Goal: Task Accomplishment & Management: Use online tool/utility

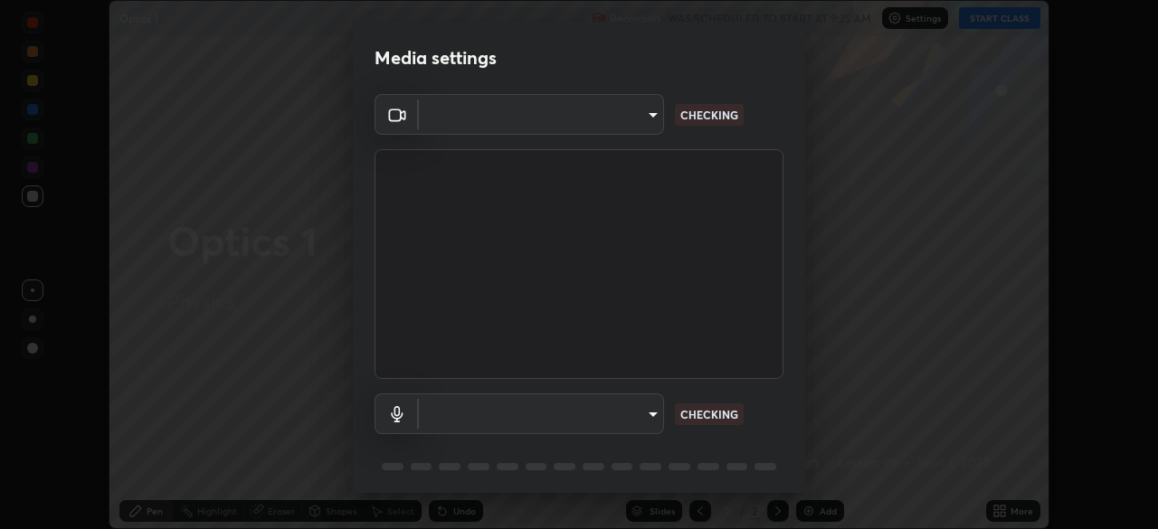
scroll to position [64, 0]
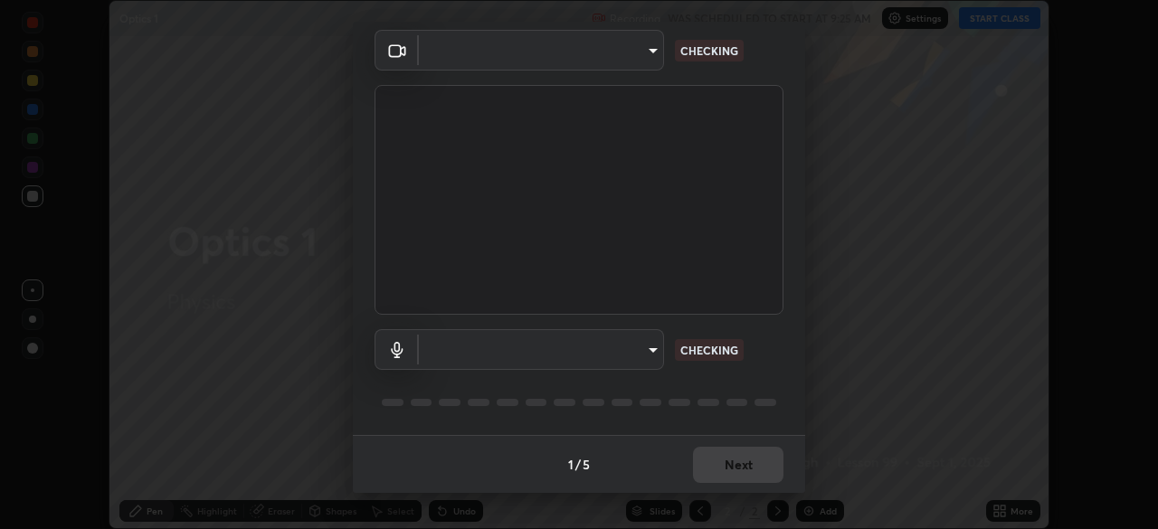
type input "495e9aafafa99ab02b2630cd73316b4ffac4e6b0a44c495734db4bb24564e739"
type input "596642b751d8d0027b016c771bf2e341865489ee3c6395a207e1f5bbaf1c2065"
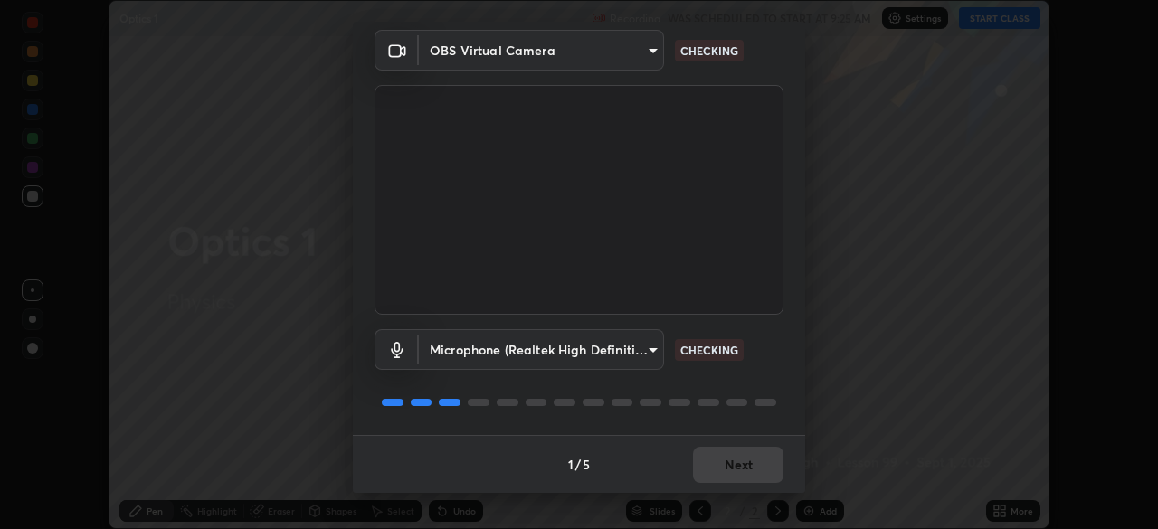
click at [730, 479] on div "1 / 5 Next" at bounding box center [579, 464] width 452 height 58
click at [731, 468] on div "1 / 5 Next" at bounding box center [579, 464] width 452 height 58
click at [732, 460] on div "1 / 5 Next" at bounding box center [579, 464] width 452 height 58
click at [732, 462] on div "1 / 5 Next" at bounding box center [579, 464] width 452 height 58
click at [731, 463] on div "1 / 5 Next" at bounding box center [579, 464] width 452 height 58
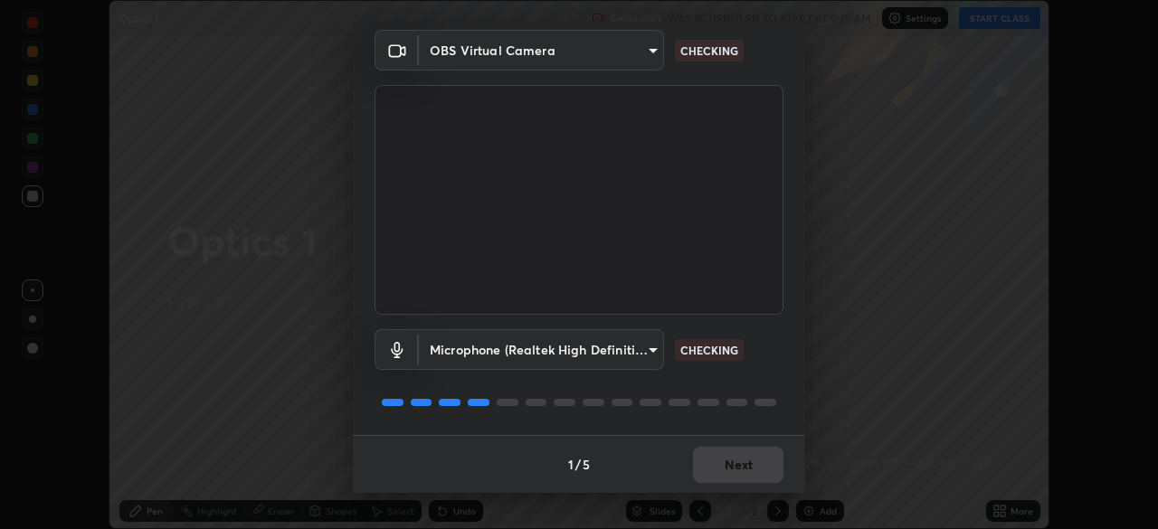
click at [732, 464] on div "1 / 5 Next" at bounding box center [579, 464] width 452 height 58
click at [730, 463] on div "1 / 5 Next" at bounding box center [579, 464] width 452 height 58
click at [728, 464] on div "1 / 5 Next" at bounding box center [579, 464] width 452 height 58
click at [727, 465] on div "1 / 5 Next" at bounding box center [579, 464] width 452 height 58
click at [727, 466] on div "1 / 5 Next" at bounding box center [579, 464] width 452 height 58
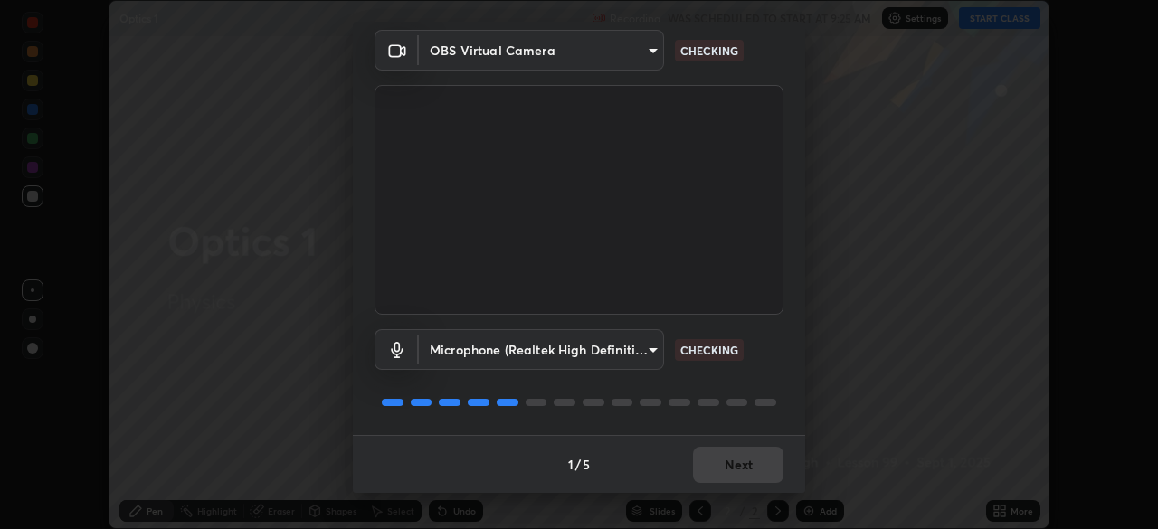
click at [727, 468] on div "1 / 5 Next" at bounding box center [579, 464] width 452 height 58
click at [727, 467] on div "1 / 5 Next" at bounding box center [579, 464] width 452 height 58
click at [728, 467] on div "1 / 5 Next" at bounding box center [579, 464] width 452 height 58
click at [728, 465] on div "1 / 5 Next" at bounding box center [579, 464] width 452 height 58
click at [728, 463] on div "1 / 5 Next" at bounding box center [579, 464] width 452 height 58
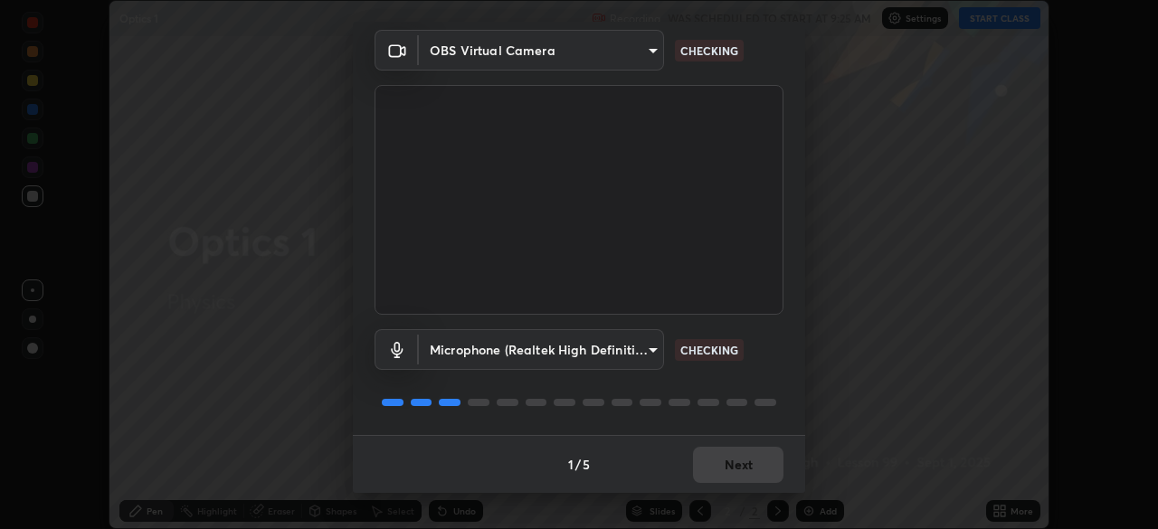
click at [728, 462] on div "1 / 5 Next" at bounding box center [579, 464] width 452 height 58
click at [728, 466] on div "1 / 5 Next" at bounding box center [579, 464] width 452 height 58
click at [727, 464] on div "1 / 5 Next" at bounding box center [579, 464] width 452 height 58
click at [726, 462] on div "1 / 5 Next" at bounding box center [579, 464] width 452 height 58
click at [727, 469] on div "1 / 5 Next" at bounding box center [579, 464] width 452 height 58
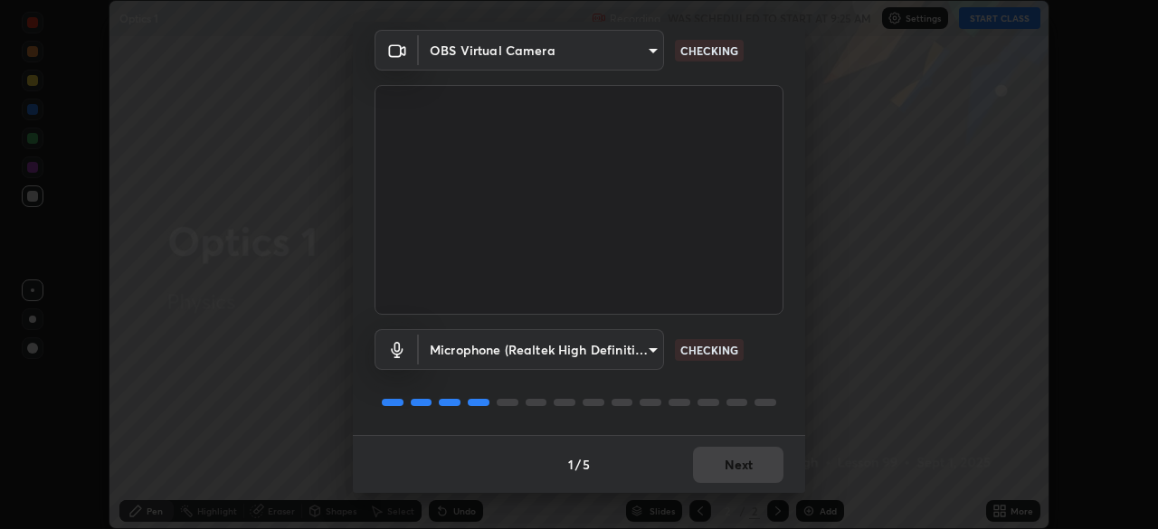
click at [727, 469] on div "1 / 5 Next" at bounding box center [579, 464] width 452 height 58
click at [729, 467] on div "1 / 5 Next" at bounding box center [579, 464] width 452 height 58
click at [731, 465] on div "1 / 5 Next" at bounding box center [579, 464] width 452 height 58
click at [732, 467] on div "1 / 5 Next" at bounding box center [579, 464] width 452 height 58
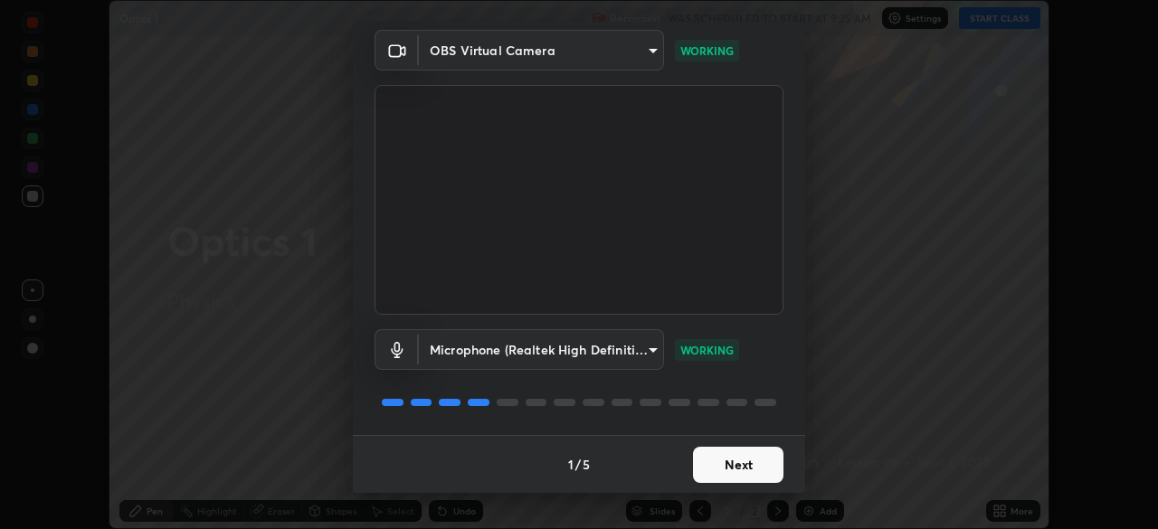
click at [732, 464] on button "Next" at bounding box center [738, 465] width 90 height 36
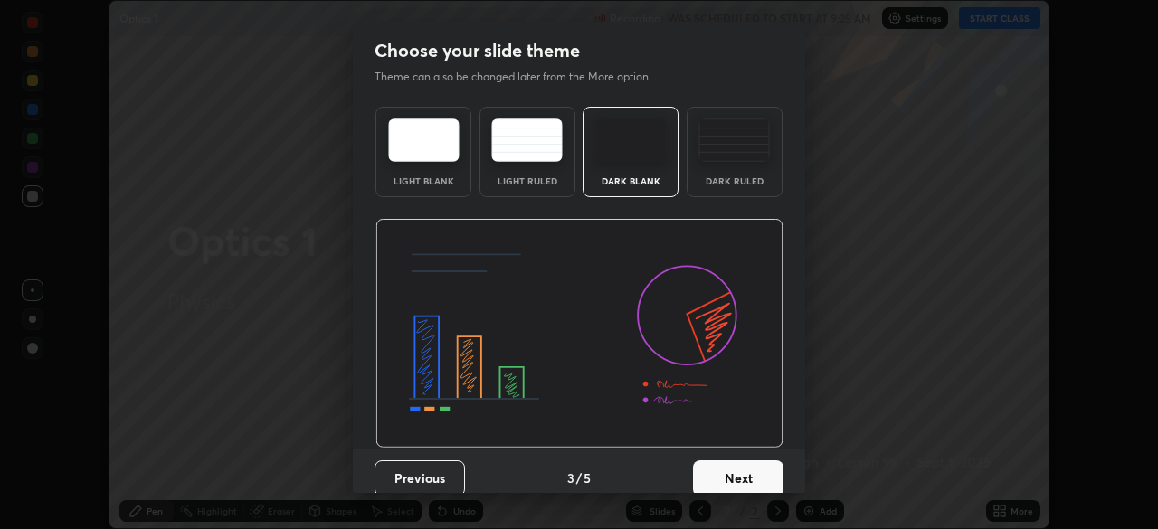
click at [732, 465] on button "Next" at bounding box center [738, 478] width 90 height 36
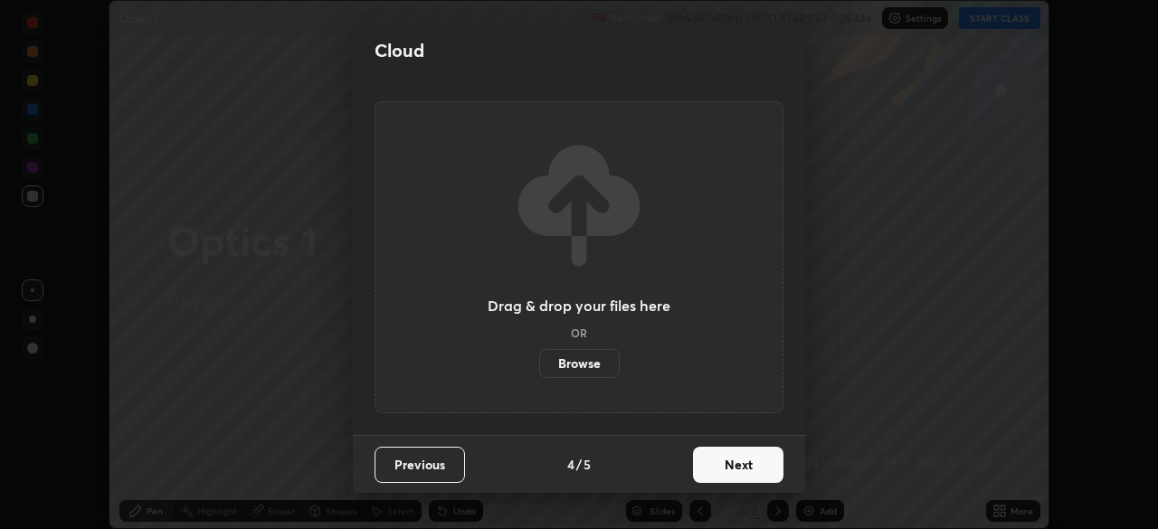
click at [732, 463] on button "Next" at bounding box center [738, 465] width 90 height 36
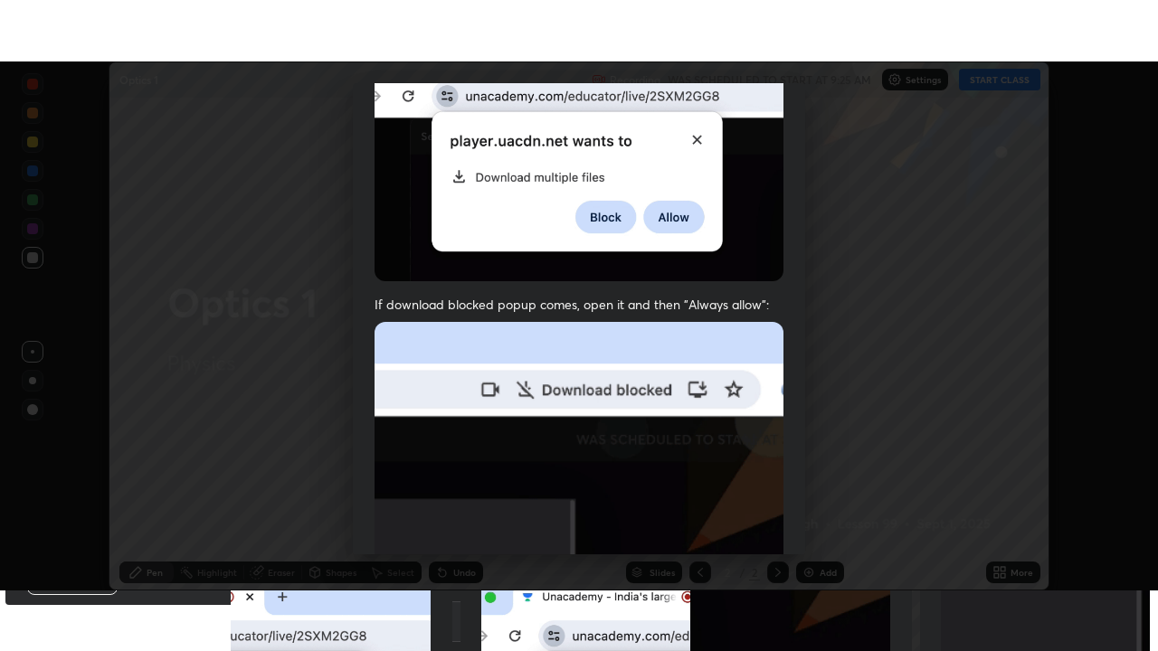
scroll to position [433, 0]
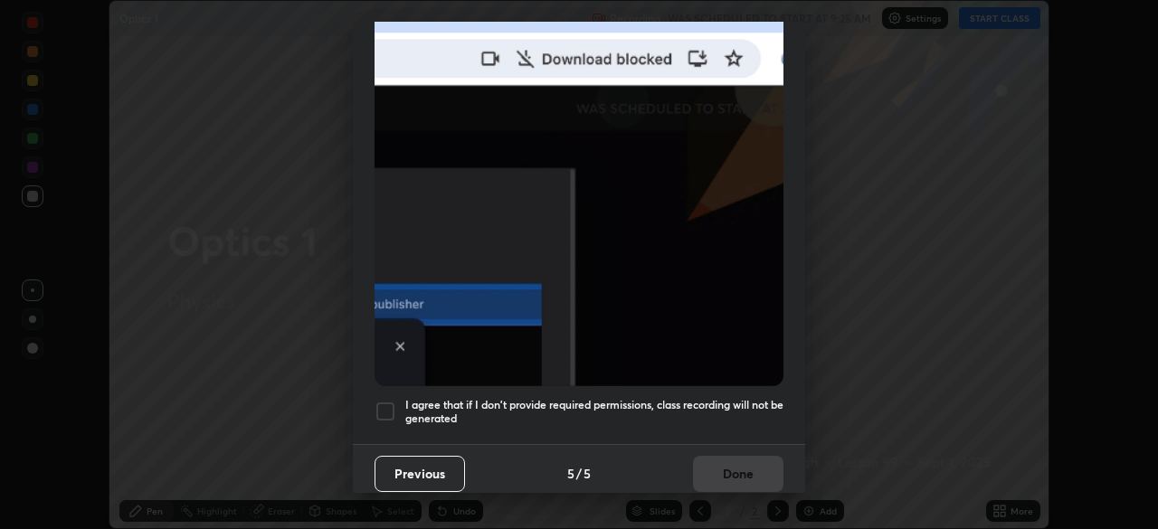
click at [390, 401] on div at bounding box center [385, 412] width 22 height 22
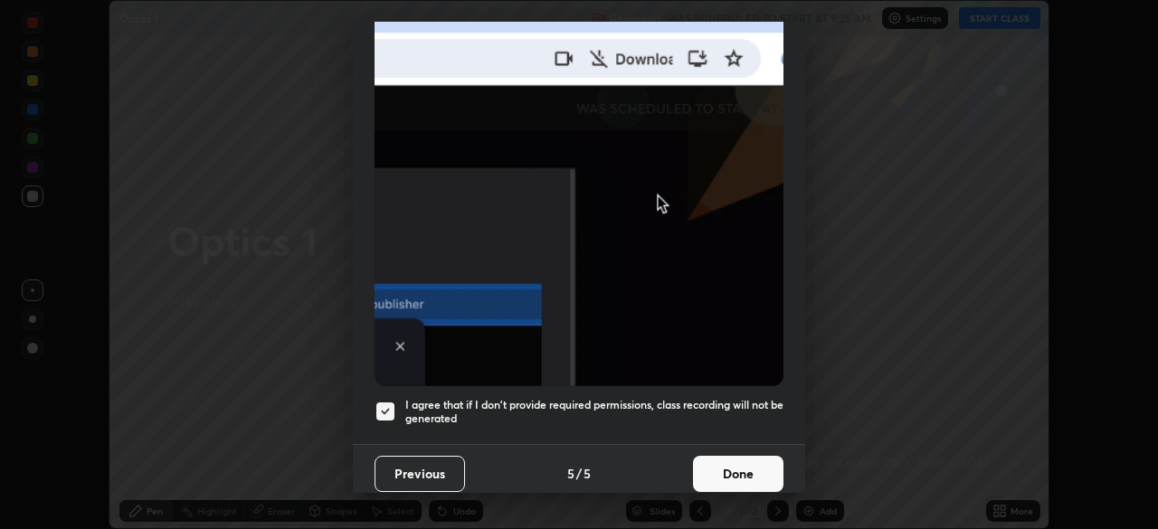
click at [723, 463] on button "Done" at bounding box center [738, 474] width 90 height 36
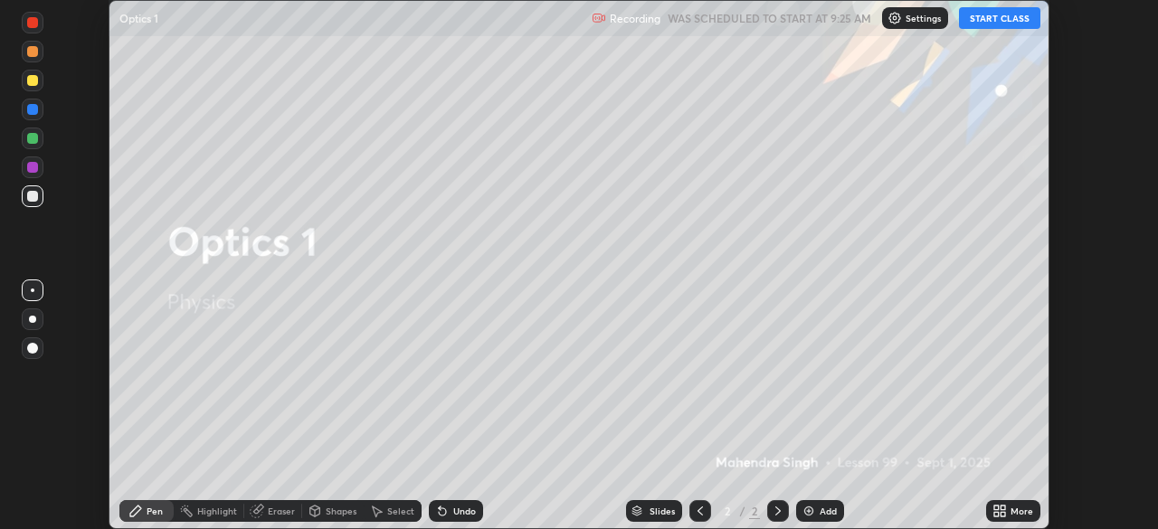
click at [1004, 16] on button "START CLASS" at bounding box center [999, 18] width 81 height 22
click at [996, 507] on icon at bounding box center [996, 508] width 5 height 5
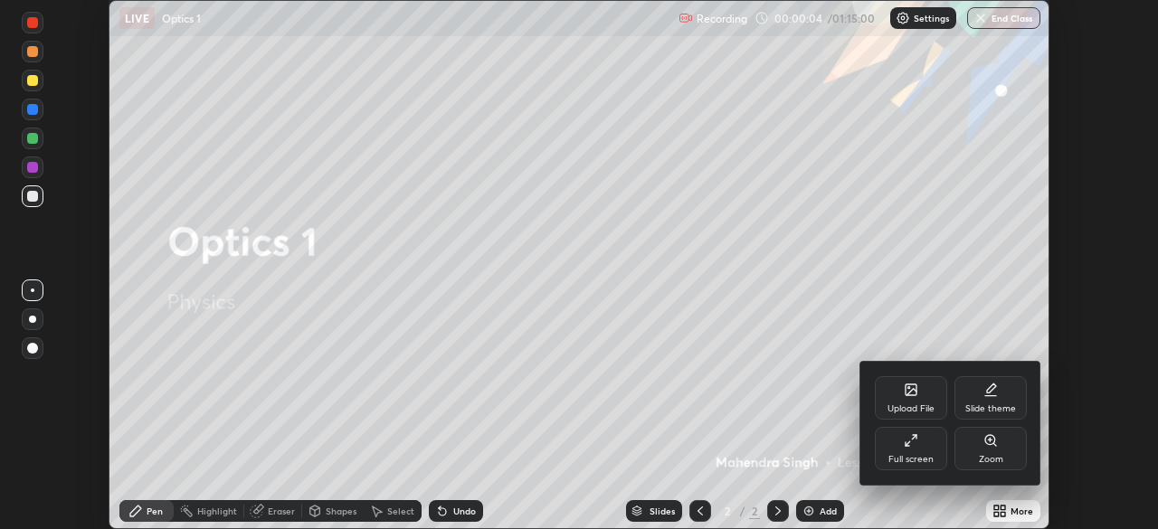
click at [912, 455] on div "Full screen" at bounding box center [910, 459] width 45 height 9
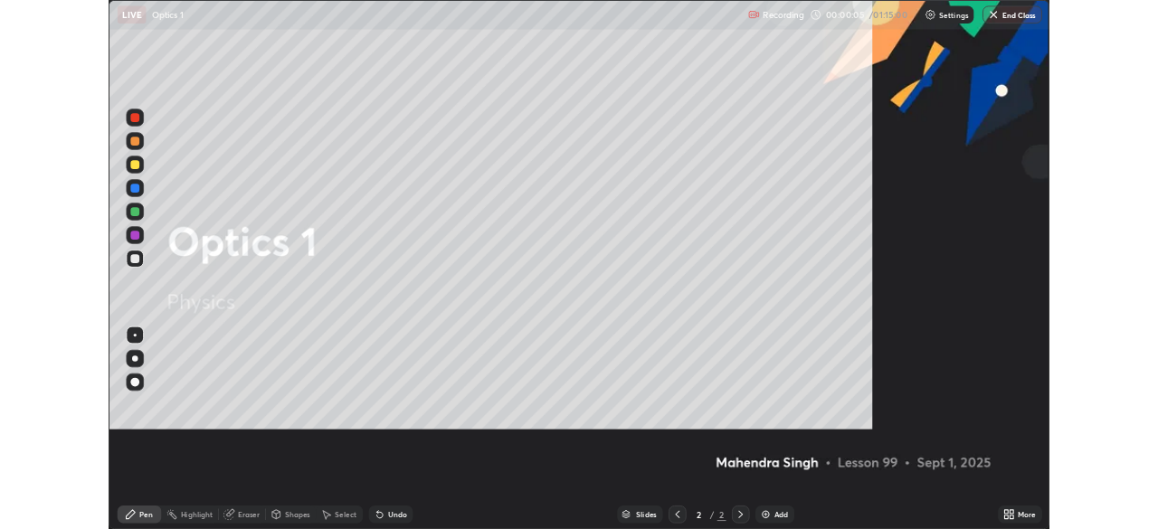
scroll to position [651, 1158]
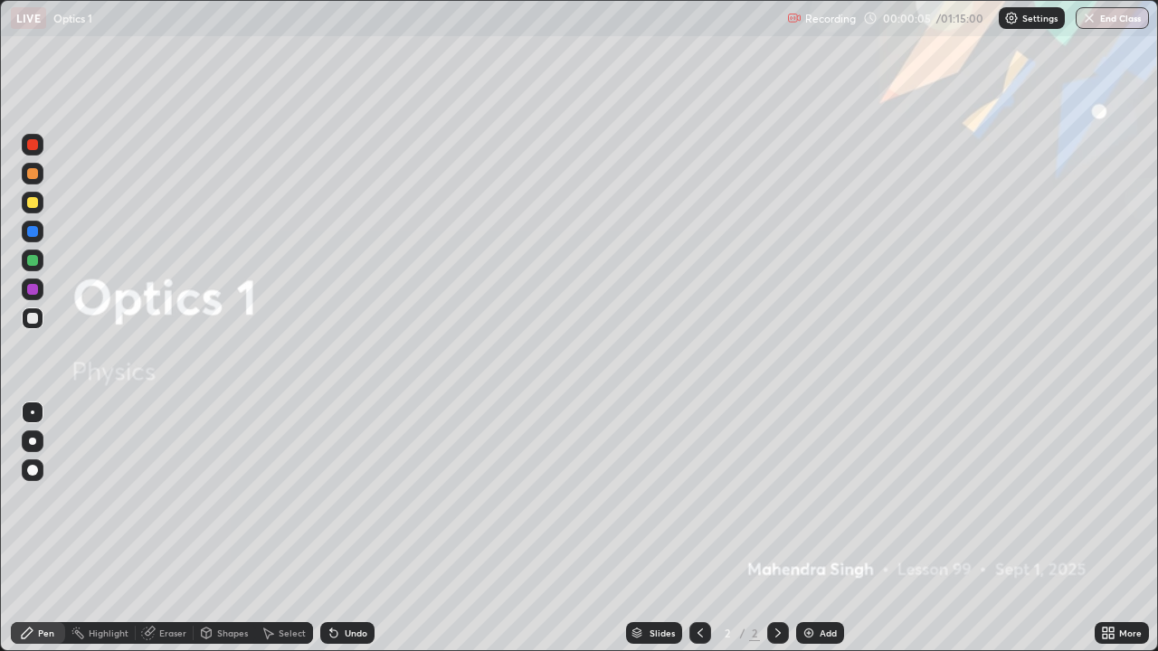
click at [826, 528] on div "Add" at bounding box center [820, 633] width 48 height 22
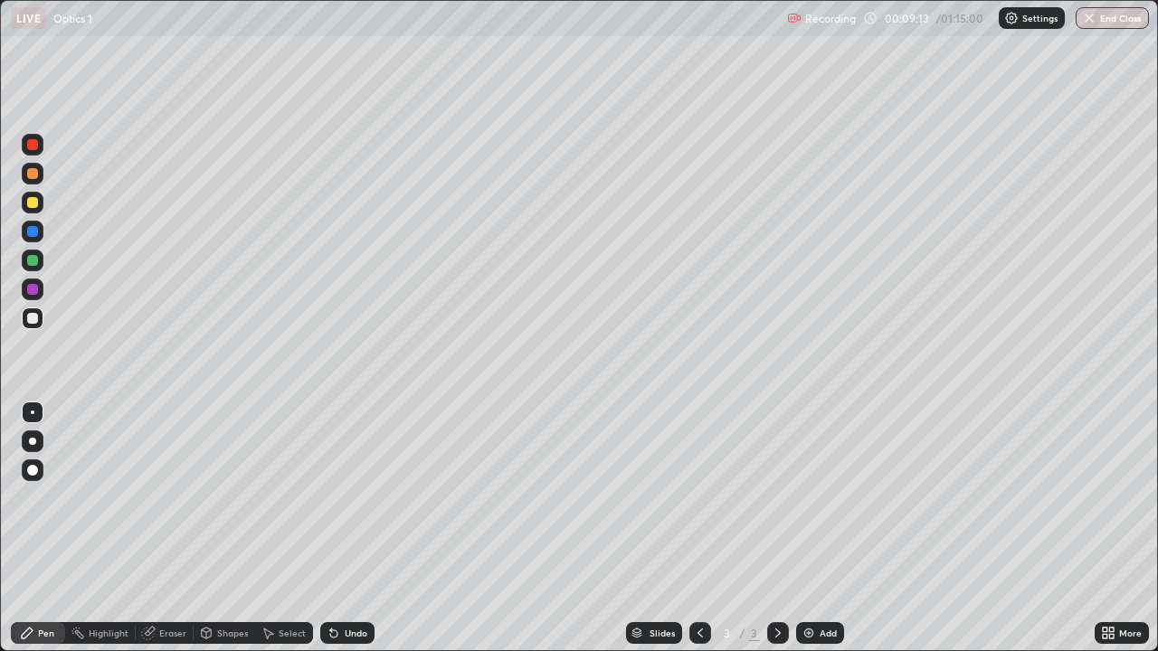
click at [32, 412] on div at bounding box center [33, 413] width 4 height 4
click at [34, 321] on div at bounding box center [32, 318] width 11 height 11
click at [343, 528] on div "Undo" at bounding box center [347, 633] width 54 height 22
click at [225, 528] on div "Shapes" at bounding box center [225, 633] width 62 height 22
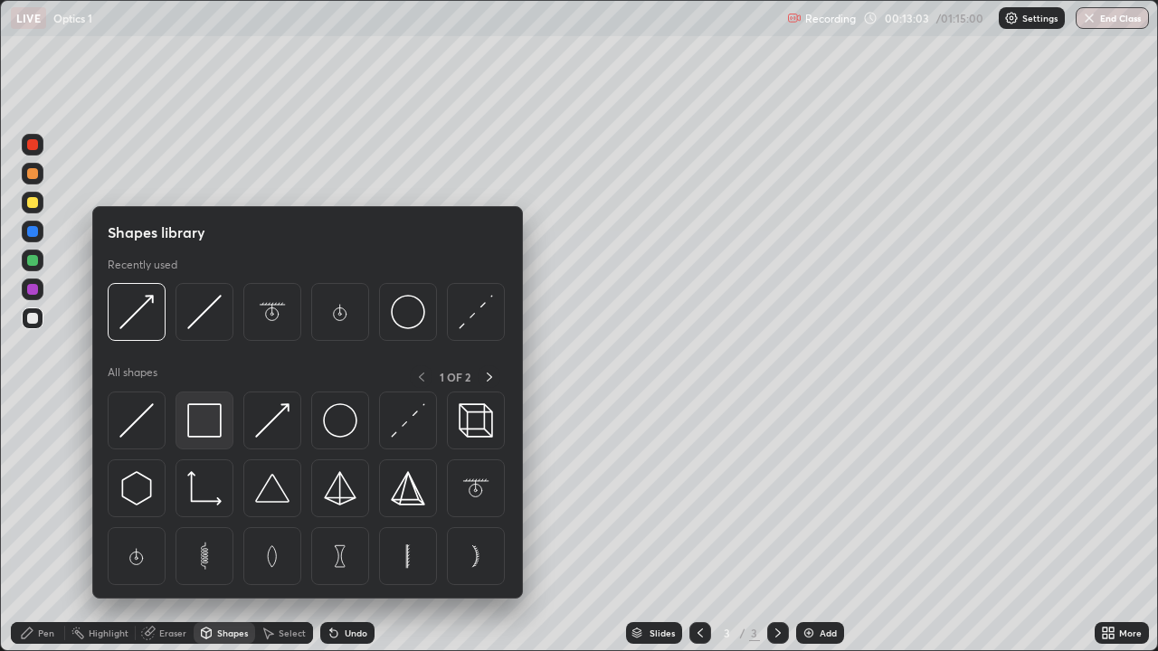
click at [204, 424] on img at bounding box center [204, 420] width 34 height 34
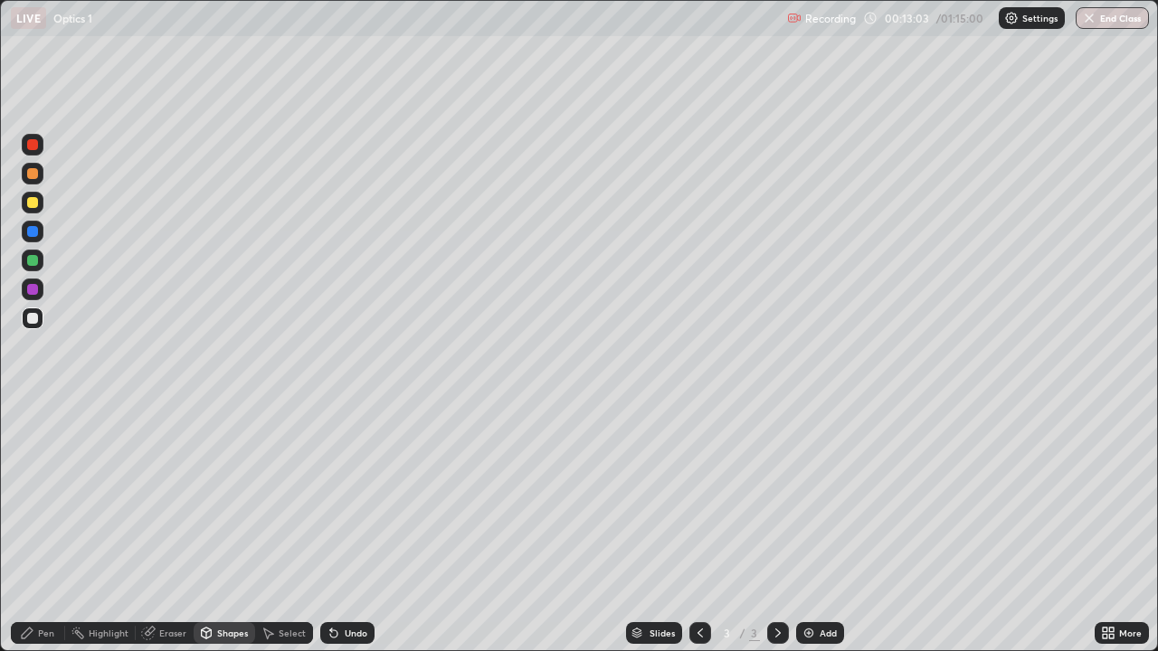
click at [39, 320] on div at bounding box center [33, 319] width 22 height 22
click at [46, 528] on div "Pen" at bounding box center [46, 633] width 16 height 9
click at [165, 528] on div "Eraser" at bounding box center [172, 633] width 27 height 9
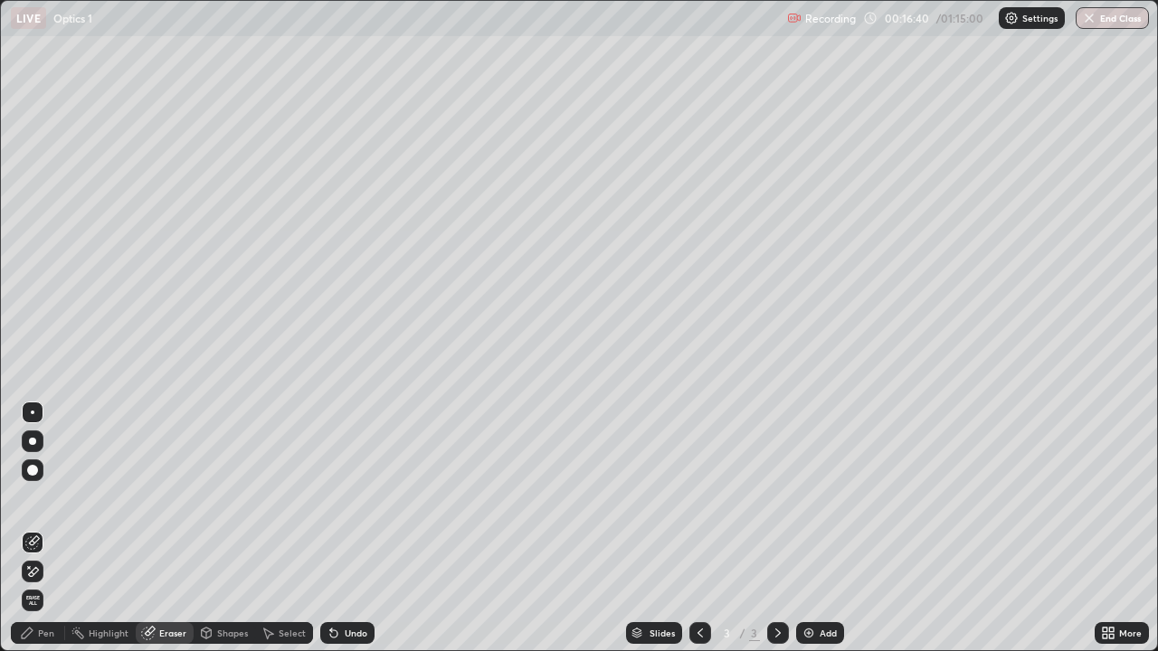
click at [46, 528] on div "Pen" at bounding box center [46, 633] width 16 height 9
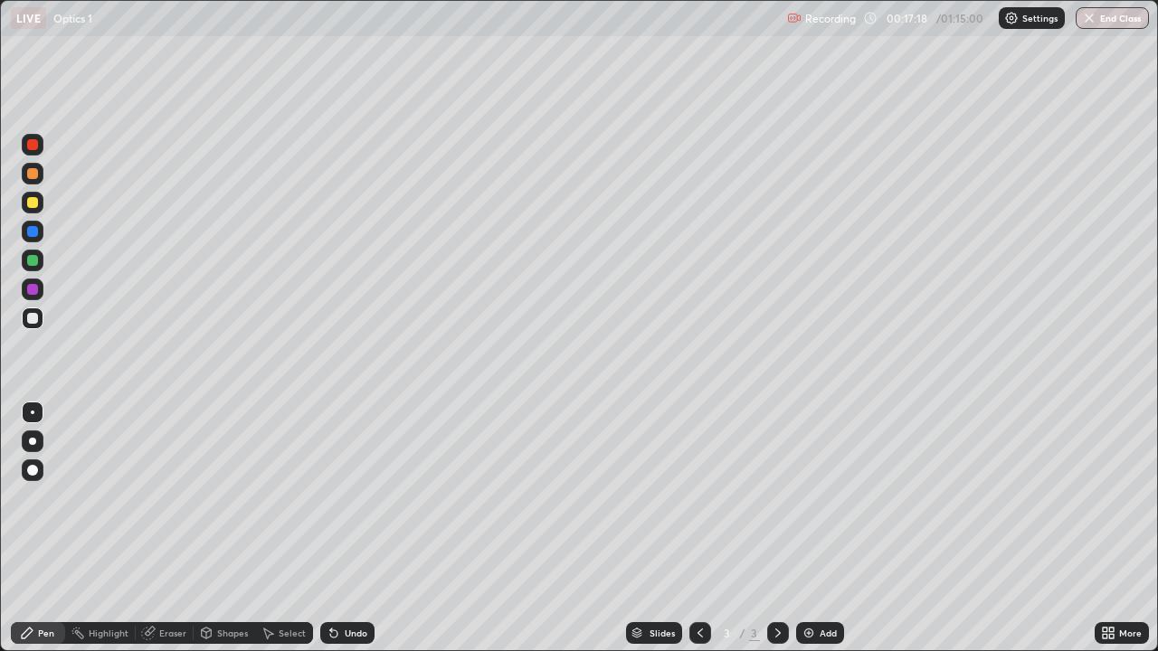
click at [350, 528] on div "Undo" at bounding box center [356, 633] width 23 height 9
click at [166, 528] on div "Eraser" at bounding box center [172, 633] width 27 height 9
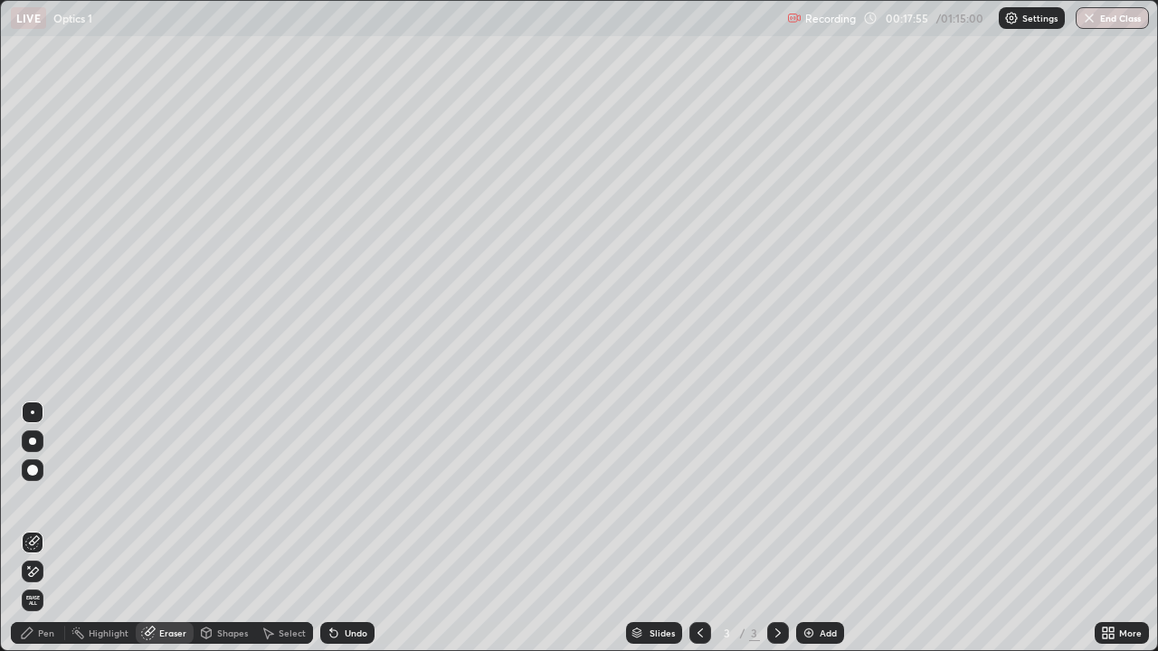
click at [48, 528] on div "Pen" at bounding box center [38, 633] width 54 height 22
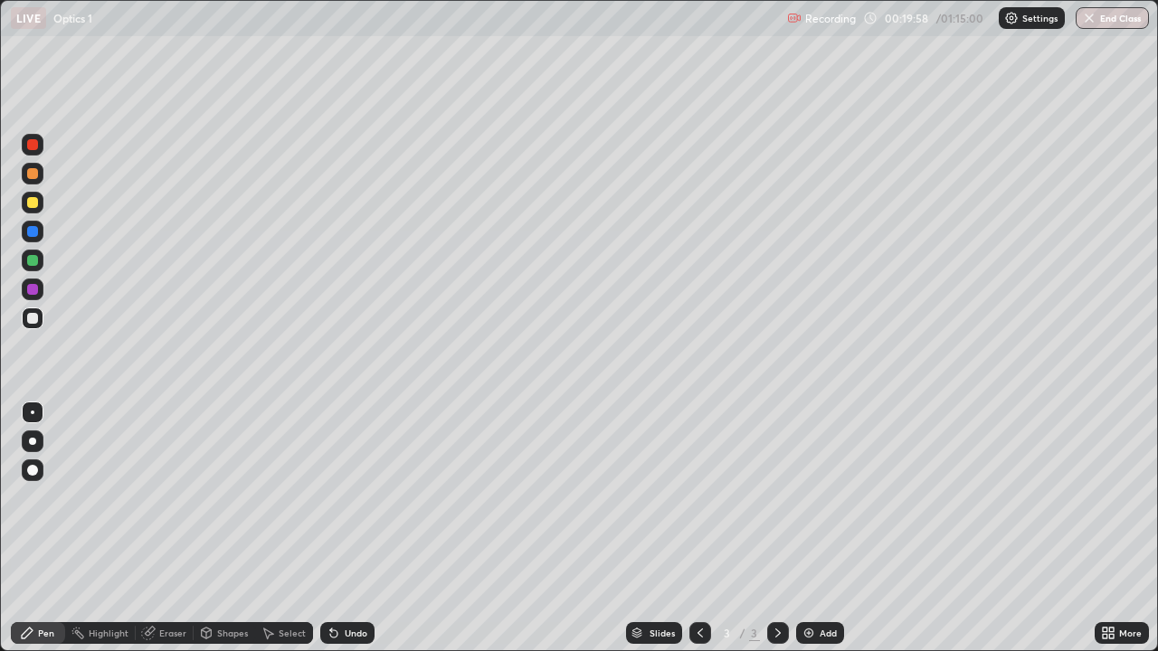
click at [820, 528] on div "Add" at bounding box center [828, 633] width 17 height 9
click at [230, 528] on div "Shapes" at bounding box center [225, 633] width 62 height 22
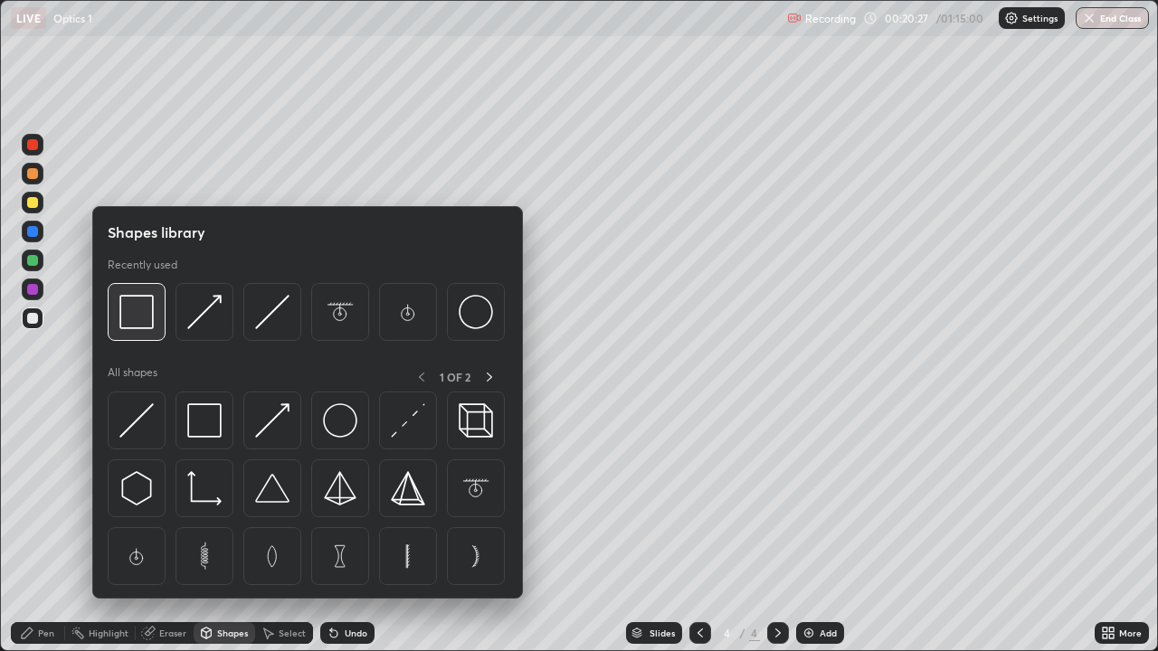
click at [134, 324] on img at bounding box center [136, 312] width 34 height 34
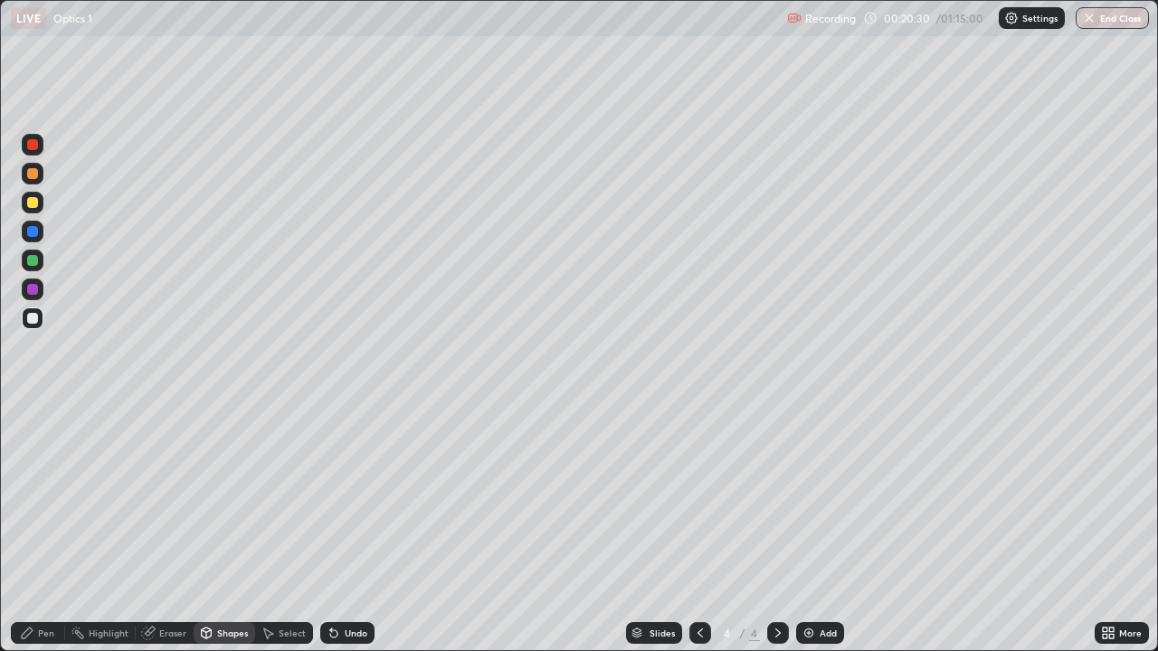
click at [36, 528] on div "Pen" at bounding box center [38, 633] width 54 height 22
click at [32, 258] on div at bounding box center [32, 260] width 11 height 11
click at [820, 528] on div "Add" at bounding box center [828, 633] width 17 height 9
click at [234, 528] on div "Shapes" at bounding box center [232, 633] width 31 height 9
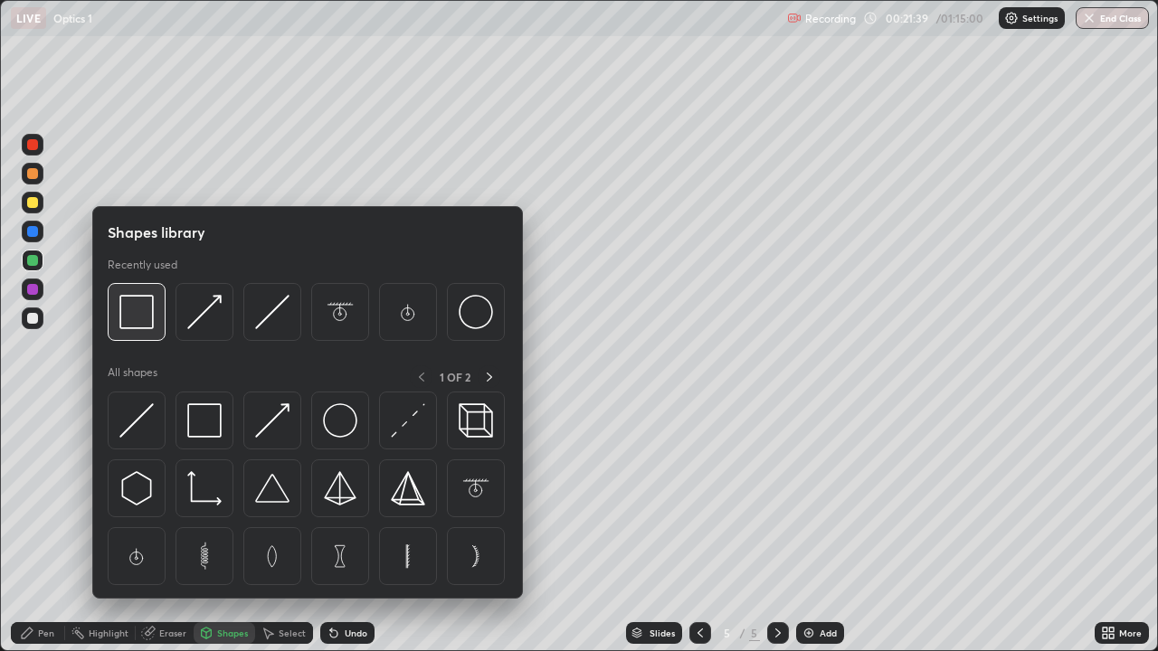
click at [147, 323] on img at bounding box center [136, 312] width 34 height 34
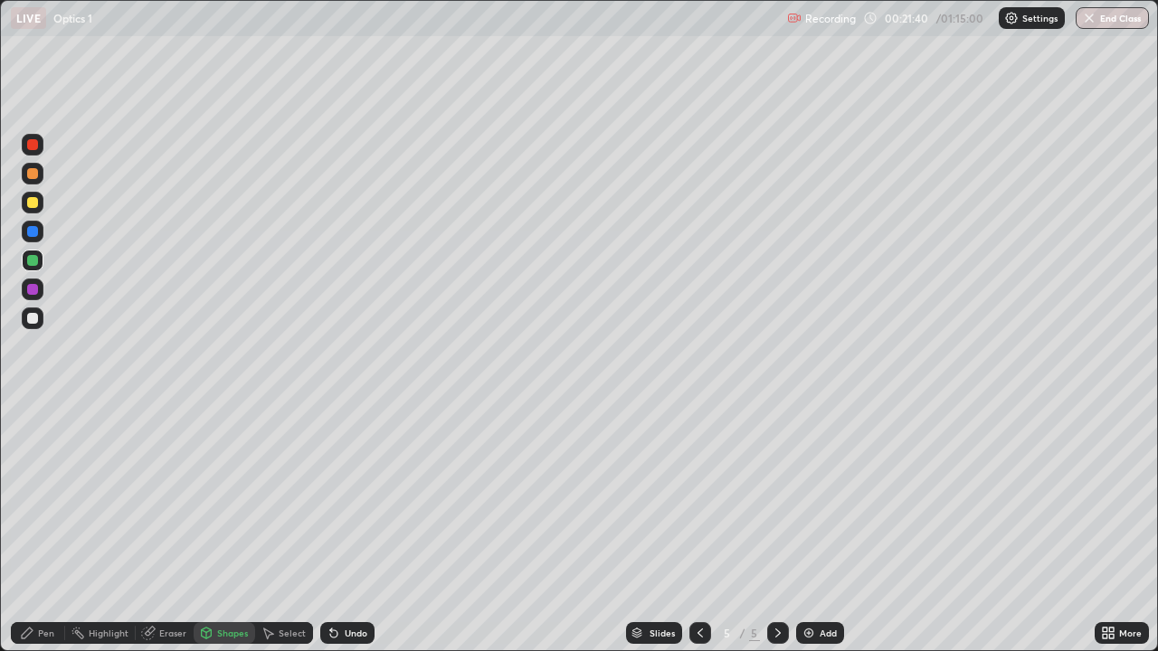
click at [37, 320] on div at bounding box center [32, 318] width 11 height 11
click at [33, 528] on icon at bounding box center [27, 633] width 14 height 14
click at [221, 528] on div "Shapes" at bounding box center [232, 633] width 31 height 9
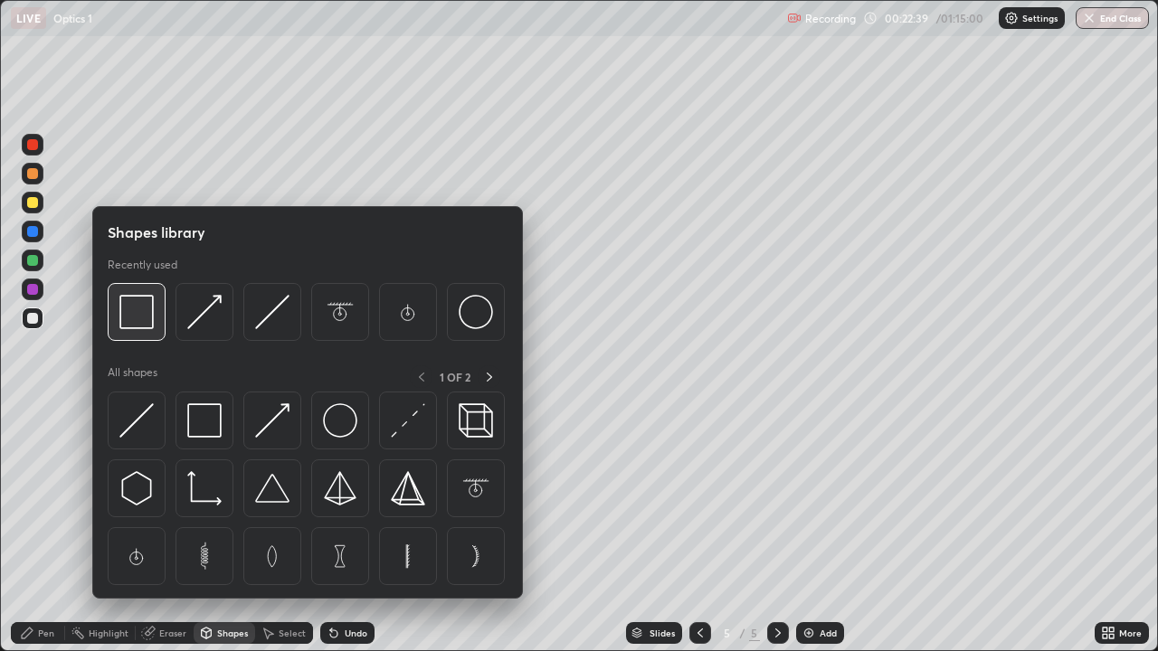
click at [137, 321] on img at bounding box center [136, 312] width 34 height 34
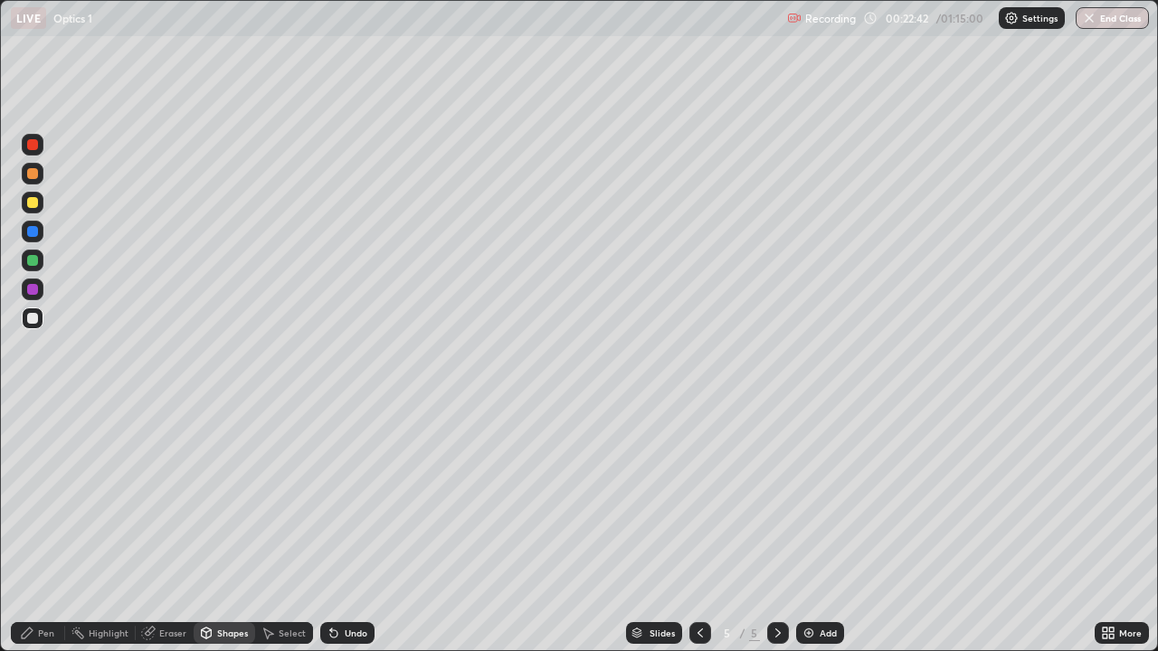
click at [42, 528] on div "Pen" at bounding box center [46, 633] width 16 height 9
click at [224, 528] on div "Shapes" at bounding box center [232, 633] width 31 height 9
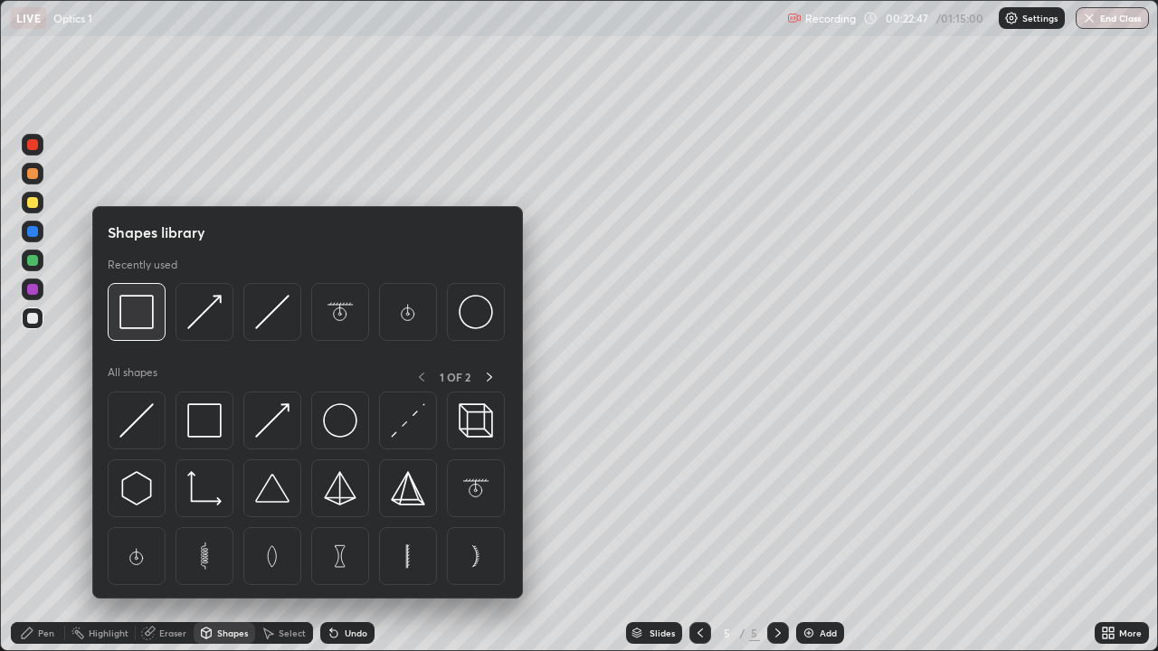
click at [140, 321] on img at bounding box center [136, 312] width 34 height 34
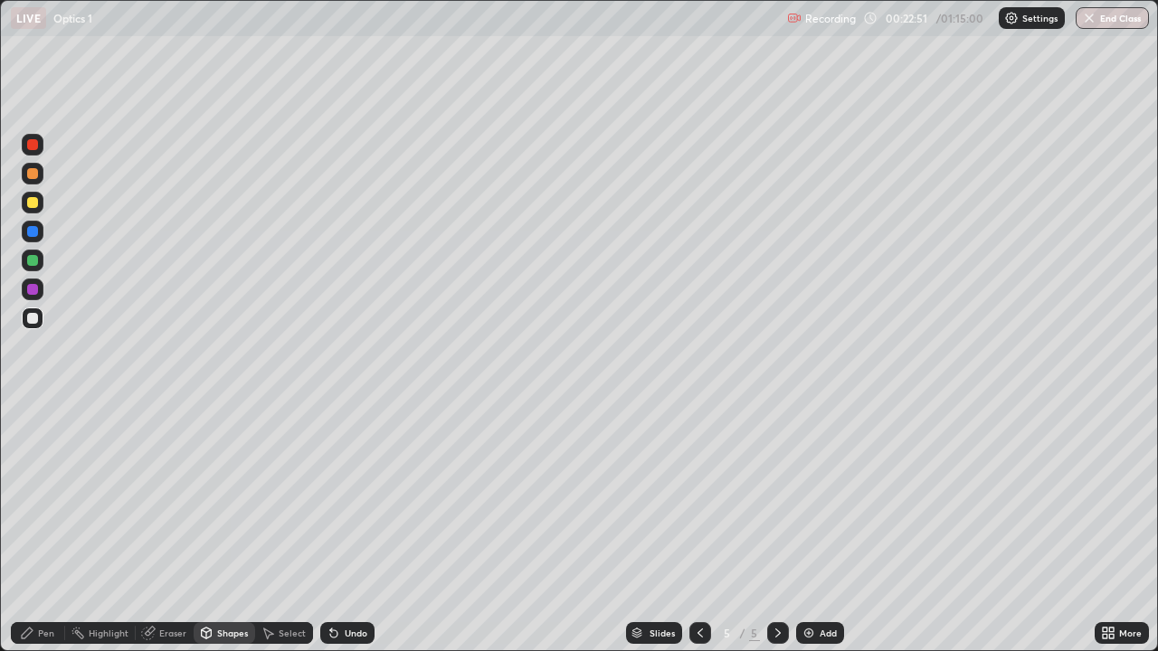
click at [46, 528] on div "Pen" at bounding box center [46, 633] width 16 height 9
click at [169, 528] on div "Eraser" at bounding box center [172, 633] width 27 height 9
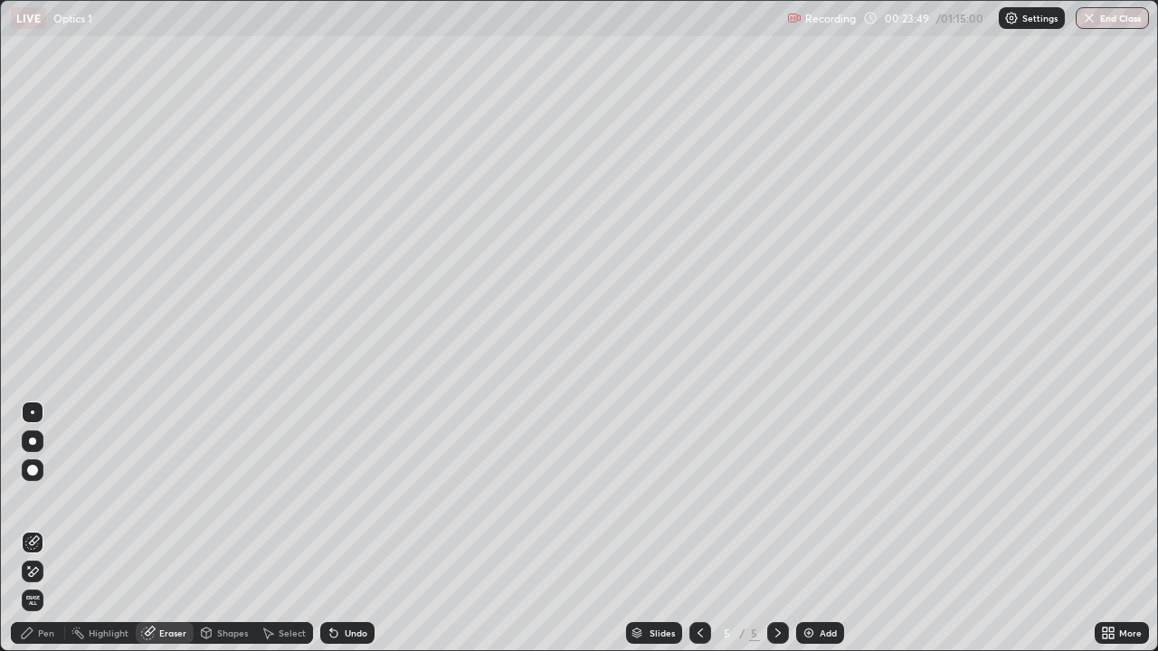
click at [111, 528] on div "Highlight" at bounding box center [109, 633] width 40 height 9
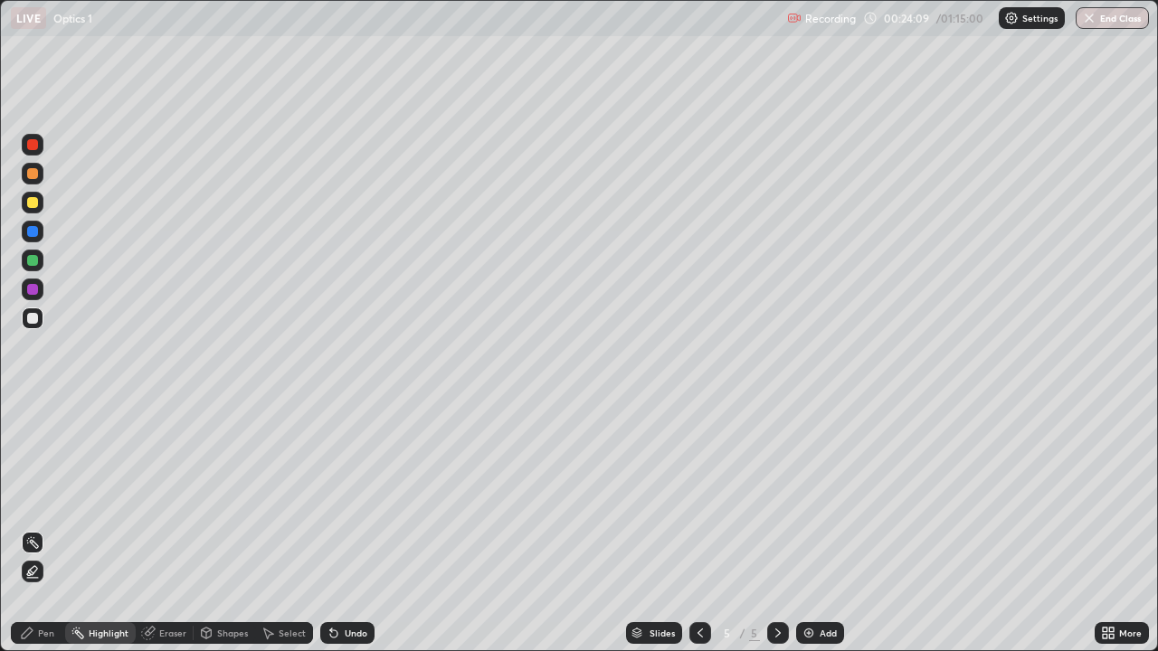
click at [38, 528] on div "Pen" at bounding box center [38, 633] width 54 height 22
click at [40, 328] on div at bounding box center [33, 318] width 22 height 29
click at [43, 210] on div at bounding box center [33, 202] width 22 height 29
click at [32, 261] on div at bounding box center [32, 260] width 11 height 11
click at [36, 321] on div at bounding box center [32, 318] width 11 height 11
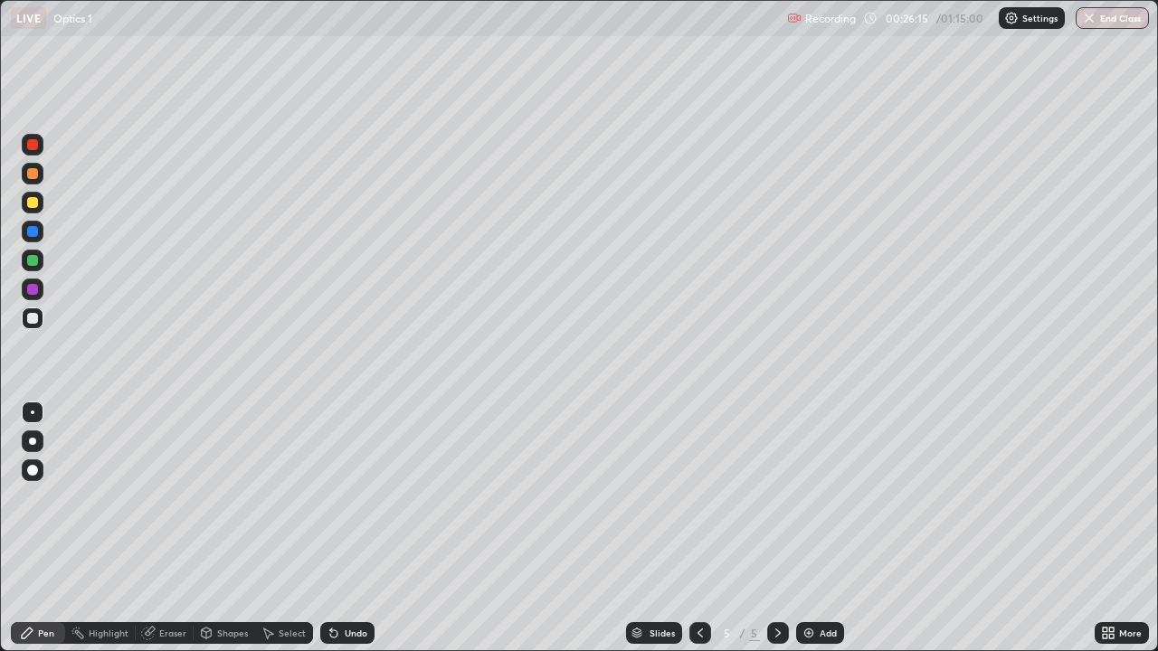
click at [351, 528] on div "Undo" at bounding box center [356, 633] width 23 height 9
click at [346, 528] on div "Undo" at bounding box center [347, 633] width 54 height 22
click at [33, 175] on div at bounding box center [32, 173] width 11 height 11
click at [95, 528] on div "Highlight" at bounding box center [109, 633] width 40 height 9
click at [29, 528] on icon at bounding box center [27, 633] width 11 height 11
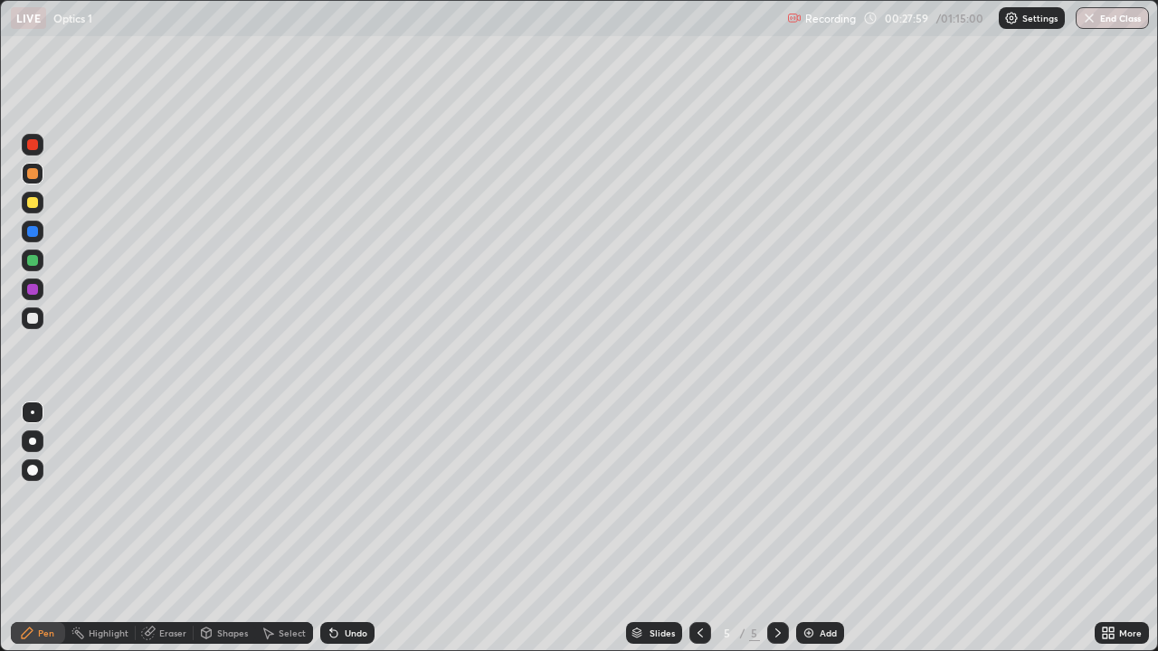
click at [354, 528] on div "Undo" at bounding box center [356, 633] width 23 height 9
click at [347, 528] on div "Undo" at bounding box center [356, 633] width 23 height 9
click at [31, 238] on div at bounding box center [33, 232] width 22 height 22
click at [96, 528] on div "Highlight" at bounding box center [109, 633] width 40 height 9
click at [103, 528] on div "Highlight" at bounding box center [100, 633] width 71 height 22
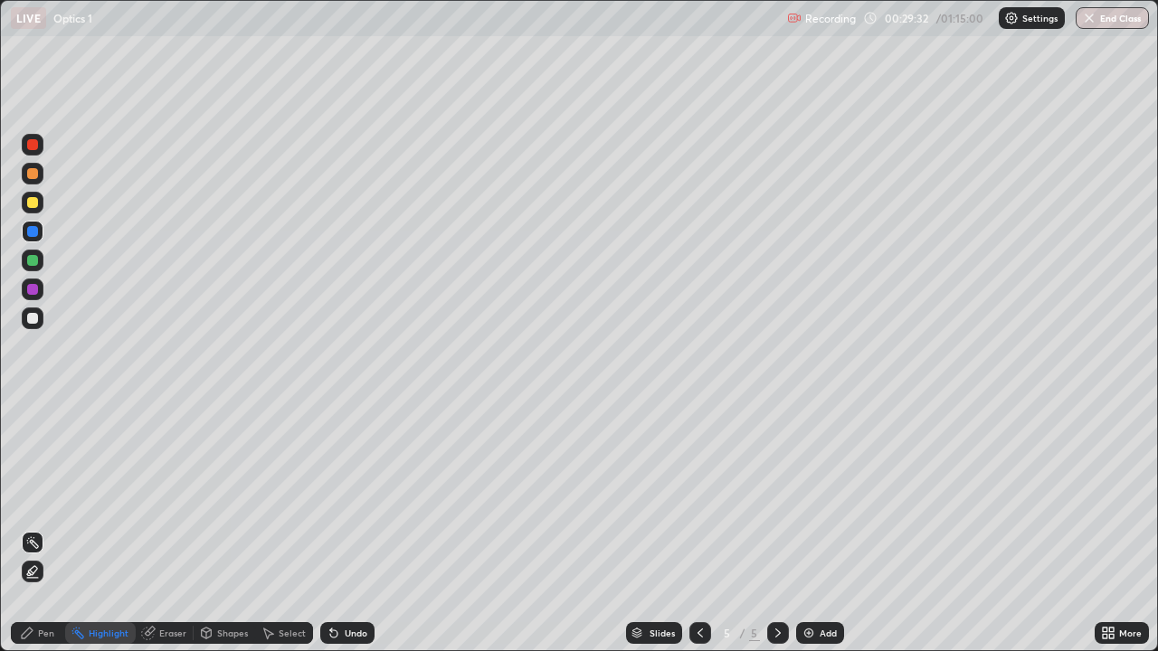
click at [33, 528] on icon at bounding box center [27, 633] width 14 height 14
click at [106, 528] on div "Highlight" at bounding box center [109, 633] width 40 height 9
click at [43, 528] on div "Pen" at bounding box center [46, 633] width 16 height 9
click at [40, 315] on div at bounding box center [33, 319] width 22 height 22
click at [815, 528] on div "Add" at bounding box center [820, 633] width 48 height 22
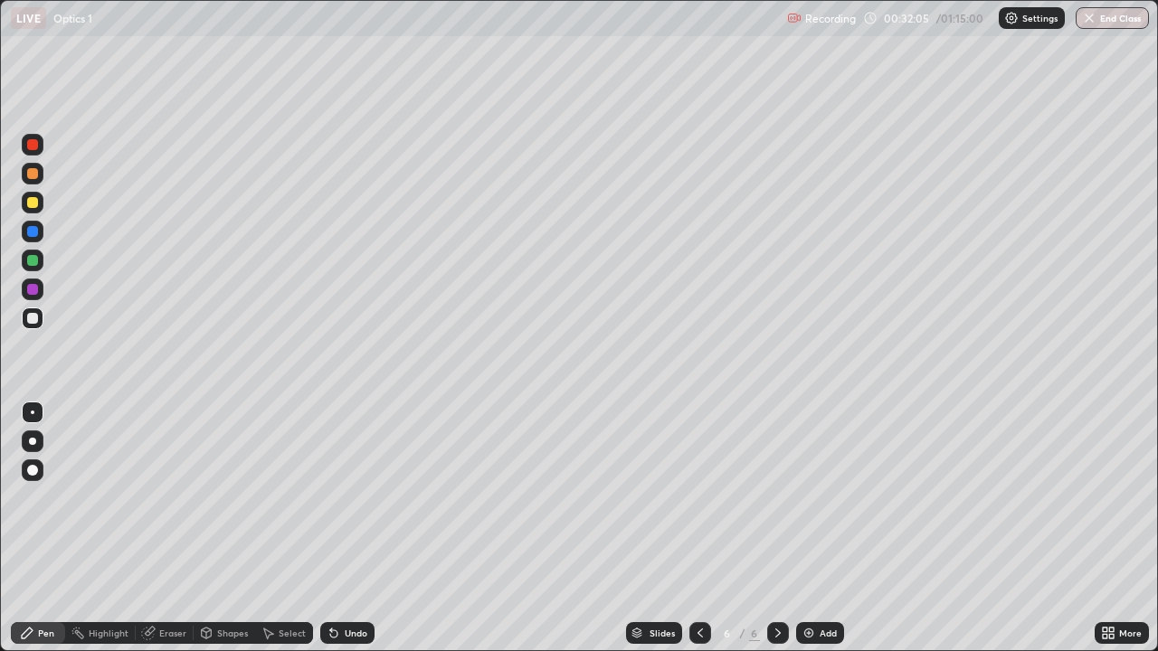
click at [44, 528] on div "Pen" at bounding box center [46, 633] width 16 height 9
click at [33, 412] on div at bounding box center [33, 413] width 4 height 4
click at [206, 528] on icon at bounding box center [206, 635] width 0 height 6
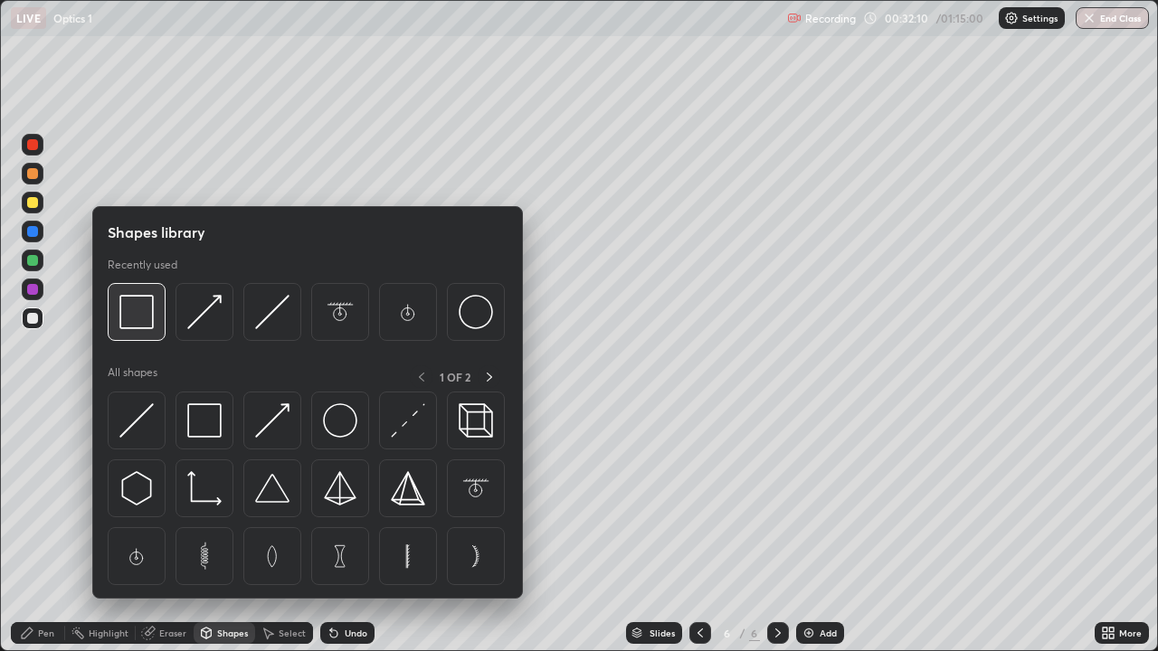
click at [134, 315] on img at bounding box center [136, 312] width 34 height 34
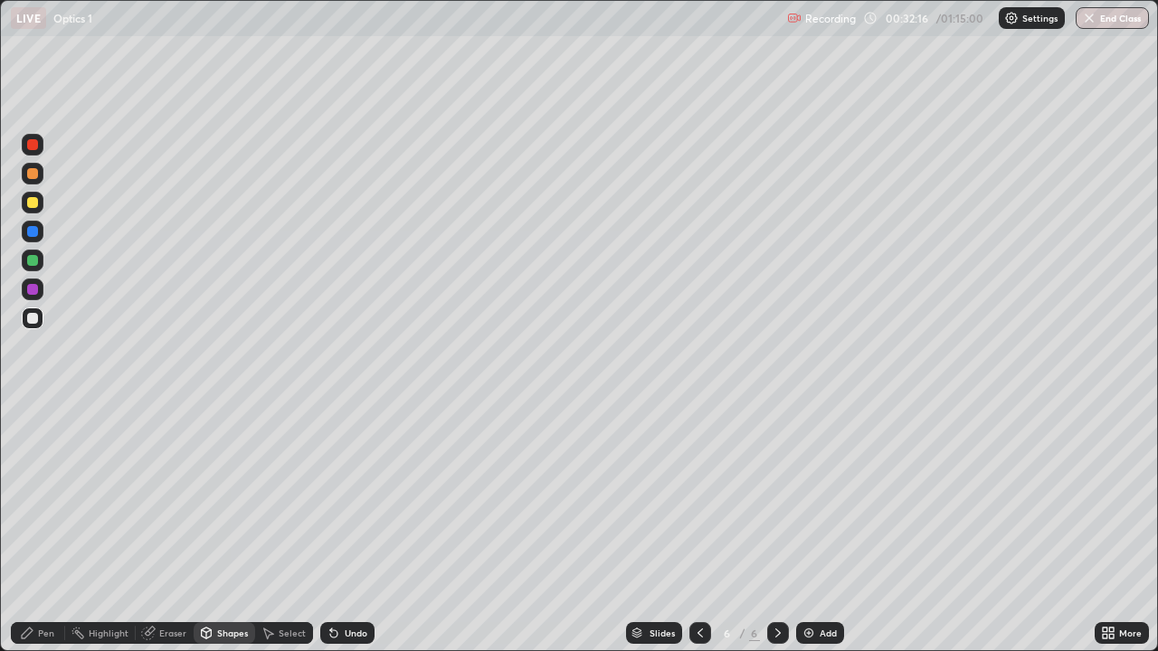
click at [42, 528] on div "Pen" at bounding box center [46, 633] width 16 height 9
click at [33, 412] on div at bounding box center [33, 413] width 4 height 4
click at [35, 322] on div at bounding box center [32, 318] width 11 height 11
click at [33, 203] on div at bounding box center [32, 202] width 11 height 11
click at [346, 528] on div "Undo" at bounding box center [356, 633] width 23 height 9
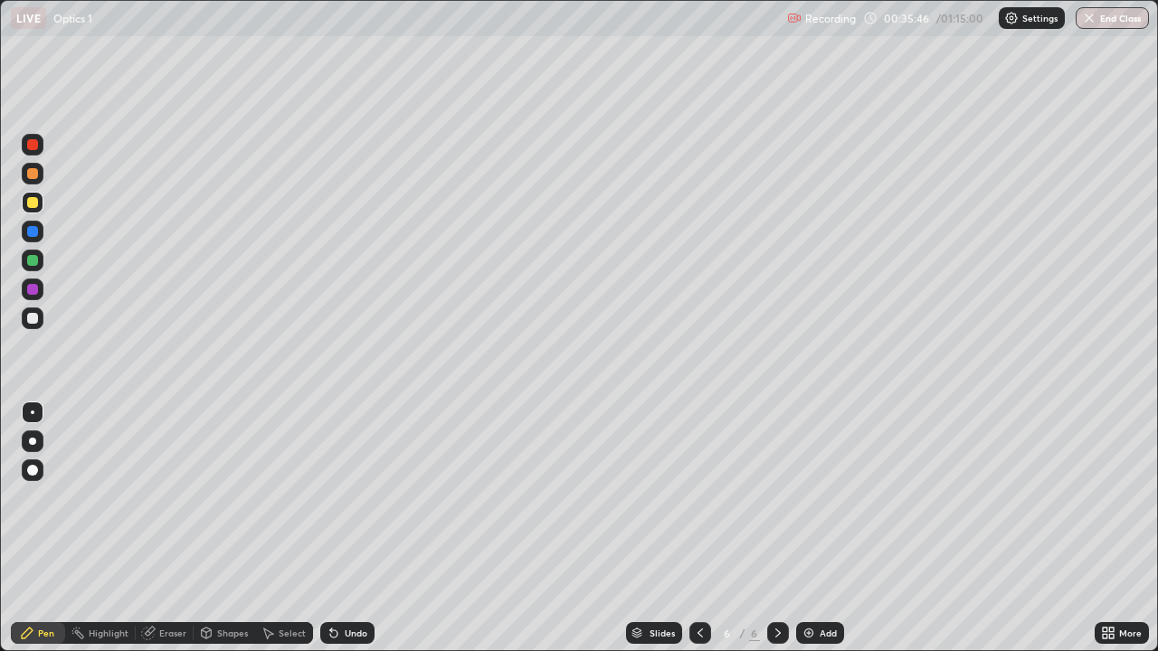
click at [342, 528] on div "Undo" at bounding box center [347, 633] width 54 height 22
click at [33, 319] on div at bounding box center [32, 318] width 11 height 11
click at [118, 528] on div "Highlight" at bounding box center [109, 633] width 40 height 9
click at [36, 528] on div "Pen" at bounding box center [38, 633] width 54 height 22
click at [94, 528] on div "Highlight" at bounding box center [109, 633] width 40 height 9
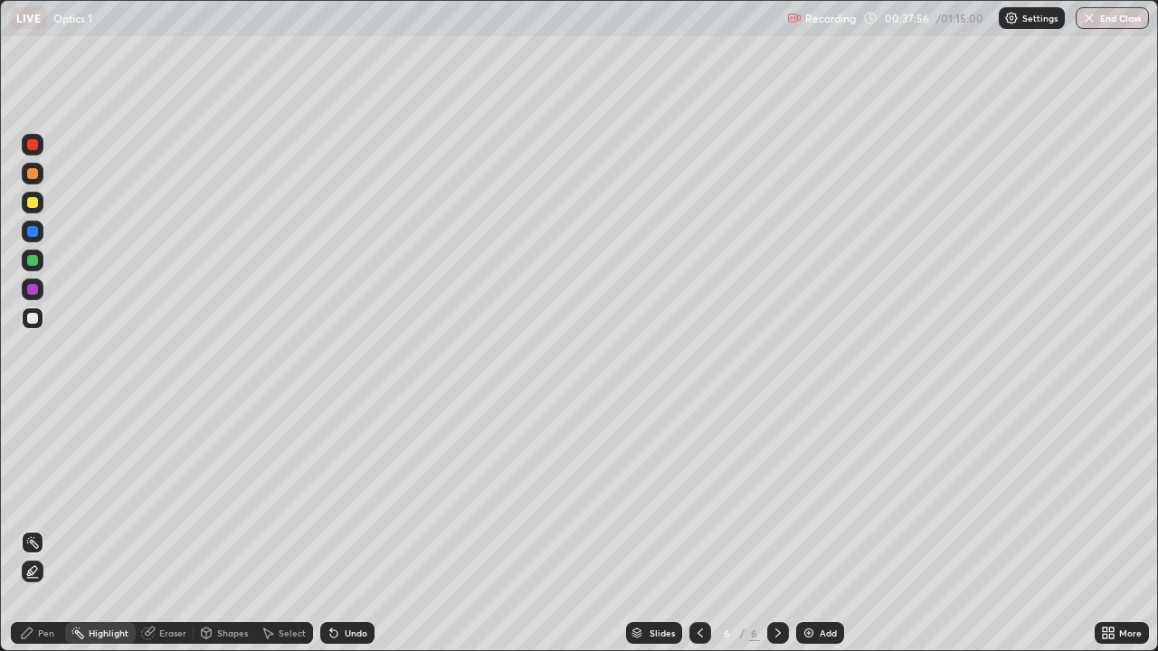
click at [36, 286] on div at bounding box center [32, 289] width 11 height 11
click at [24, 528] on icon at bounding box center [27, 633] width 14 height 14
click at [30, 325] on div at bounding box center [33, 319] width 22 height 22
click at [289, 528] on div "Select" at bounding box center [292, 633] width 27 height 9
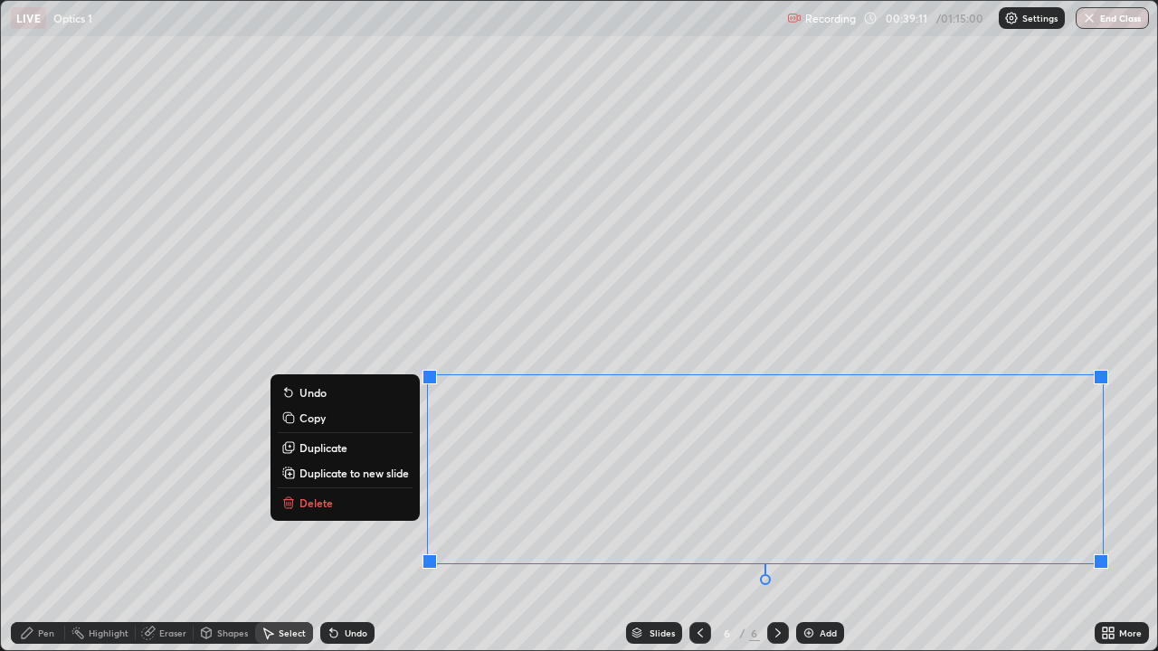
click at [882, 272] on div "0 ° Undo Copy Duplicate Duplicate to new slide Delete" at bounding box center [579, 325] width 1156 height 649
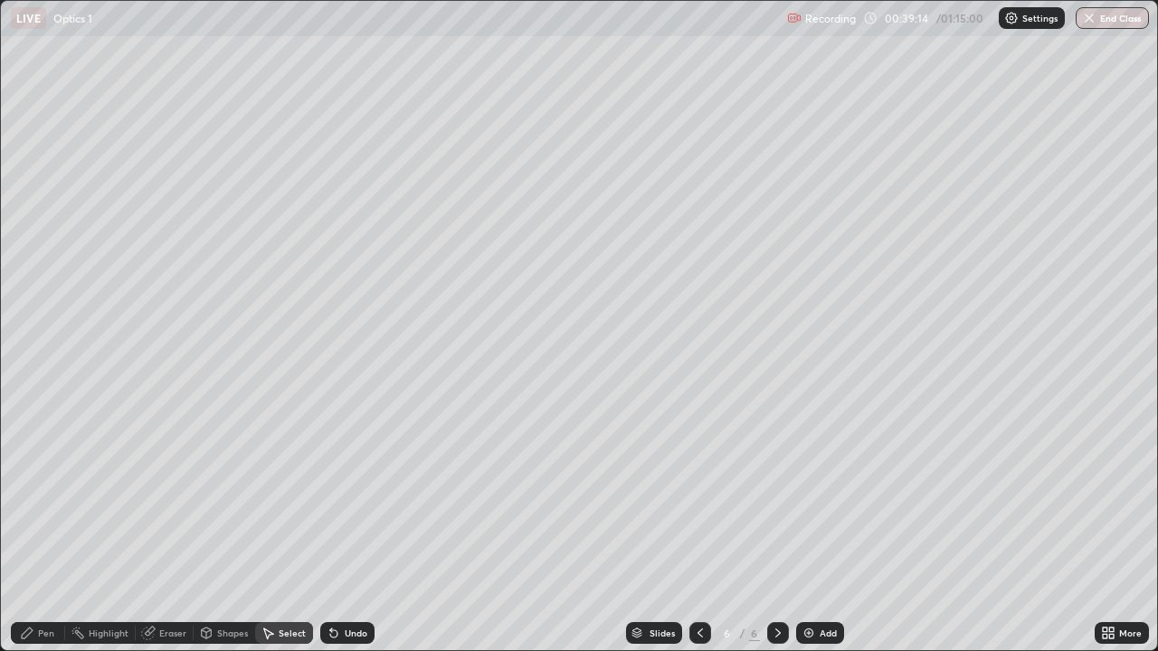
click at [43, 528] on div "Pen" at bounding box center [46, 633] width 16 height 9
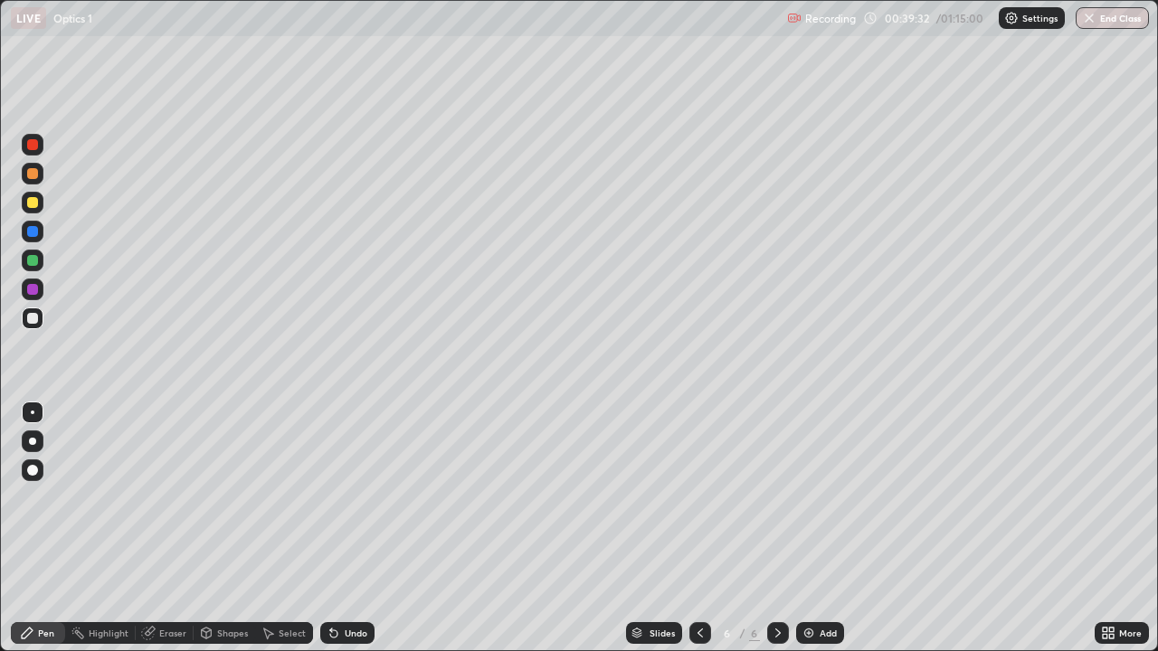
click at [342, 528] on div "Undo" at bounding box center [347, 633] width 54 height 22
click at [346, 528] on div "Undo" at bounding box center [356, 633] width 23 height 9
click at [33, 261] on div at bounding box center [32, 260] width 11 height 11
click at [156, 528] on div "Eraser" at bounding box center [165, 633] width 58 height 22
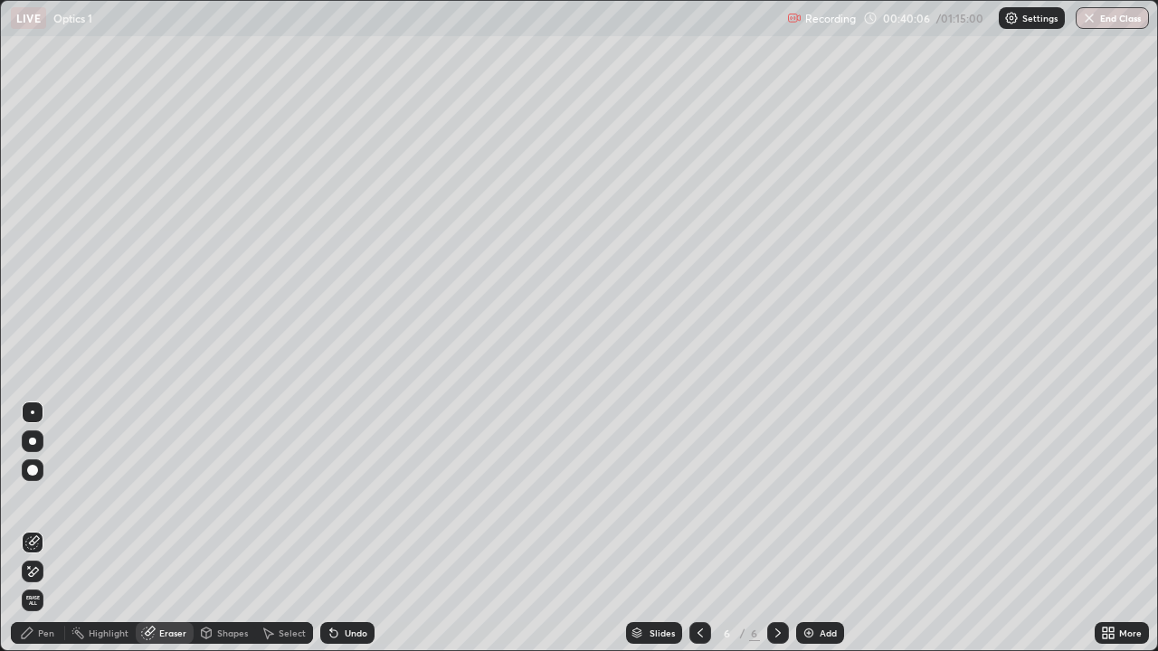
click at [43, 528] on div "Pen" at bounding box center [38, 633] width 54 height 22
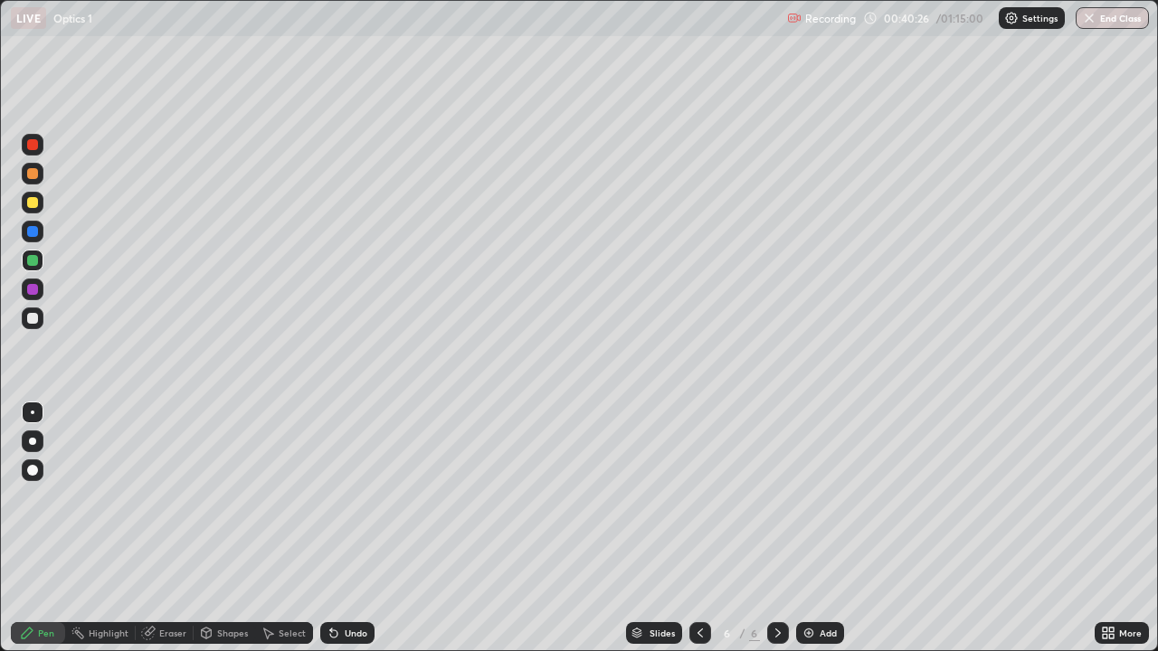
click at [156, 528] on div "Eraser" at bounding box center [165, 633] width 58 height 22
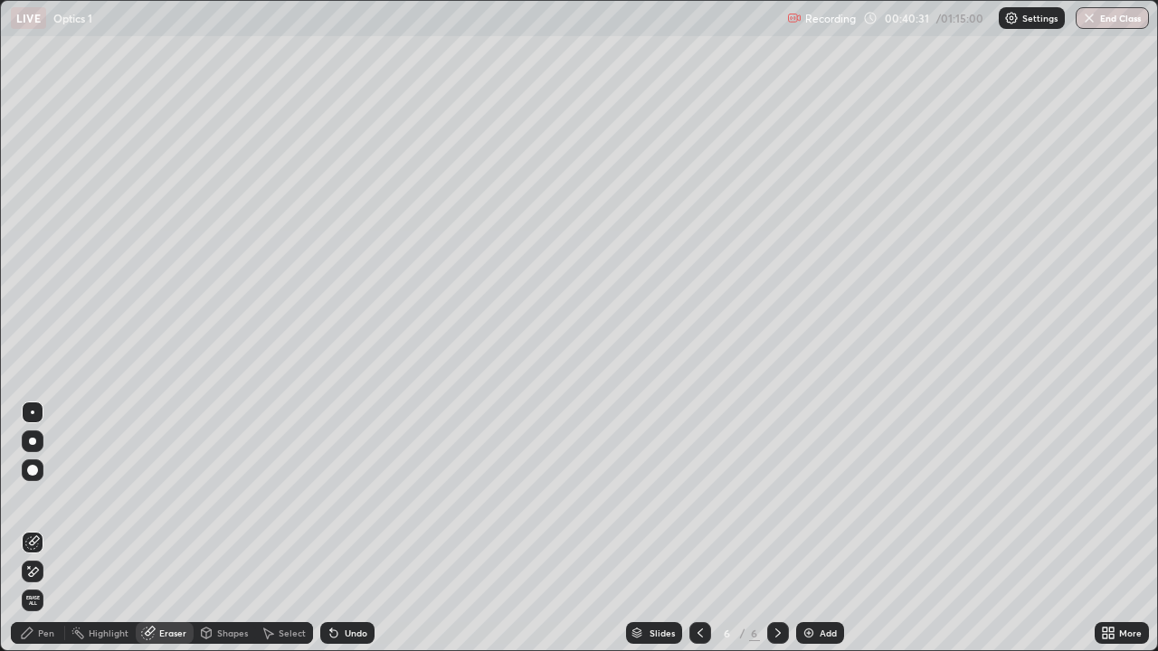
click at [41, 528] on div "Pen" at bounding box center [46, 633] width 16 height 9
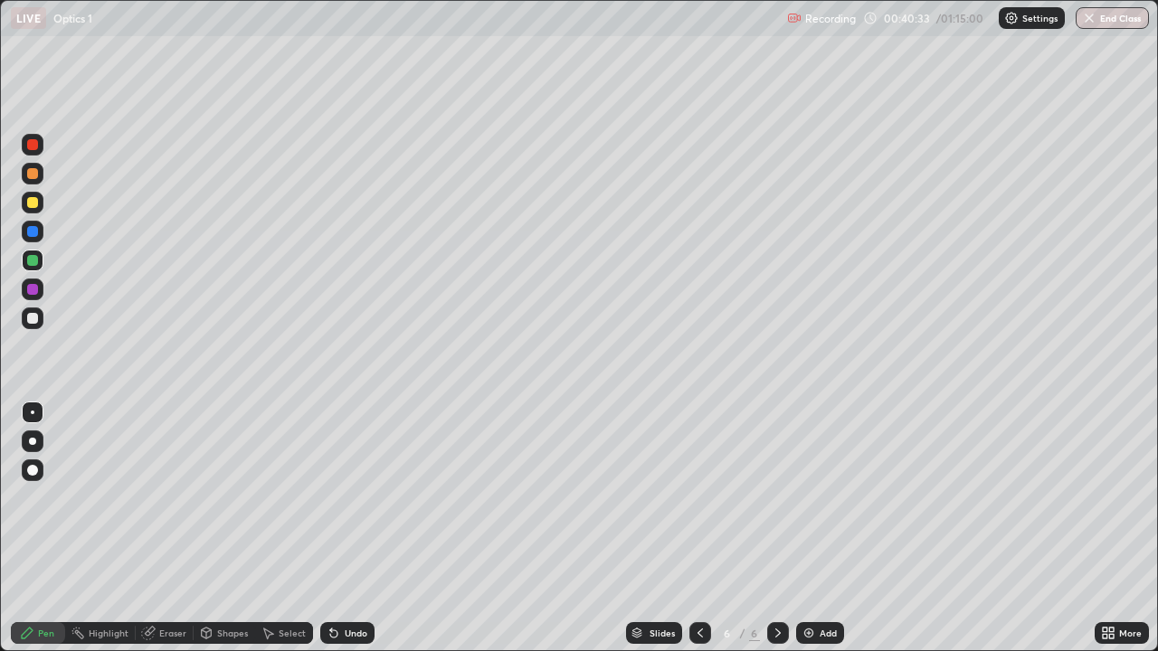
click at [35, 175] on div at bounding box center [32, 173] width 11 height 11
click at [285, 528] on div "Select" at bounding box center [292, 633] width 27 height 9
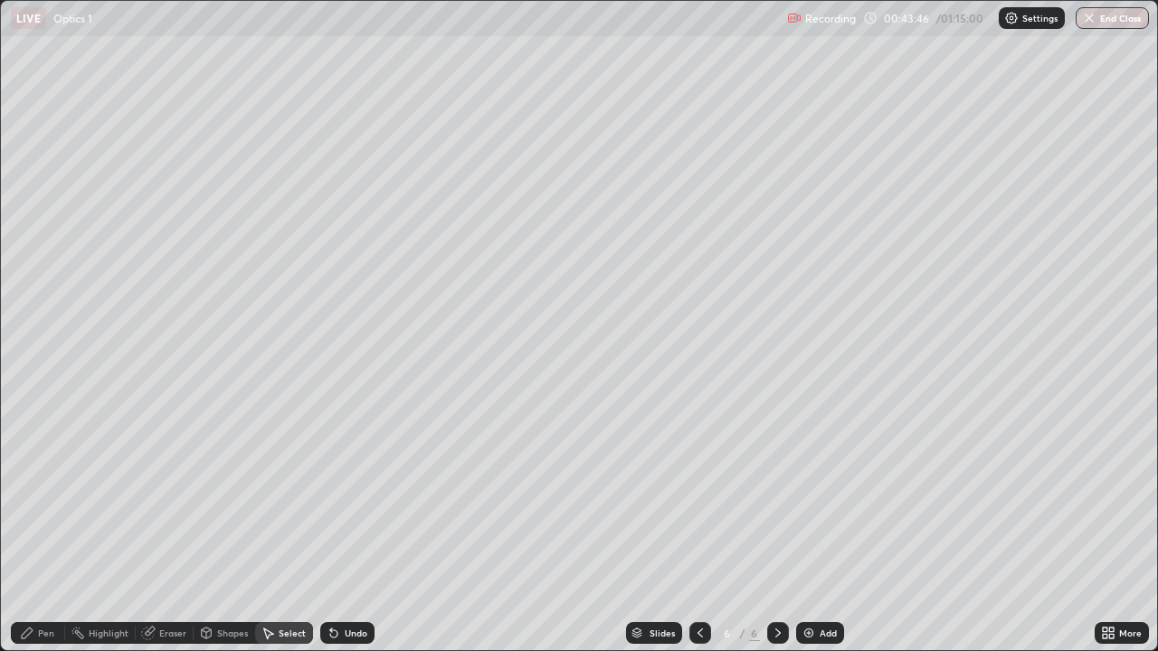
click at [348, 433] on div "0 ° Undo Copy Duplicate Duplicate to new slide Delete" at bounding box center [579, 325] width 1156 height 649
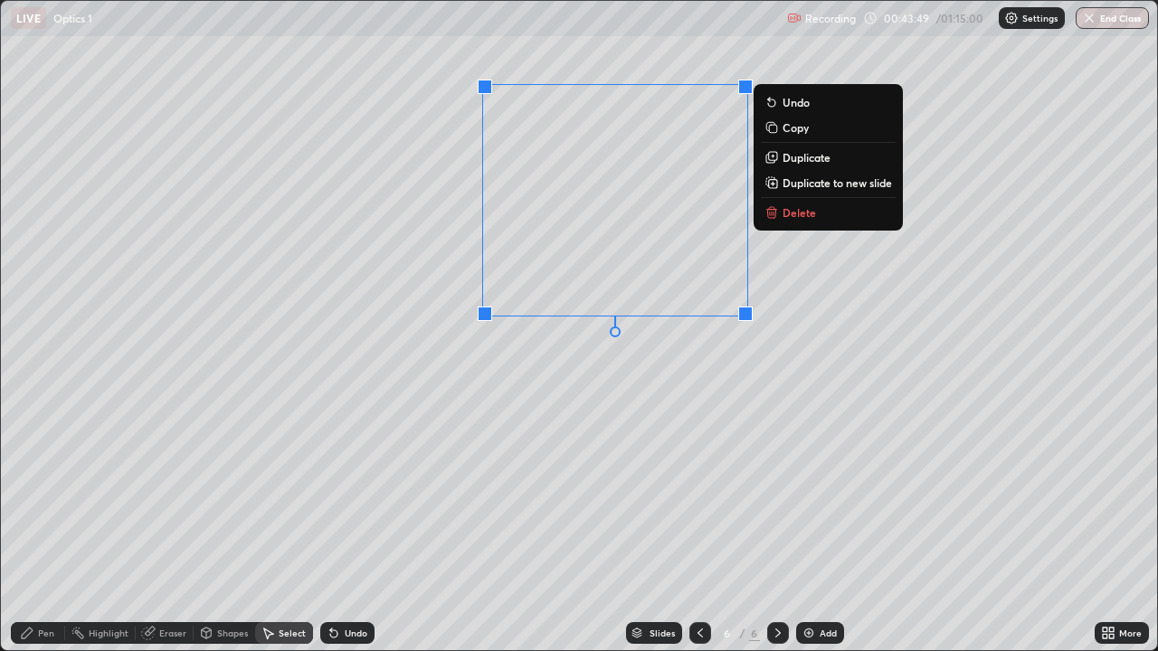
click at [811, 183] on p "Duplicate to new slide" at bounding box center [836, 182] width 109 height 14
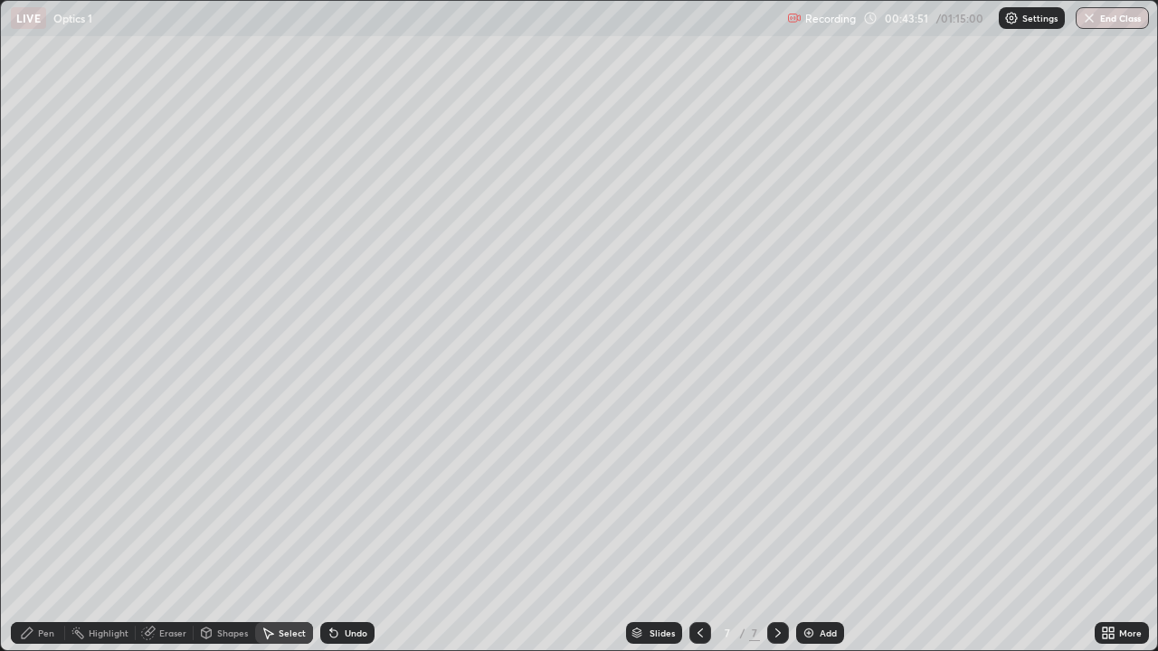
click at [43, 528] on div "Pen" at bounding box center [46, 633] width 16 height 9
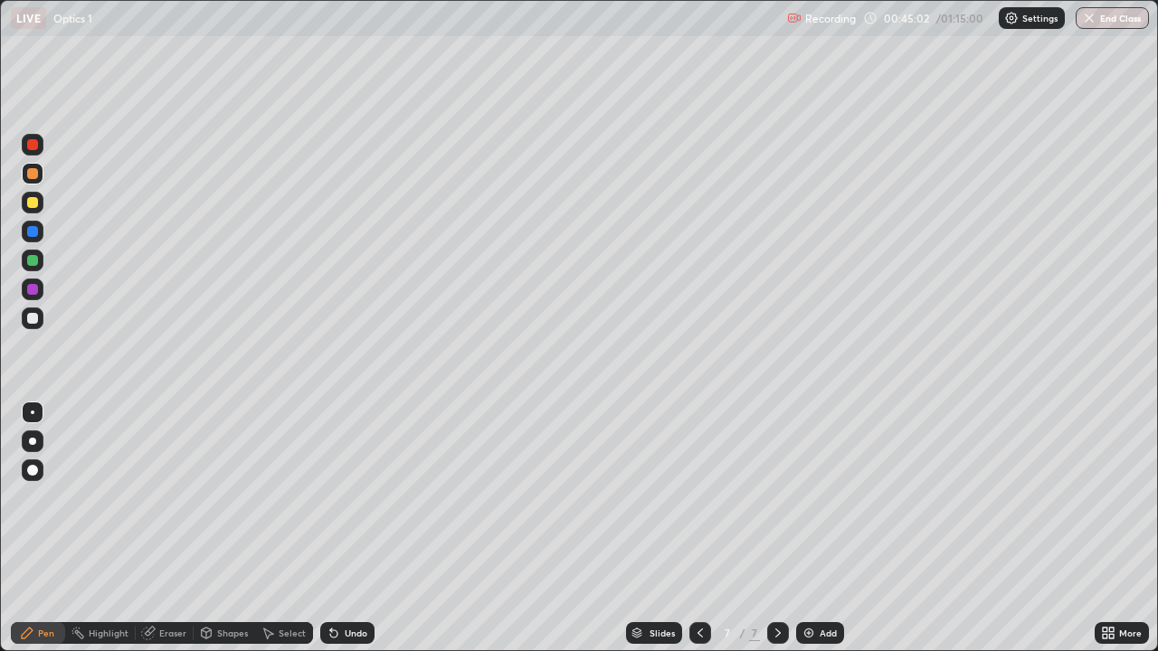
click at [33, 261] on div at bounding box center [32, 260] width 11 height 11
click at [818, 528] on div "Add" at bounding box center [820, 633] width 48 height 22
click at [233, 528] on div "Shapes" at bounding box center [225, 633] width 62 height 22
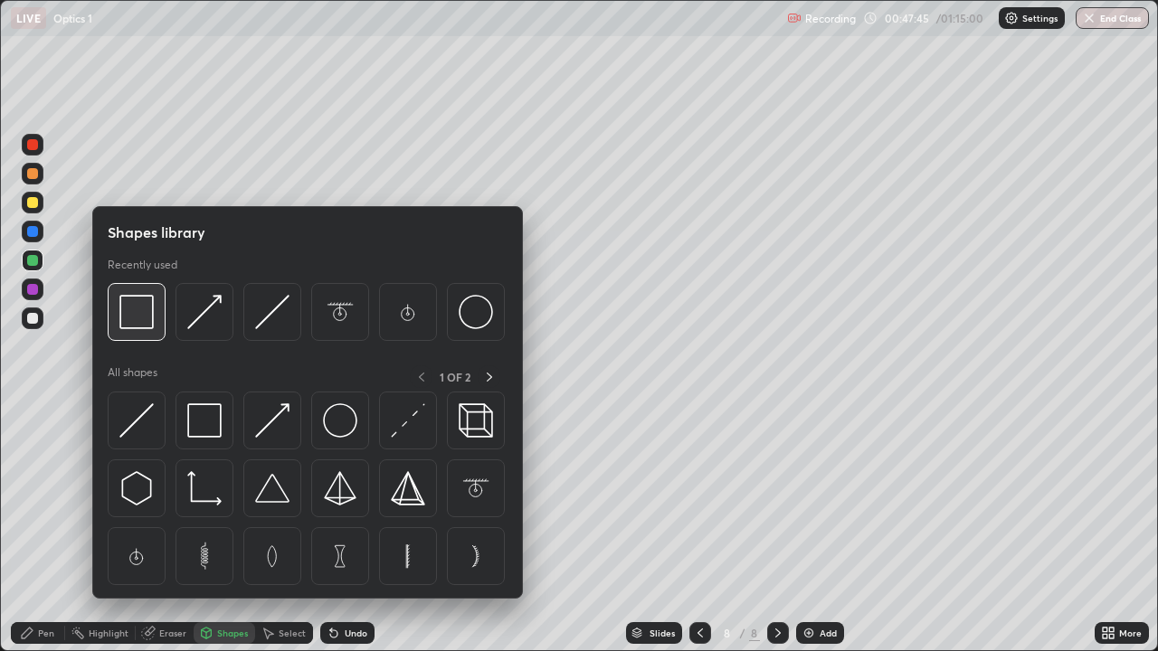
click at [141, 319] on img at bounding box center [136, 312] width 34 height 34
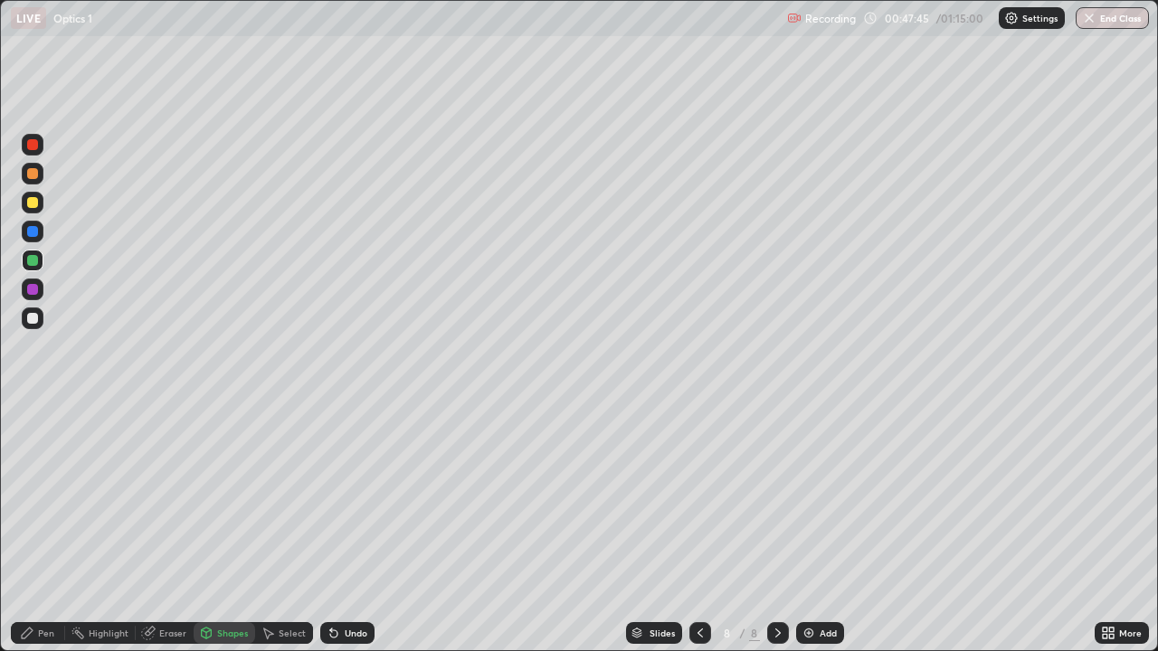
click at [36, 318] on div at bounding box center [32, 318] width 11 height 11
click at [37, 528] on div "Pen" at bounding box center [38, 633] width 54 height 22
click at [33, 319] on div at bounding box center [32, 318] width 11 height 11
click at [33, 202] on div at bounding box center [32, 202] width 11 height 11
click at [37, 259] on div at bounding box center [32, 260] width 11 height 11
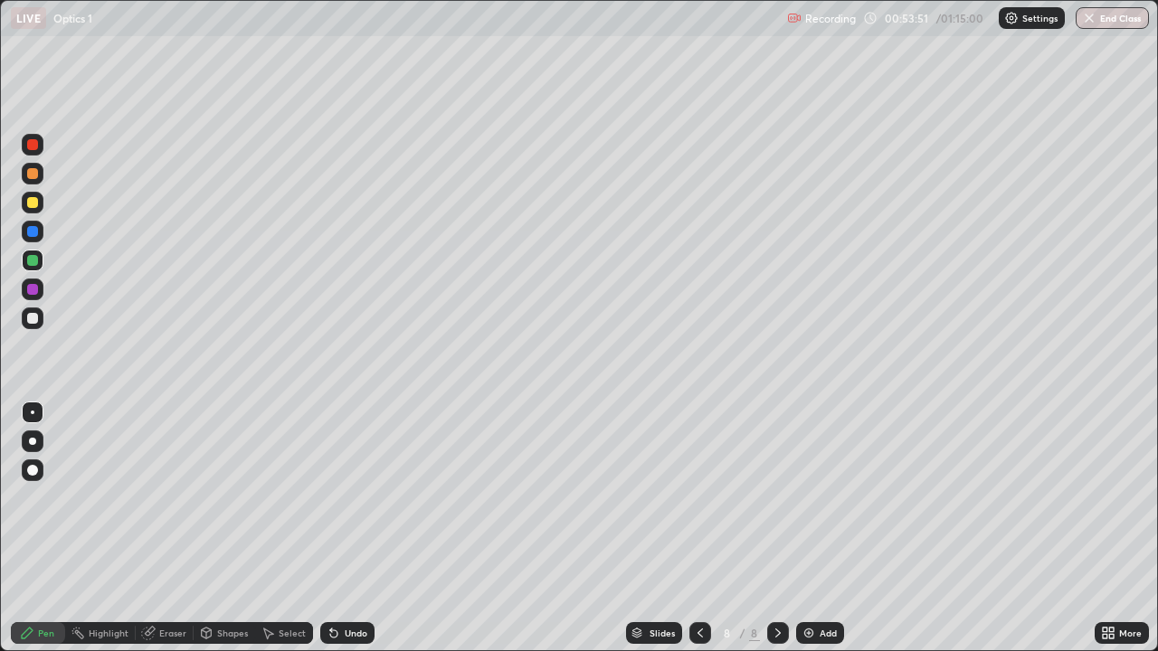
click at [820, 528] on div "Add" at bounding box center [828, 633] width 17 height 9
click at [34, 326] on div at bounding box center [33, 319] width 22 height 22
click at [33, 319] on div at bounding box center [32, 318] width 11 height 11
click at [215, 528] on div "Shapes" at bounding box center [225, 633] width 62 height 22
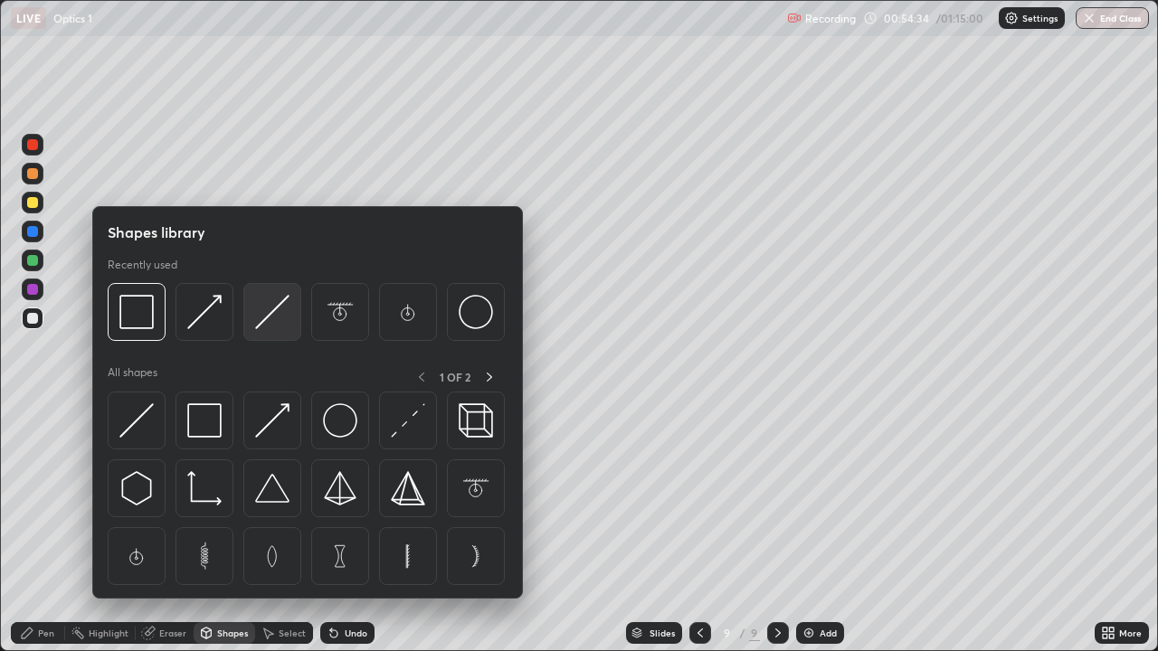
click at [269, 318] on img at bounding box center [272, 312] width 34 height 34
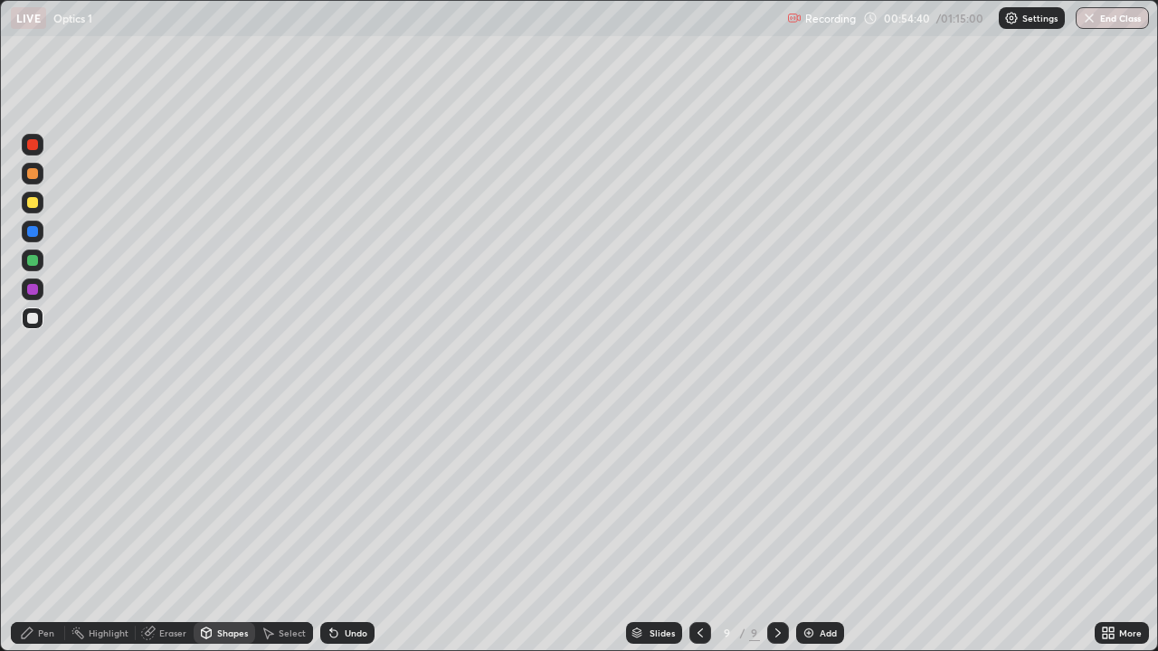
click at [38, 528] on div "Pen" at bounding box center [38, 633] width 54 height 22
click at [346, 528] on div "Undo" at bounding box center [356, 633] width 23 height 9
click at [31, 323] on div at bounding box center [32, 318] width 11 height 11
click at [33, 261] on div at bounding box center [32, 260] width 11 height 11
click at [33, 325] on div at bounding box center [33, 319] width 22 height 22
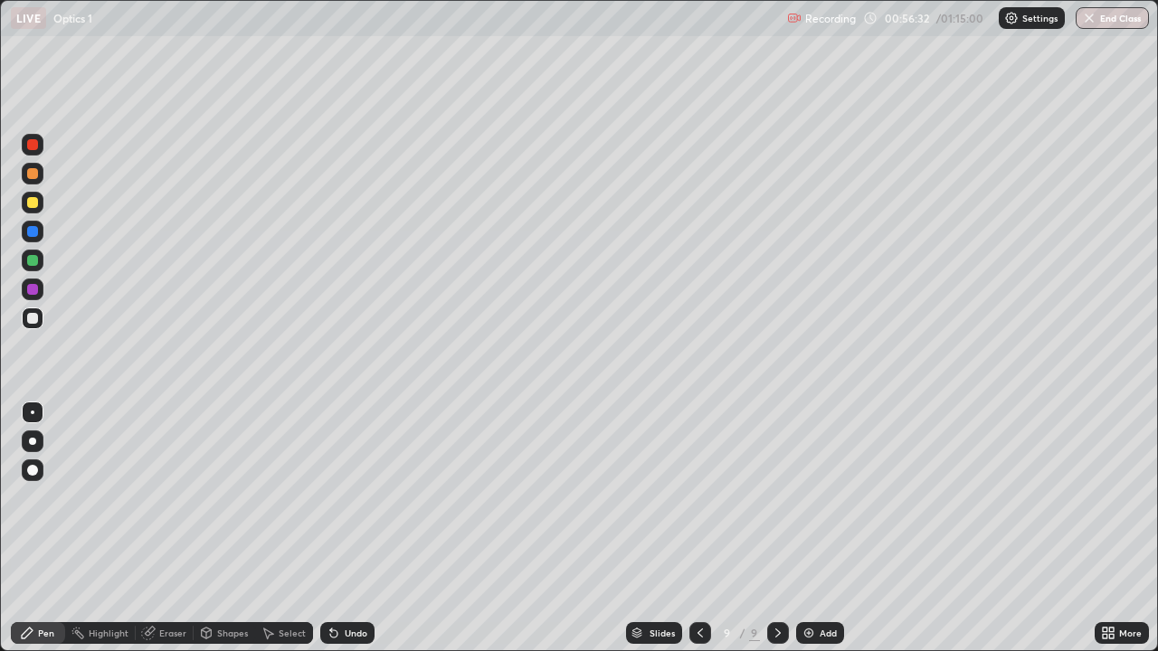
click at [41, 204] on div at bounding box center [33, 203] width 22 height 22
click at [102, 528] on div "Highlight" at bounding box center [109, 633] width 40 height 9
click at [217, 528] on div "Shapes" at bounding box center [232, 633] width 31 height 9
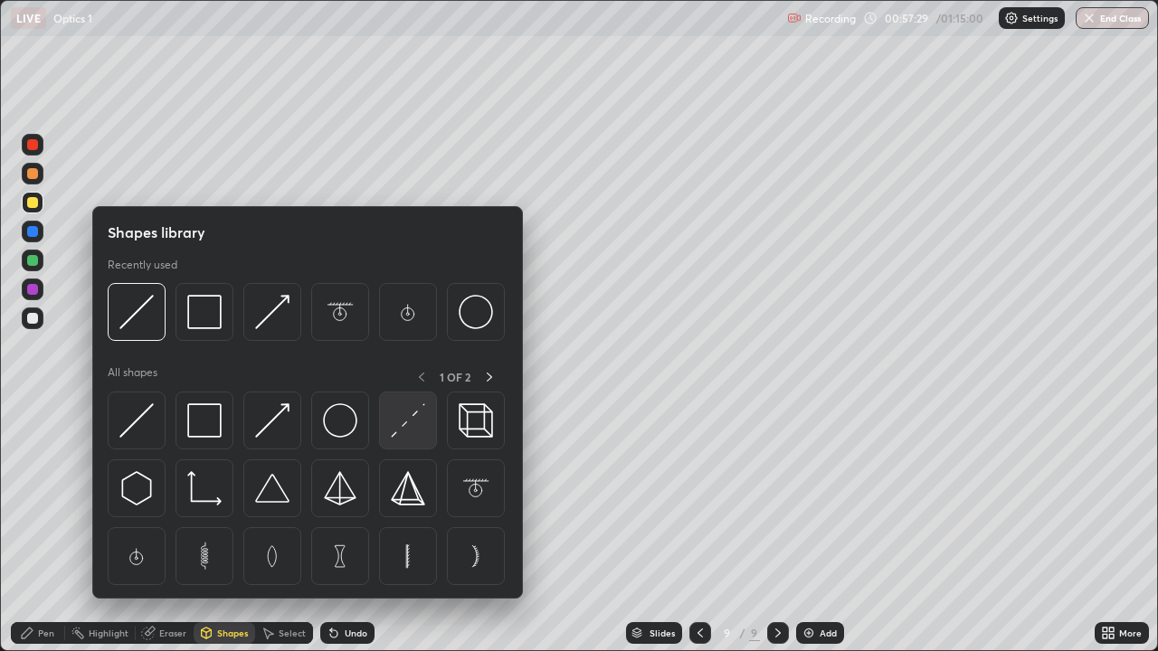
click at [399, 423] on img at bounding box center [408, 420] width 34 height 34
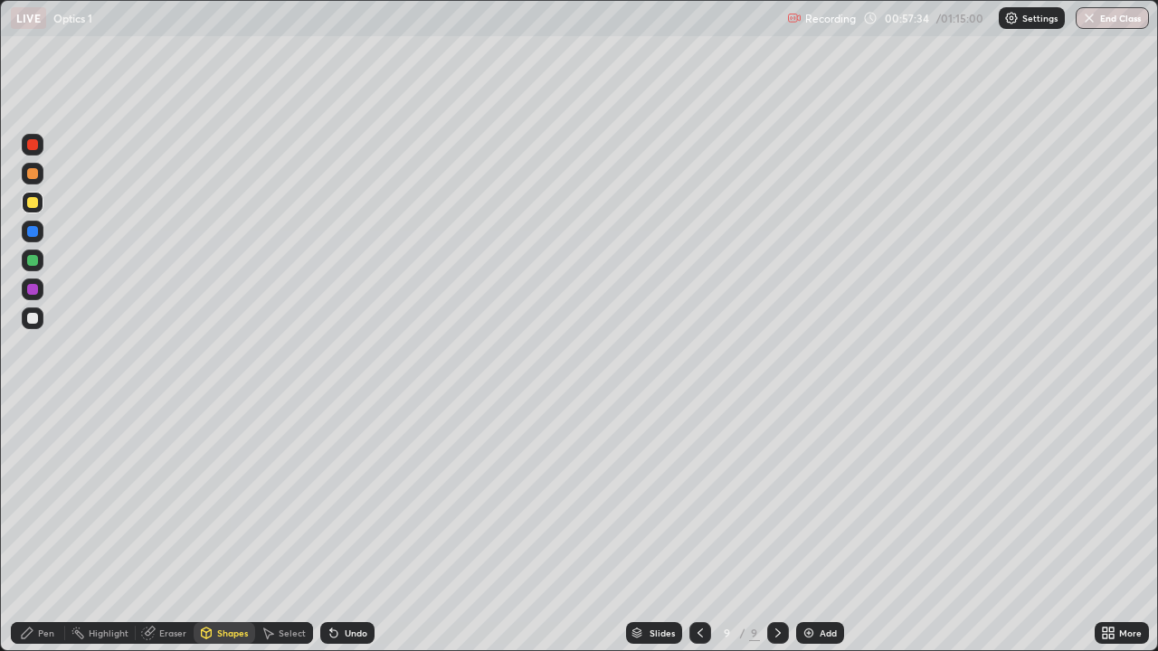
click at [36, 528] on div "Pen" at bounding box center [38, 633] width 54 height 22
click at [35, 289] on div at bounding box center [32, 289] width 11 height 11
click at [33, 260] on div at bounding box center [32, 260] width 11 height 11
click at [31, 227] on div at bounding box center [32, 231] width 11 height 11
click at [156, 528] on div "Eraser" at bounding box center [165, 633] width 58 height 22
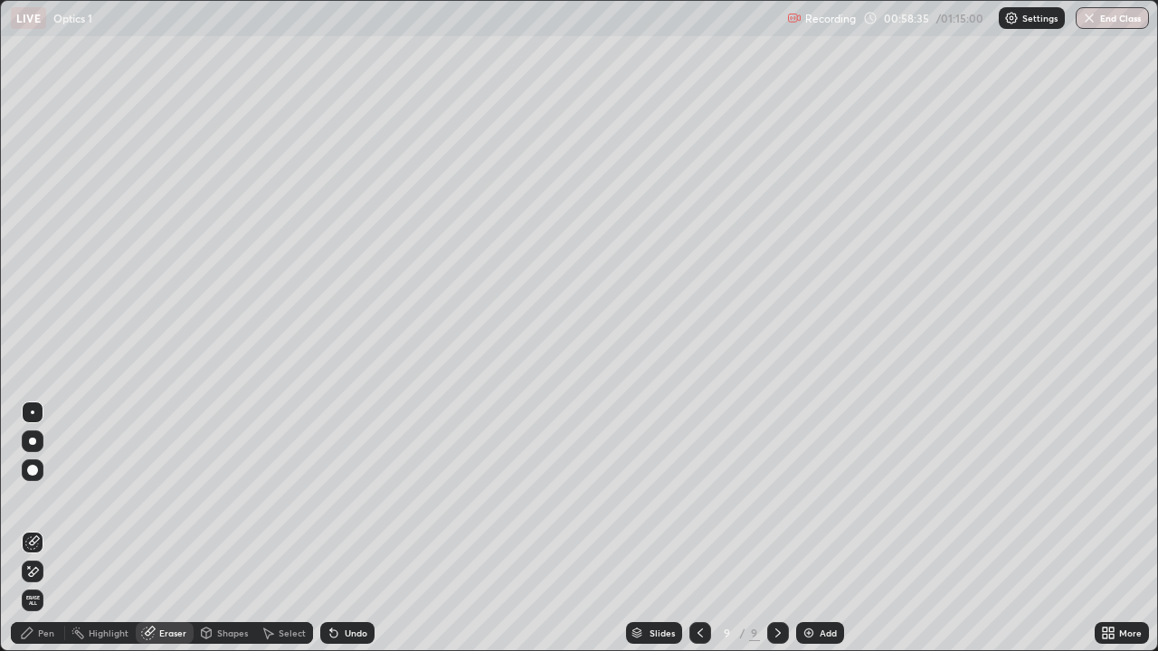
click at [28, 528] on icon at bounding box center [27, 633] width 14 height 14
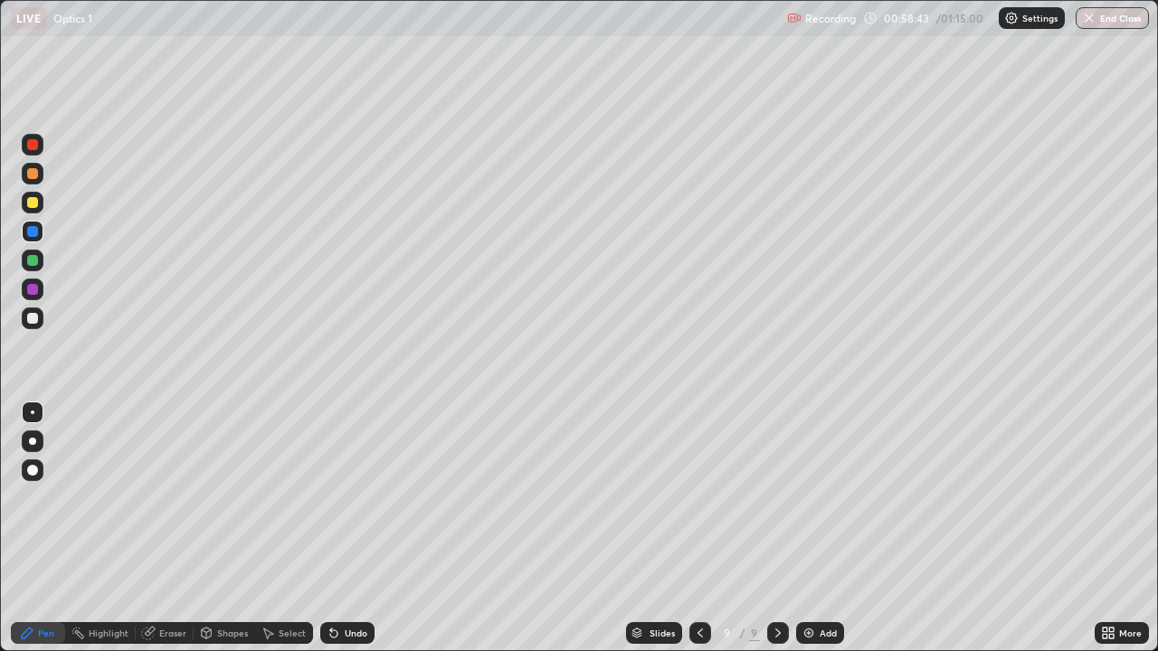
click at [34, 259] on div at bounding box center [32, 260] width 11 height 11
click at [32, 291] on div at bounding box center [32, 289] width 11 height 11
click at [33, 412] on div at bounding box center [33, 413] width 4 height 4
click at [117, 528] on div "Highlight" at bounding box center [109, 633] width 40 height 9
click at [154, 528] on icon at bounding box center [148, 633] width 14 height 14
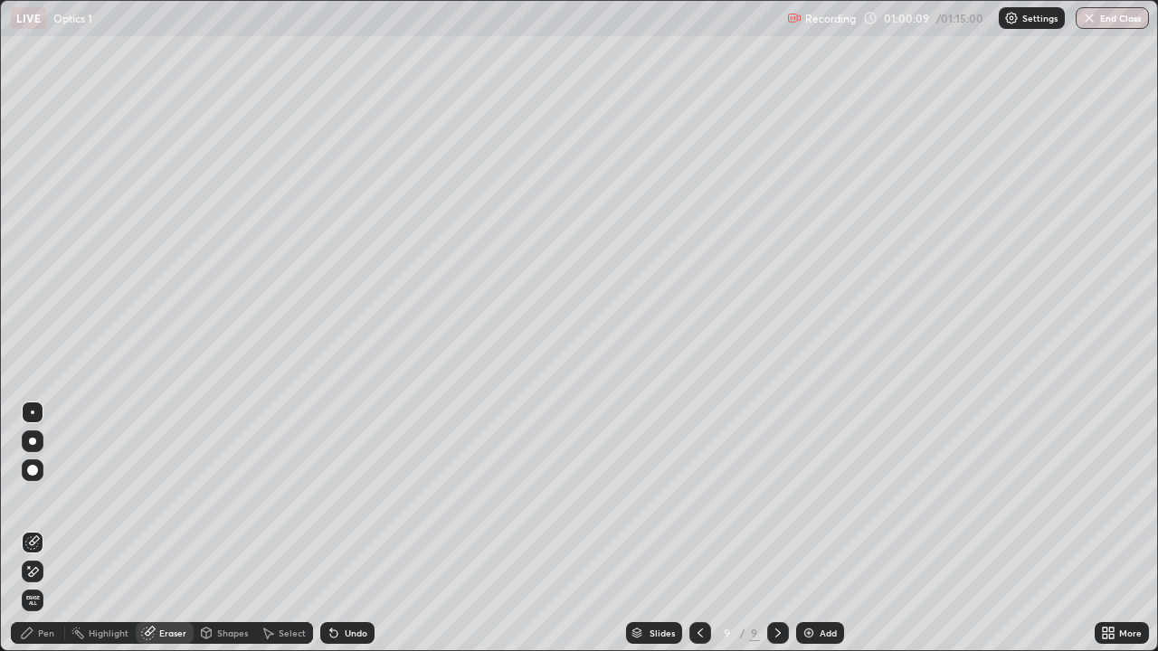
click at [31, 528] on icon at bounding box center [27, 633] width 14 height 14
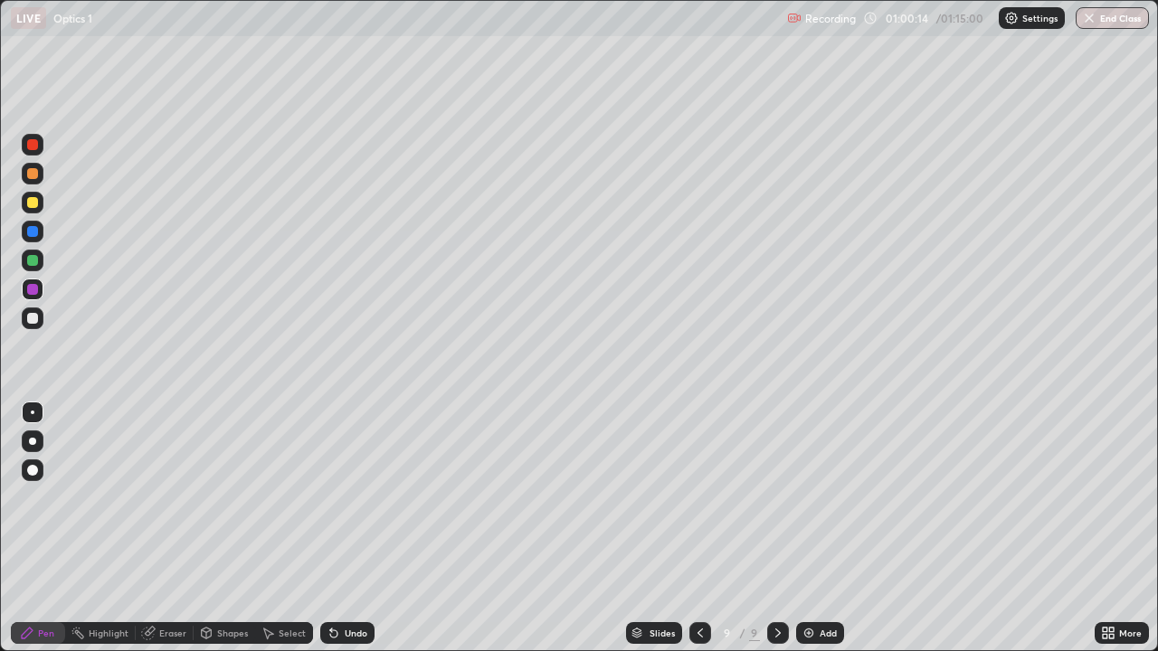
click at [94, 528] on div "Highlight" at bounding box center [109, 633] width 40 height 9
click at [44, 528] on div "Pen" at bounding box center [46, 633] width 16 height 9
click at [815, 528] on div "Add" at bounding box center [820, 633] width 48 height 22
click at [217, 528] on div "Shapes" at bounding box center [232, 633] width 31 height 9
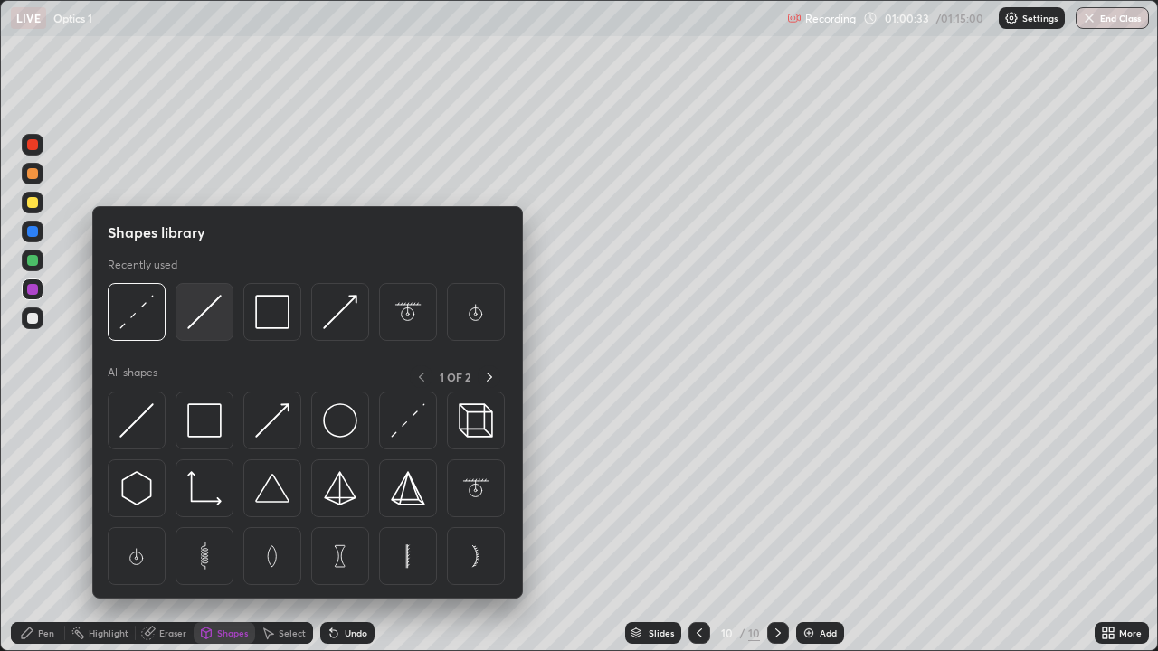
click at [204, 312] on img at bounding box center [204, 312] width 34 height 34
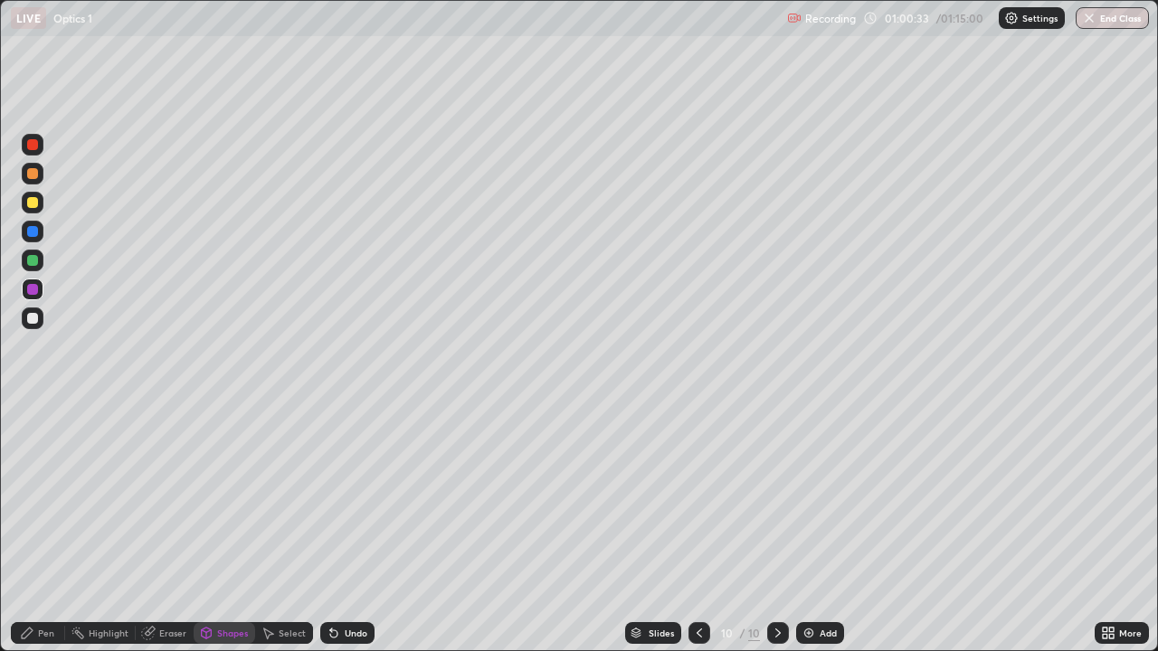
click at [28, 325] on div at bounding box center [33, 319] width 22 height 22
click at [38, 528] on div "Pen" at bounding box center [46, 633] width 16 height 9
click at [274, 528] on div "Select" at bounding box center [284, 633] width 58 height 22
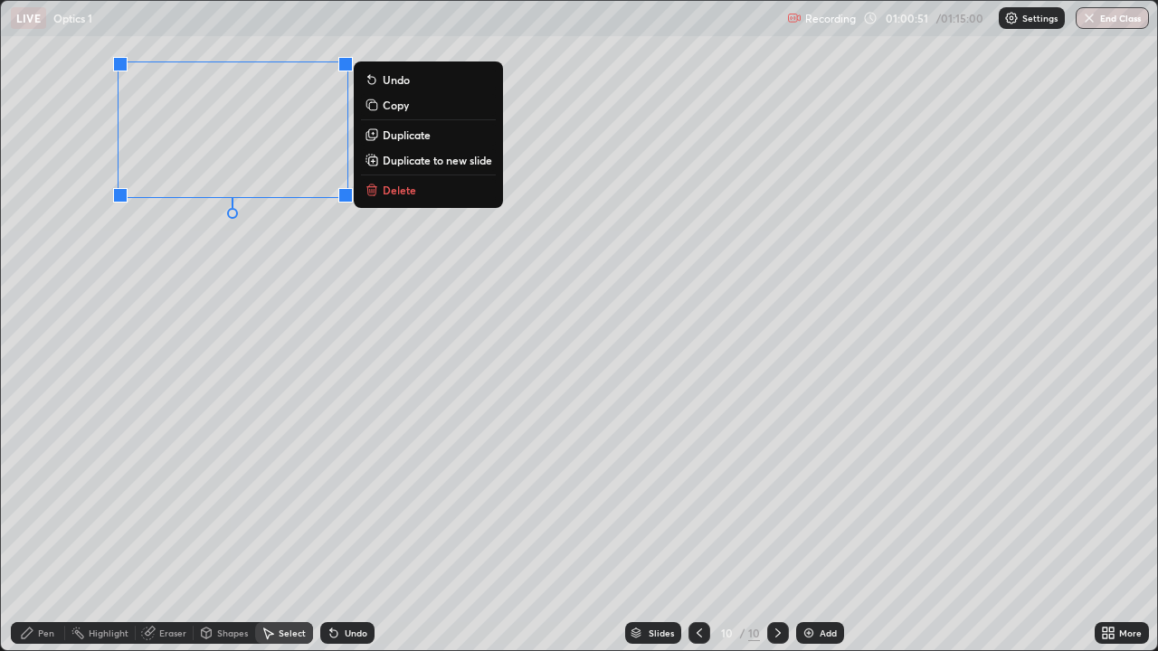
click at [402, 137] on p "Duplicate" at bounding box center [407, 135] width 48 height 14
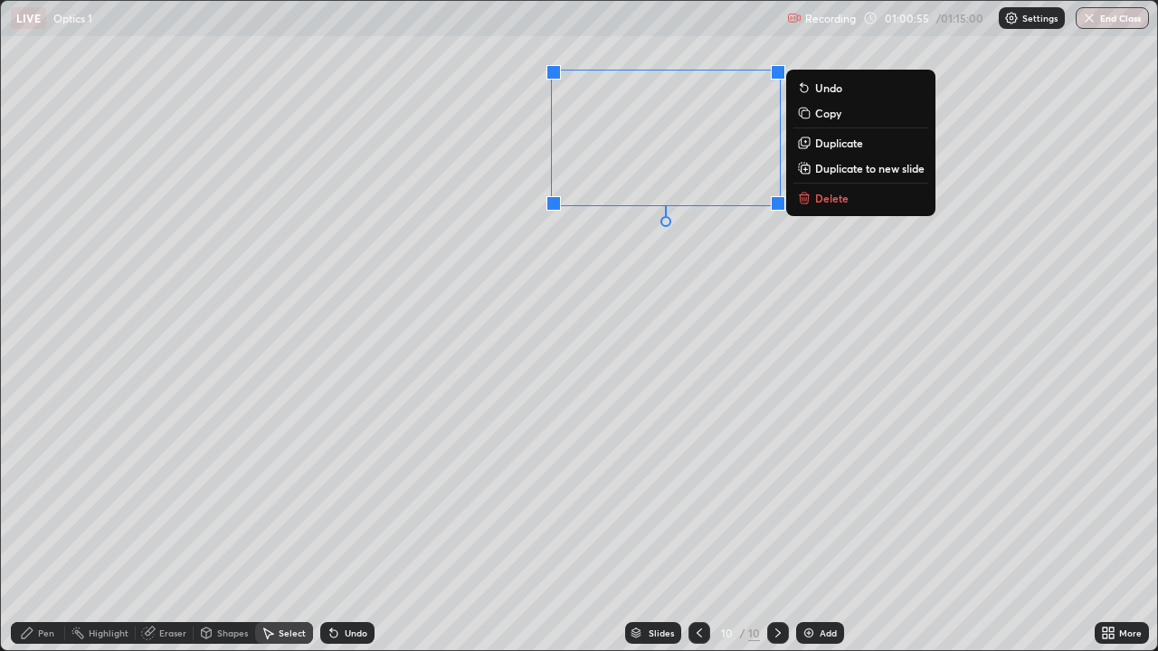
click at [619, 336] on div "0 ° Undo Copy Duplicate Duplicate to new slide Delete" at bounding box center [579, 325] width 1156 height 649
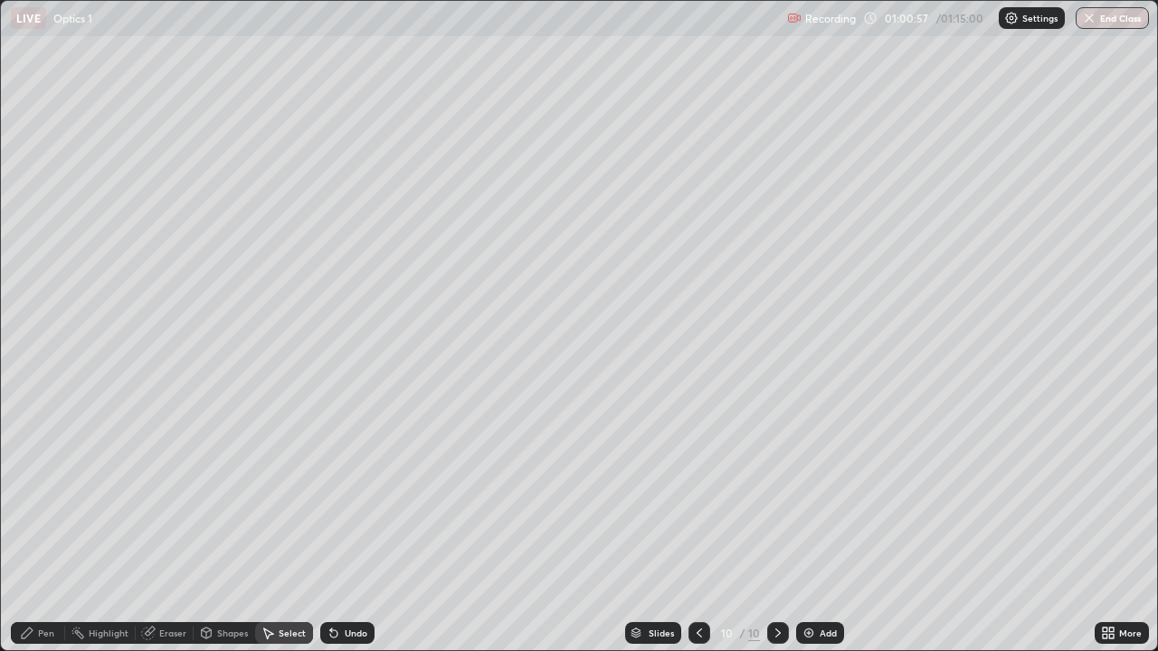
click at [44, 528] on div "Pen" at bounding box center [46, 633] width 16 height 9
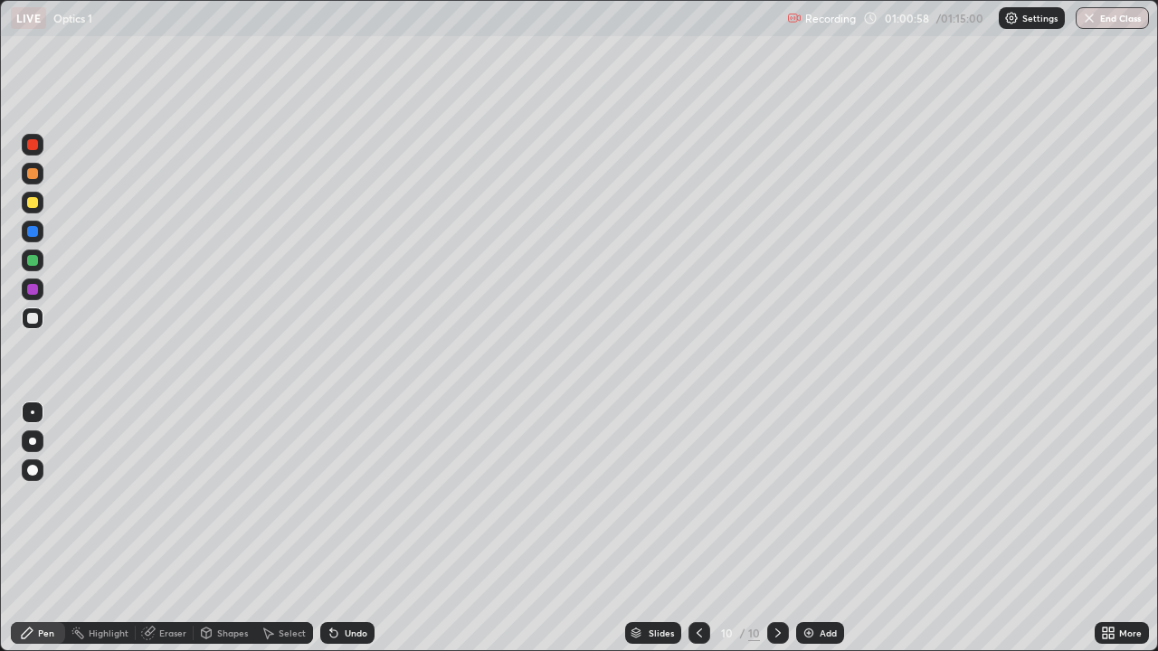
click at [164, 528] on div "Eraser" at bounding box center [172, 633] width 27 height 9
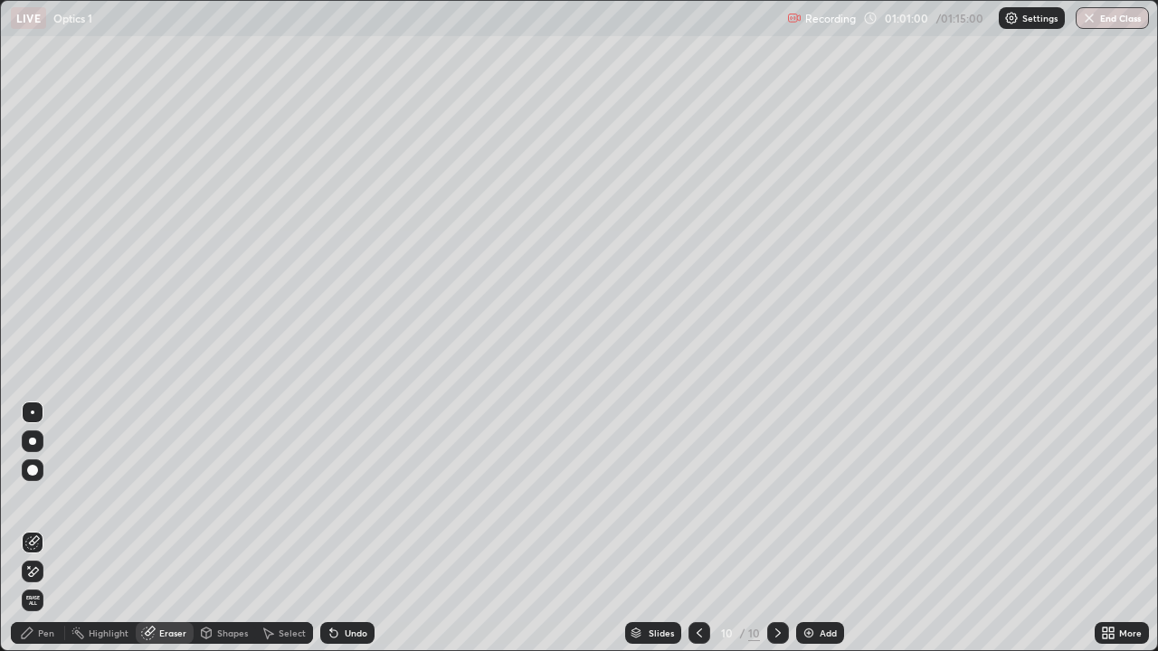
click at [56, 528] on div "Pen" at bounding box center [38, 633] width 54 height 22
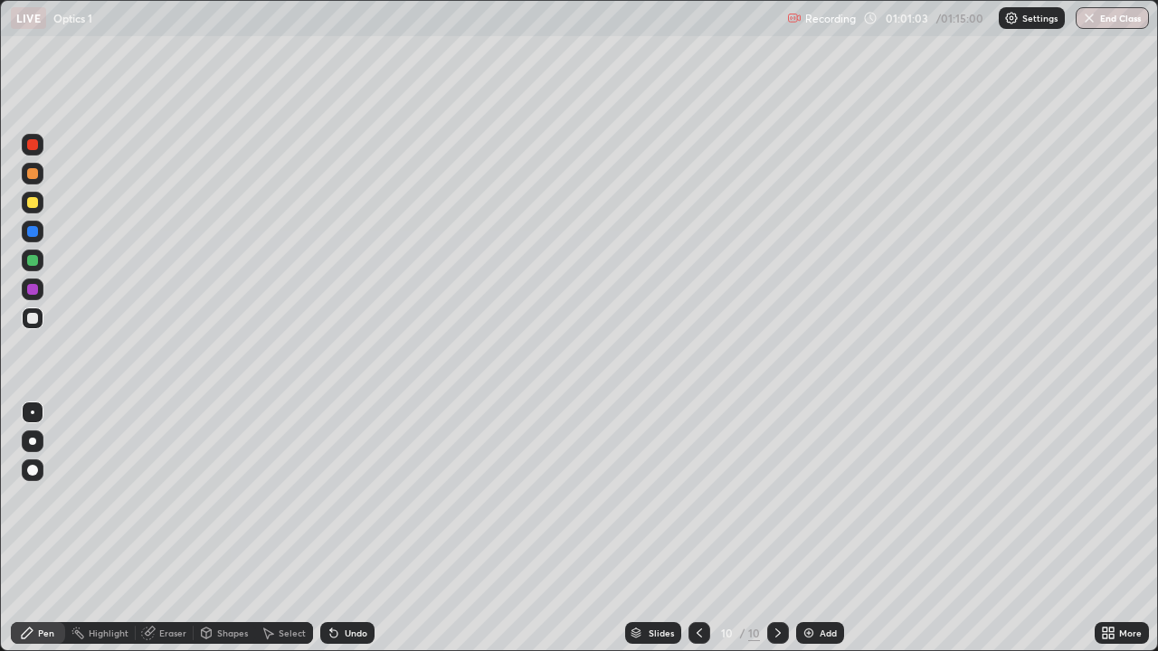
click at [288, 528] on div "Select" at bounding box center [292, 633] width 27 height 9
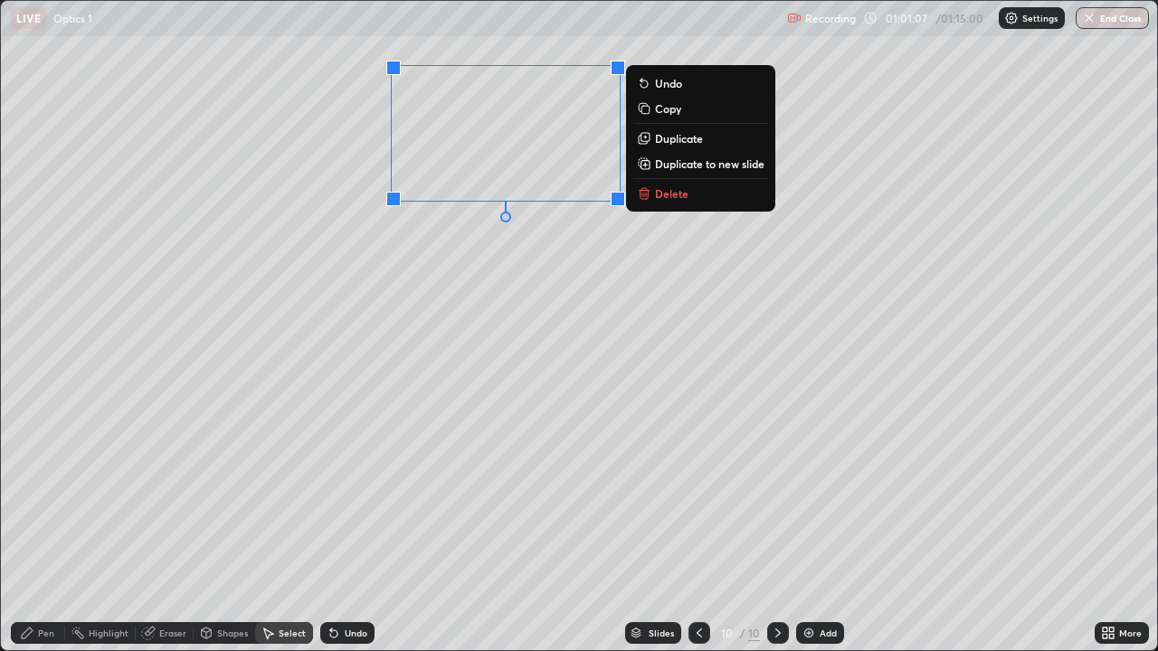
click at [678, 138] on p "Duplicate" at bounding box center [679, 138] width 48 height 14
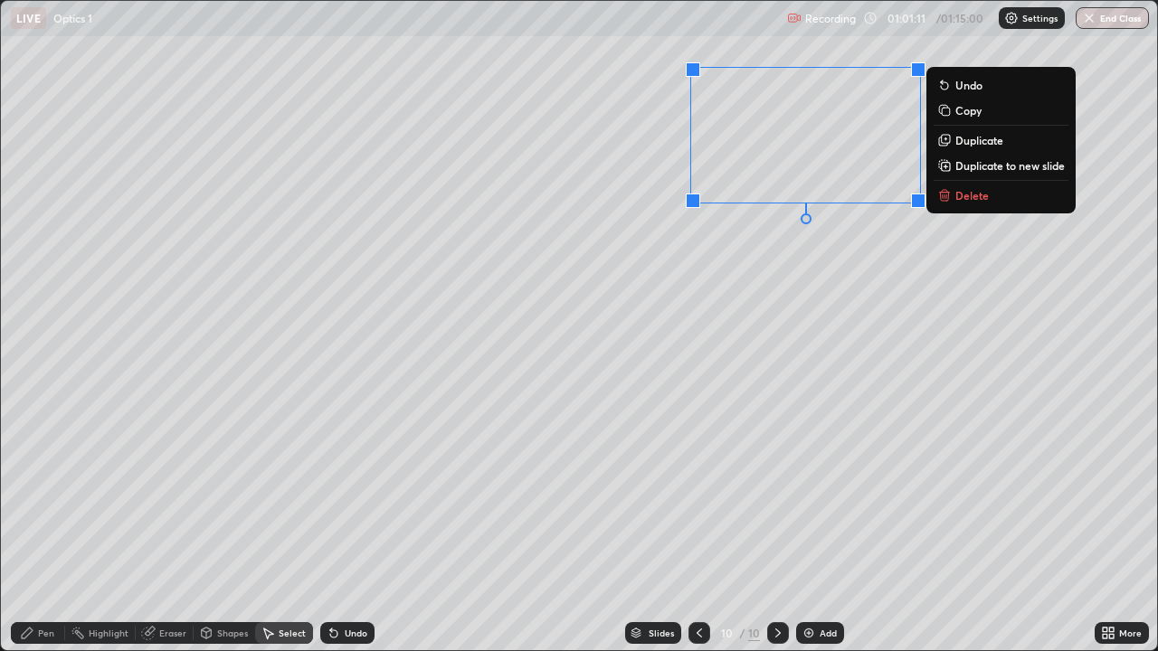
click at [737, 385] on div "0 ° Undo Copy Duplicate Duplicate to new slide Delete" at bounding box center [579, 325] width 1156 height 649
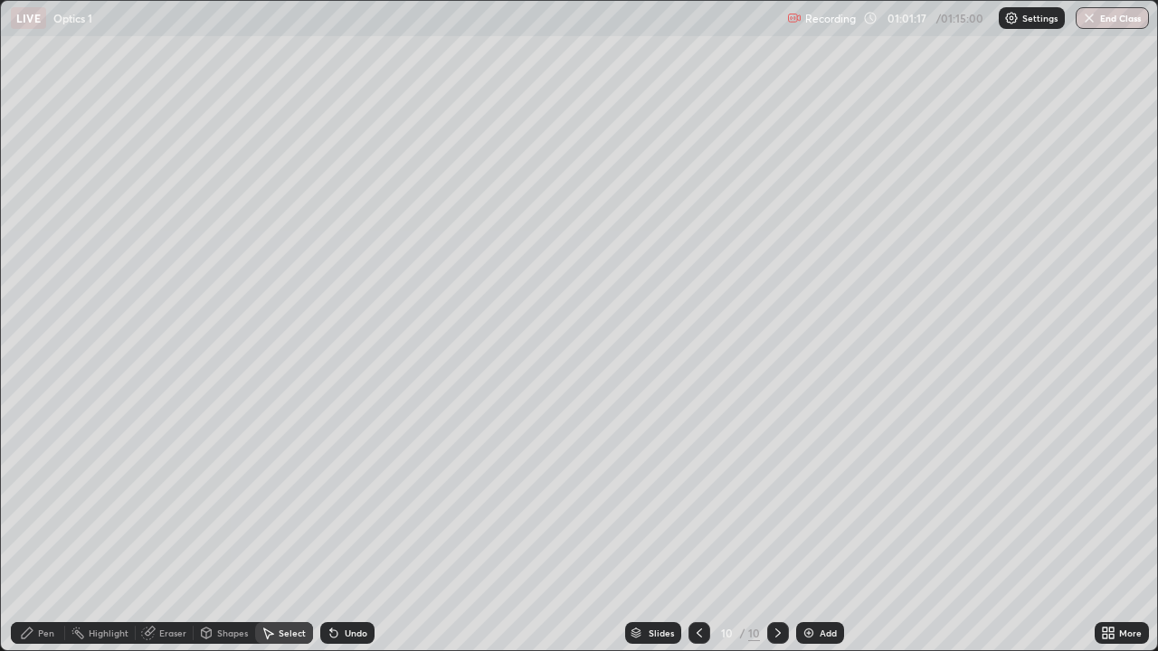
click at [287, 528] on div "Select" at bounding box center [292, 633] width 27 height 9
click at [685, 336] on div "0 ° Undo Copy Duplicate Duplicate to new slide Delete" at bounding box center [579, 325] width 1156 height 649
click at [161, 528] on div "Eraser" at bounding box center [172, 633] width 27 height 9
click at [45, 528] on div "Pen" at bounding box center [46, 633] width 16 height 9
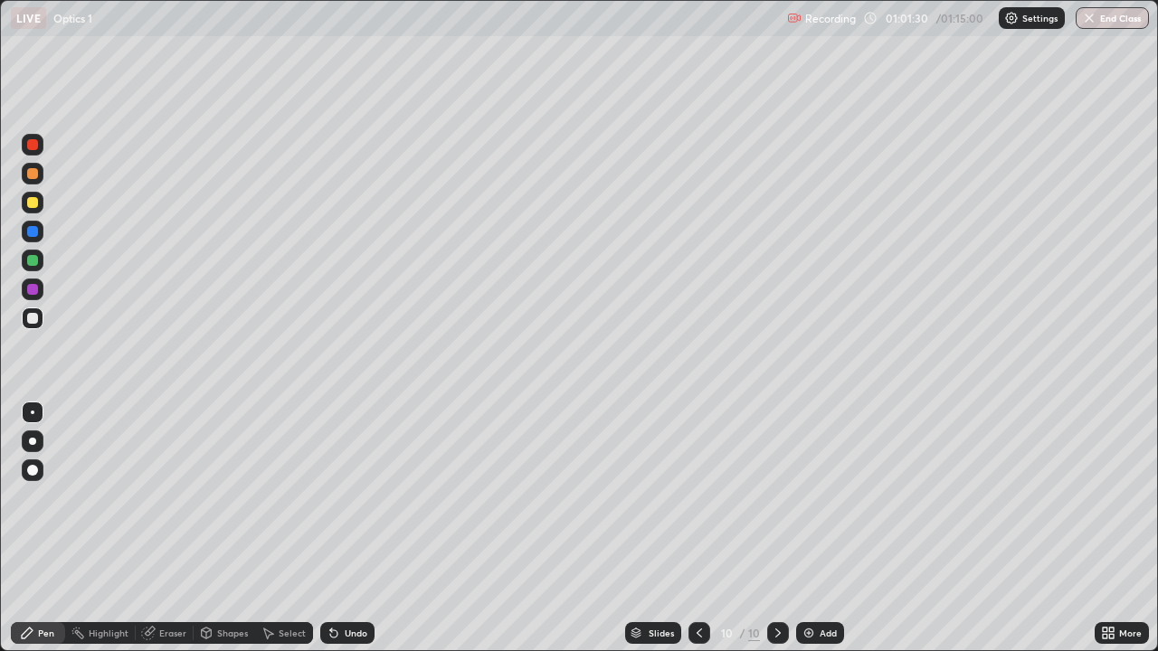
click at [277, 528] on div "Select" at bounding box center [284, 633] width 58 height 22
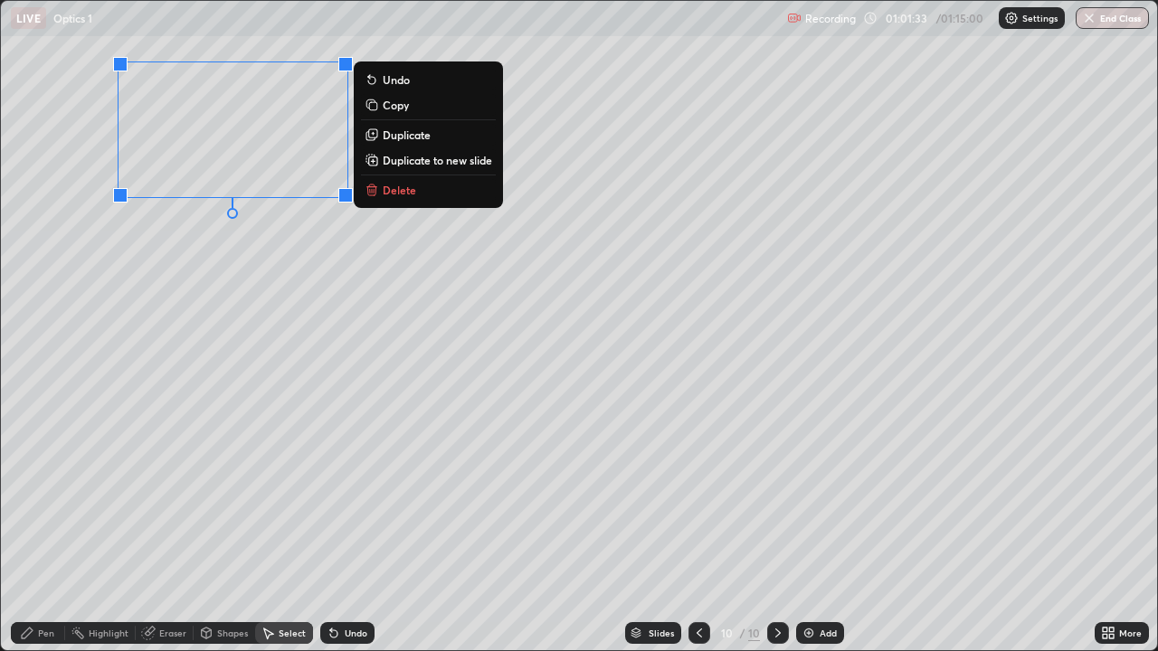
click at [393, 142] on p "Duplicate" at bounding box center [407, 135] width 48 height 14
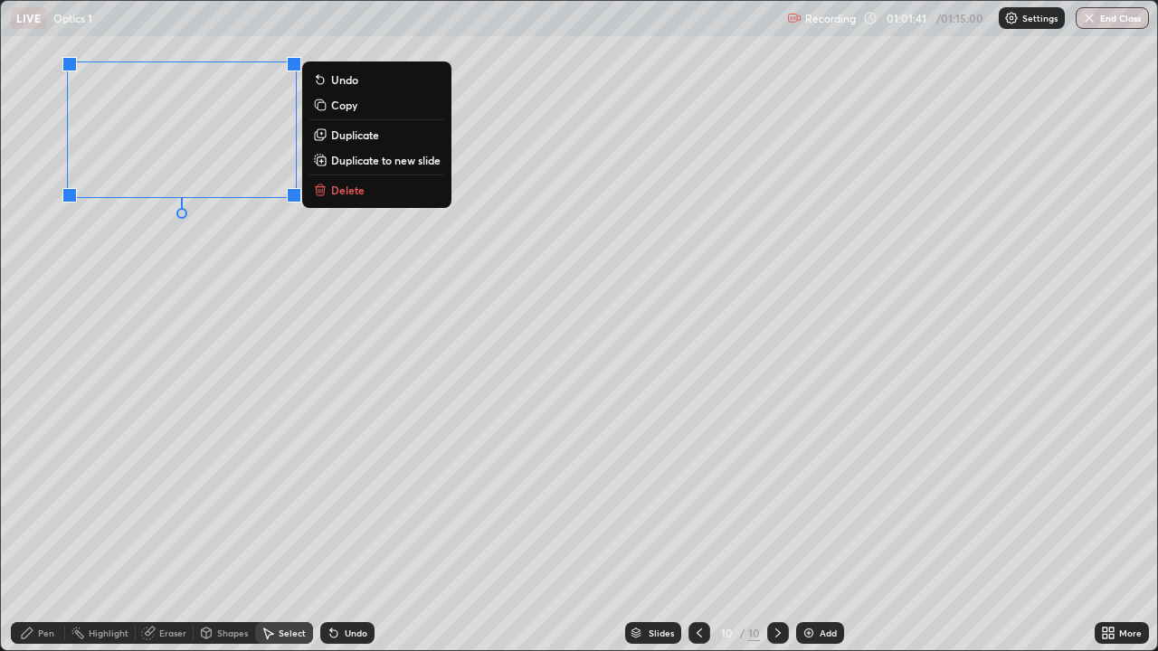
click at [198, 326] on div "0 ° Undo Copy Duplicate Duplicate to new slide Delete" at bounding box center [579, 325] width 1156 height 649
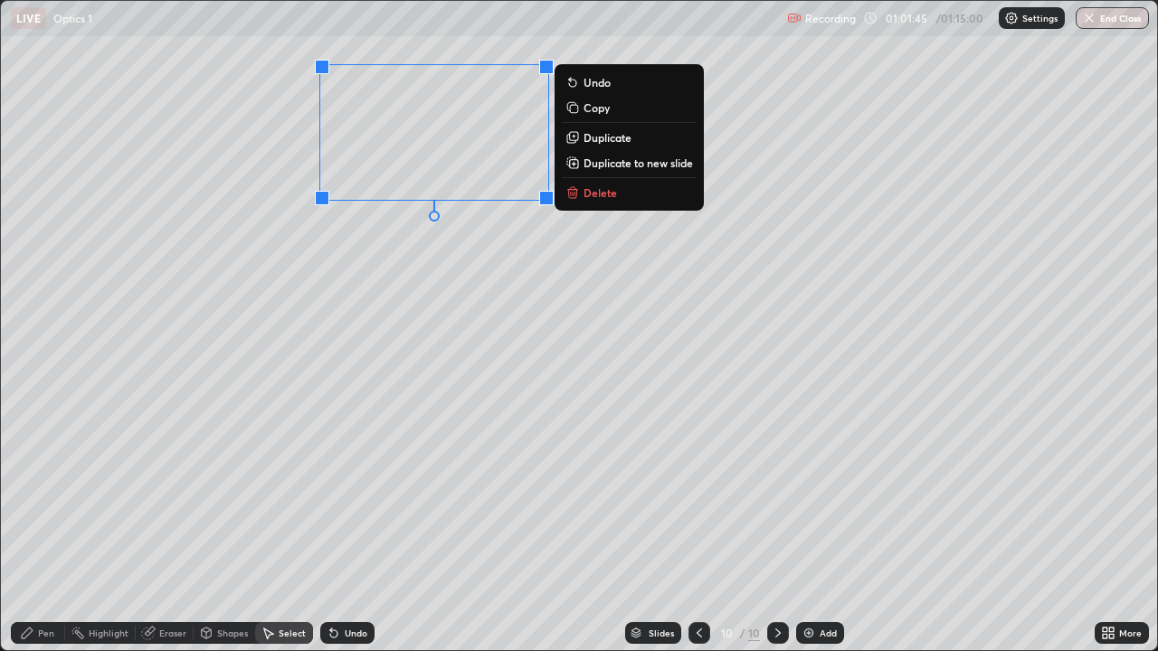
click at [432, 327] on div "0 ° Undo Copy Duplicate Duplicate to new slide Delete" at bounding box center [579, 325] width 1156 height 649
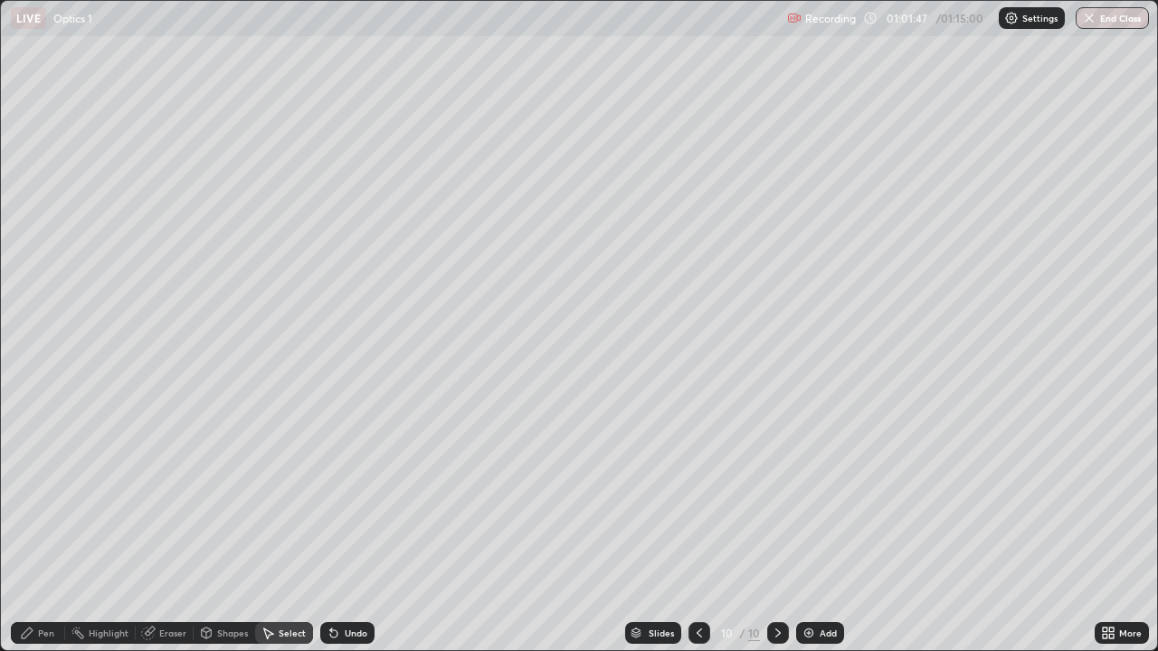
click at [36, 528] on div "Pen" at bounding box center [38, 633] width 54 height 22
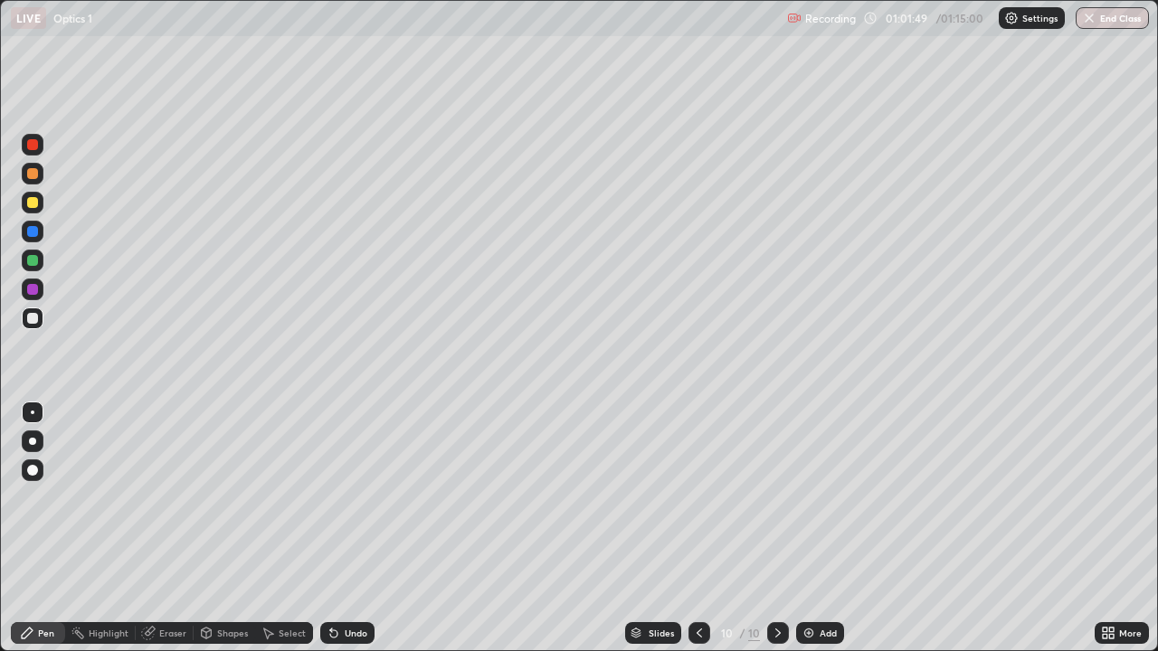
click at [36, 204] on div at bounding box center [32, 202] width 11 height 11
click at [336, 528] on icon at bounding box center [334, 633] width 14 height 14
click at [32, 233] on div at bounding box center [32, 231] width 11 height 11
click at [30, 323] on div at bounding box center [32, 318] width 11 height 11
click at [91, 528] on div "Highlight" at bounding box center [100, 633] width 71 height 22
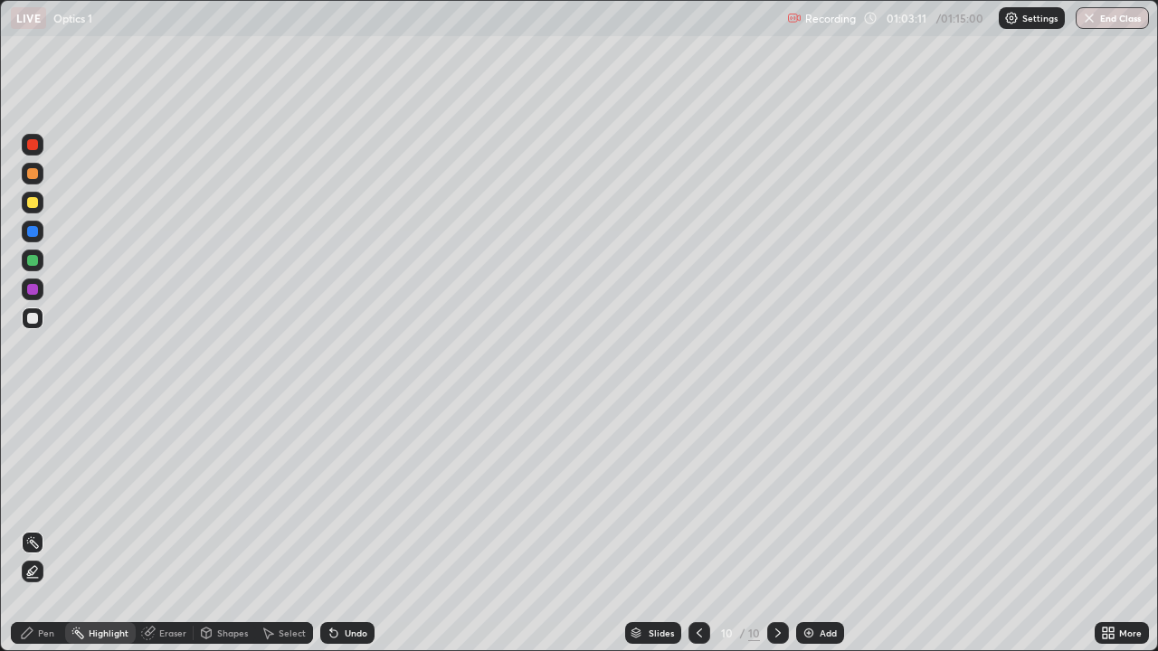
click at [96, 528] on div "Highlight" at bounding box center [100, 633] width 71 height 22
click at [33, 528] on icon at bounding box center [27, 633] width 14 height 14
click at [27, 294] on div at bounding box center [33, 290] width 22 height 22
click at [31, 326] on div at bounding box center [33, 319] width 22 height 22
click at [33, 206] on div at bounding box center [32, 202] width 11 height 11
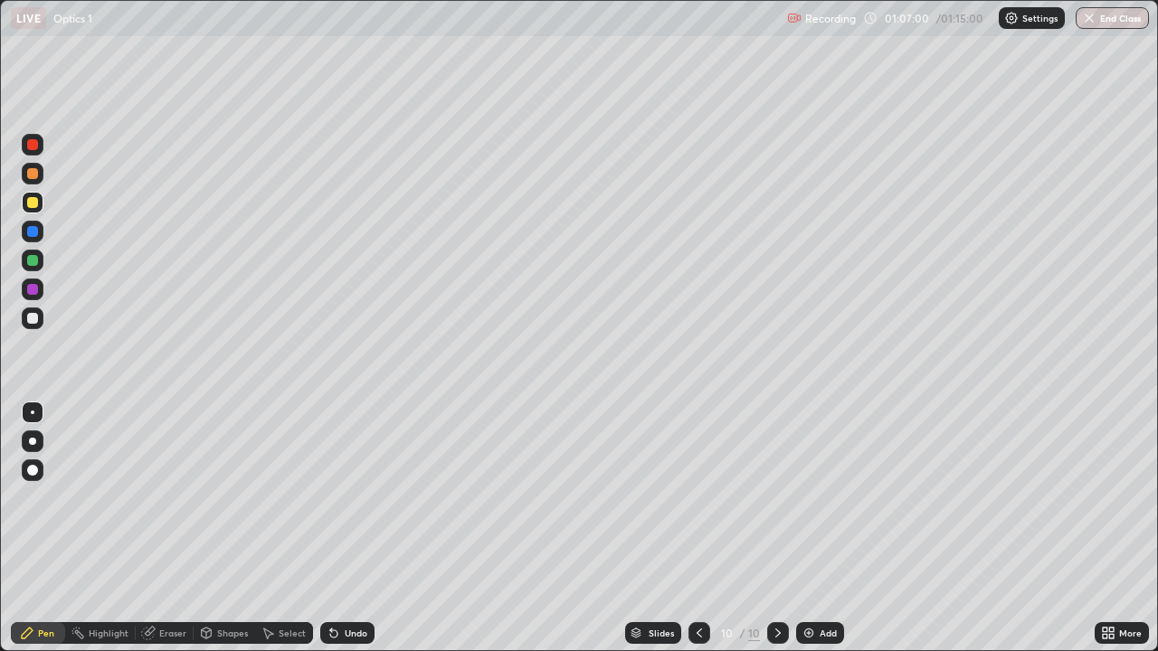
click at [33, 319] on div at bounding box center [32, 318] width 11 height 11
click at [33, 204] on div at bounding box center [32, 202] width 11 height 11
click at [820, 528] on div "Add" at bounding box center [828, 633] width 17 height 9
click at [33, 412] on div at bounding box center [33, 413] width 4 height 4
click at [339, 528] on div "Undo" at bounding box center [347, 633] width 54 height 22
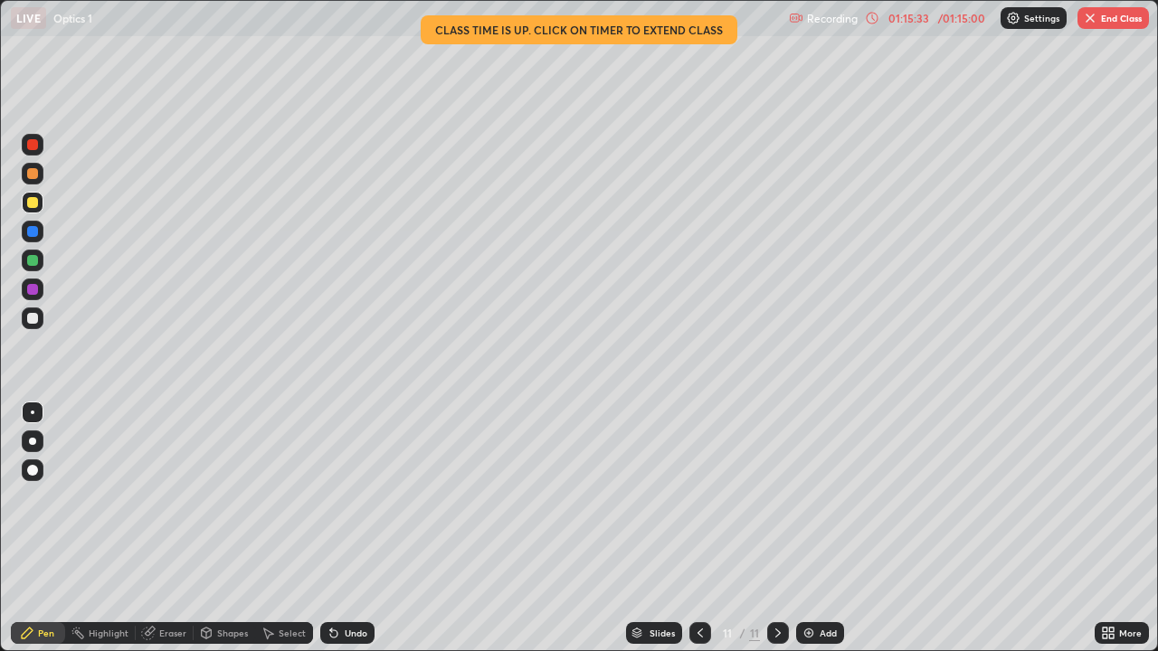
click at [697, 528] on icon at bounding box center [700, 633] width 14 height 14
click at [698, 528] on icon at bounding box center [700, 633] width 14 height 14
click at [773, 528] on icon at bounding box center [778, 633] width 14 height 14
click at [969, 14] on div "/ 01:15:00" at bounding box center [962, 18] width 56 height 11
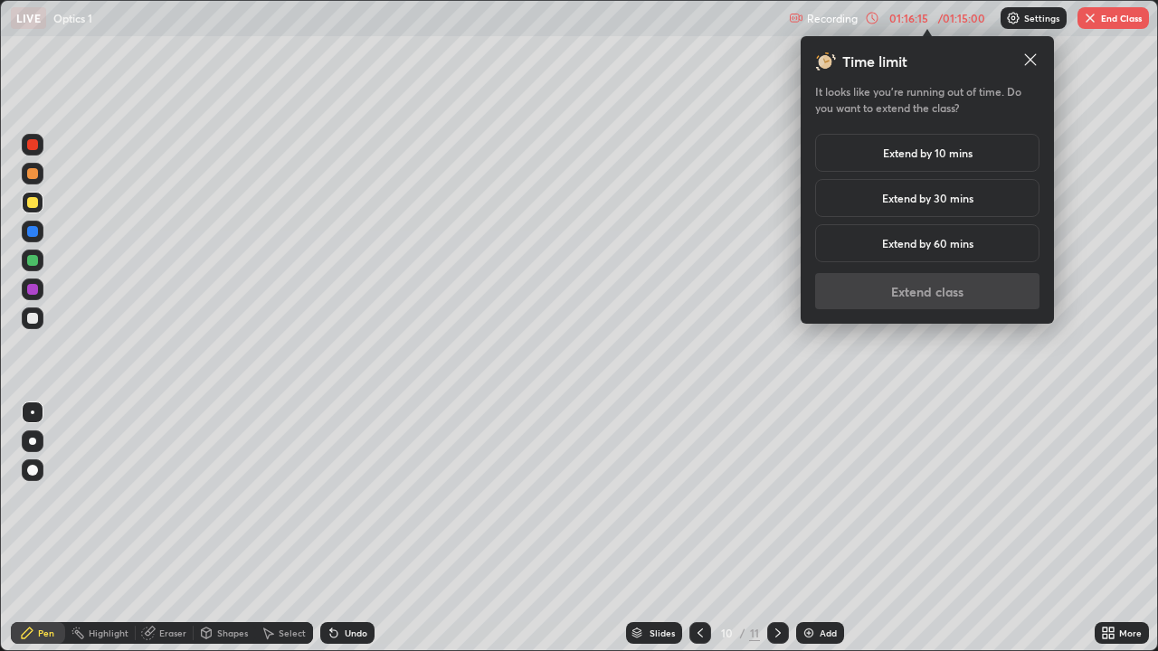
click at [962, 158] on h5 "Extend by 10 mins" at bounding box center [928, 153] width 90 height 16
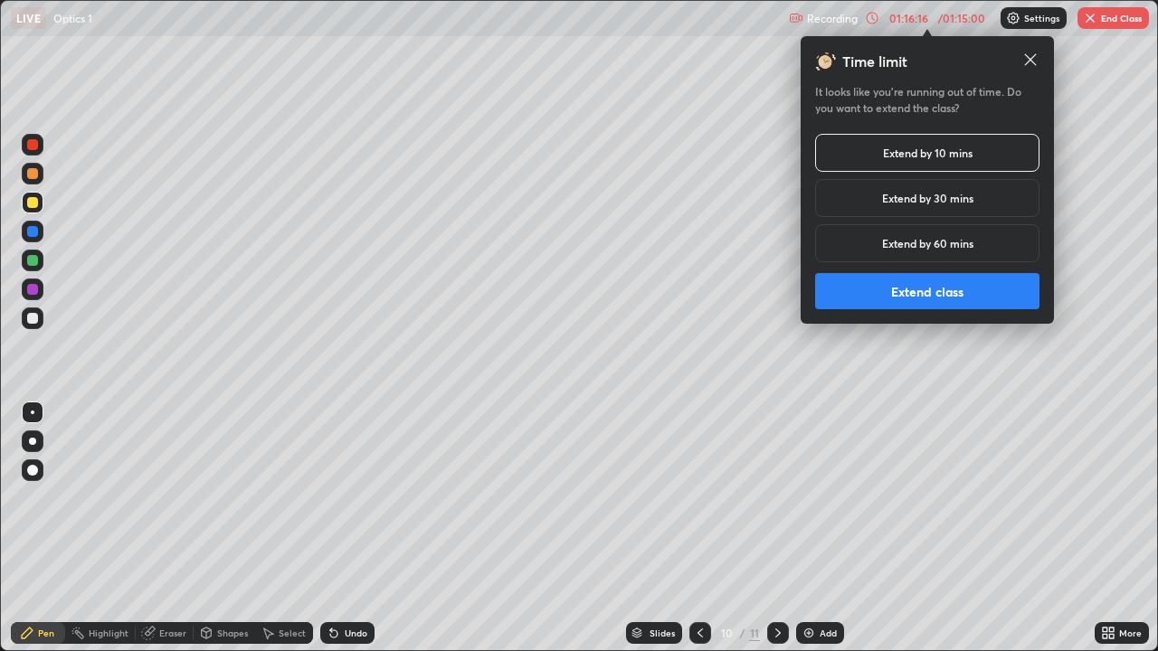
click at [964, 287] on button "Extend class" at bounding box center [927, 291] width 224 height 36
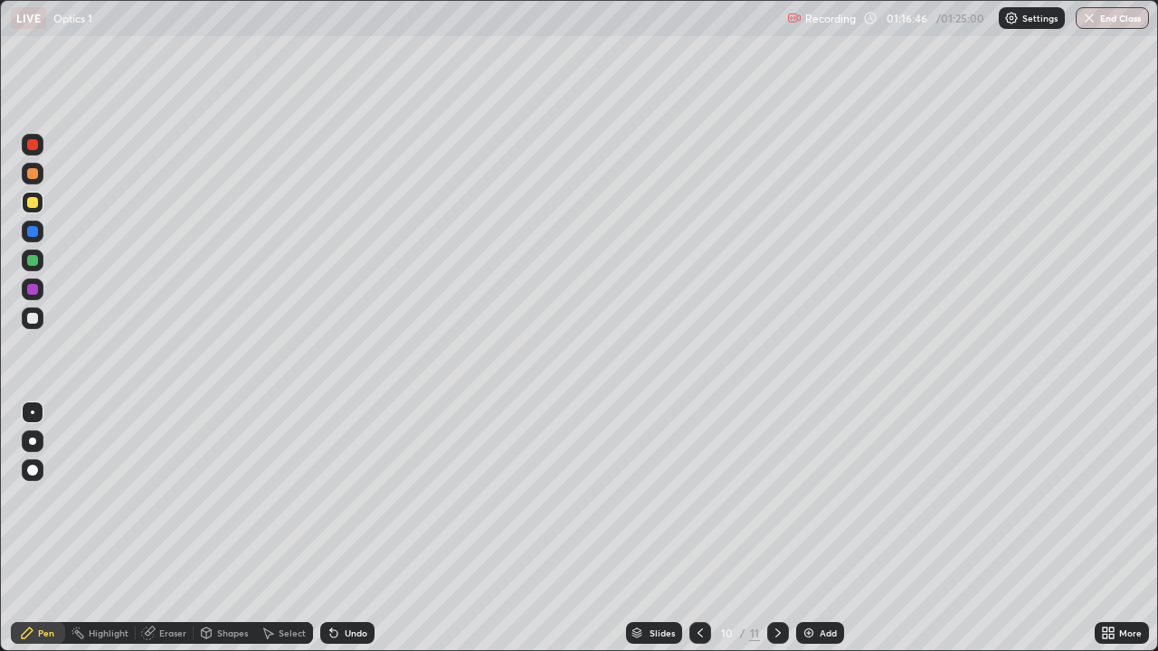
click at [704, 528] on div at bounding box center [700, 633] width 22 height 22
click at [776, 528] on icon at bounding box center [778, 633] width 14 height 14
click at [706, 528] on div at bounding box center [700, 633] width 22 height 22
click at [776, 528] on icon at bounding box center [778, 633] width 14 height 14
click at [696, 528] on icon at bounding box center [700, 633] width 14 height 14
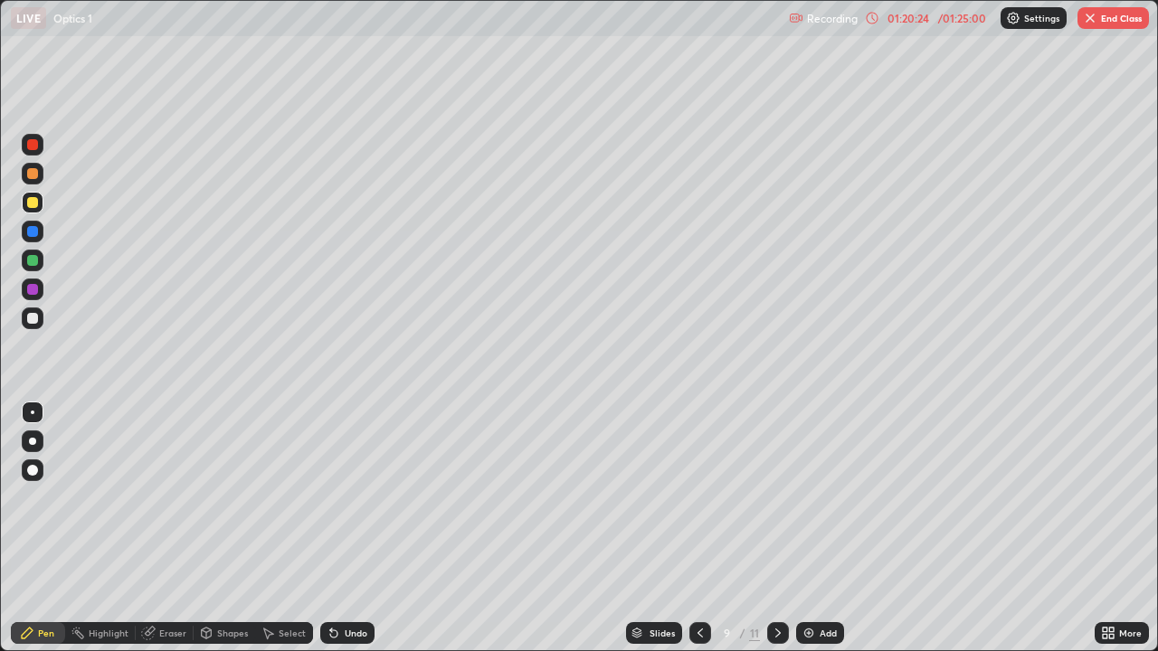
click at [778, 528] on icon at bounding box center [778, 633] width 14 height 14
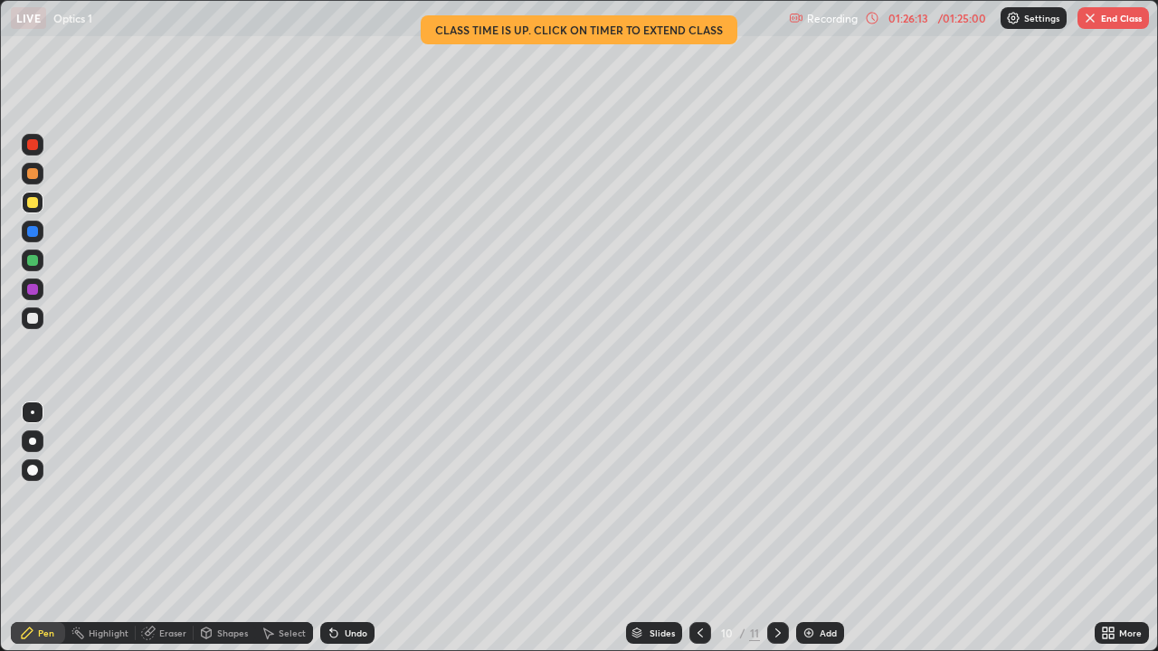
click at [872, 17] on icon at bounding box center [872, 18] width 14 height 14
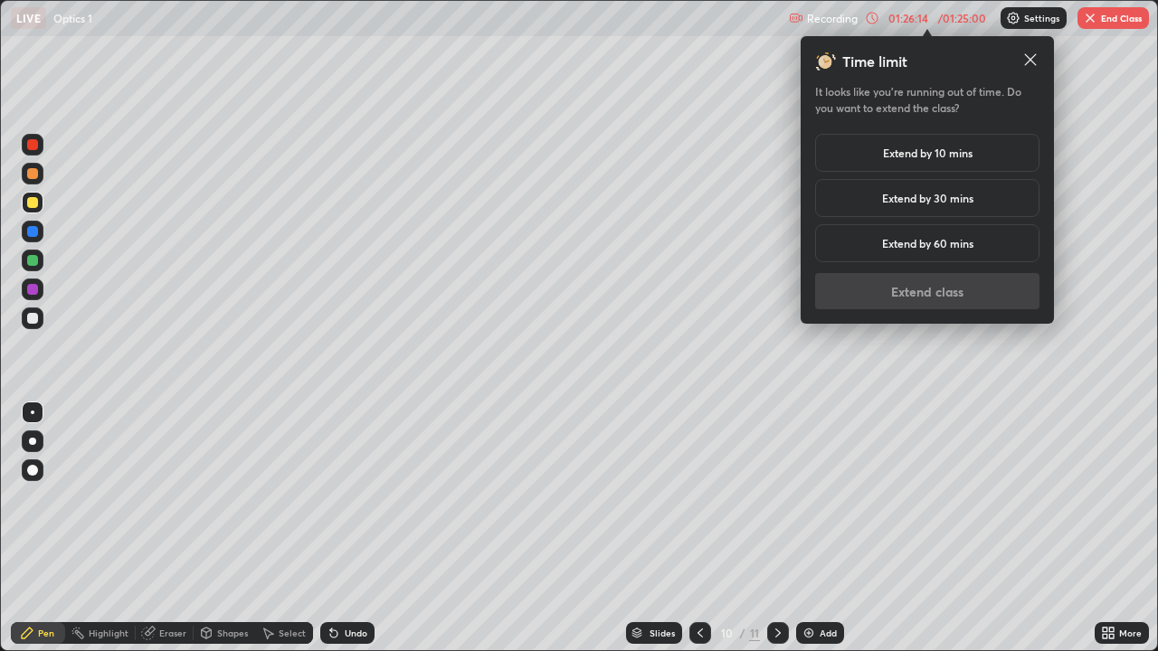
click at [936, 155] on h5 "Extend by 10 mins" at bounding box center [928, 153] width 90 height 16
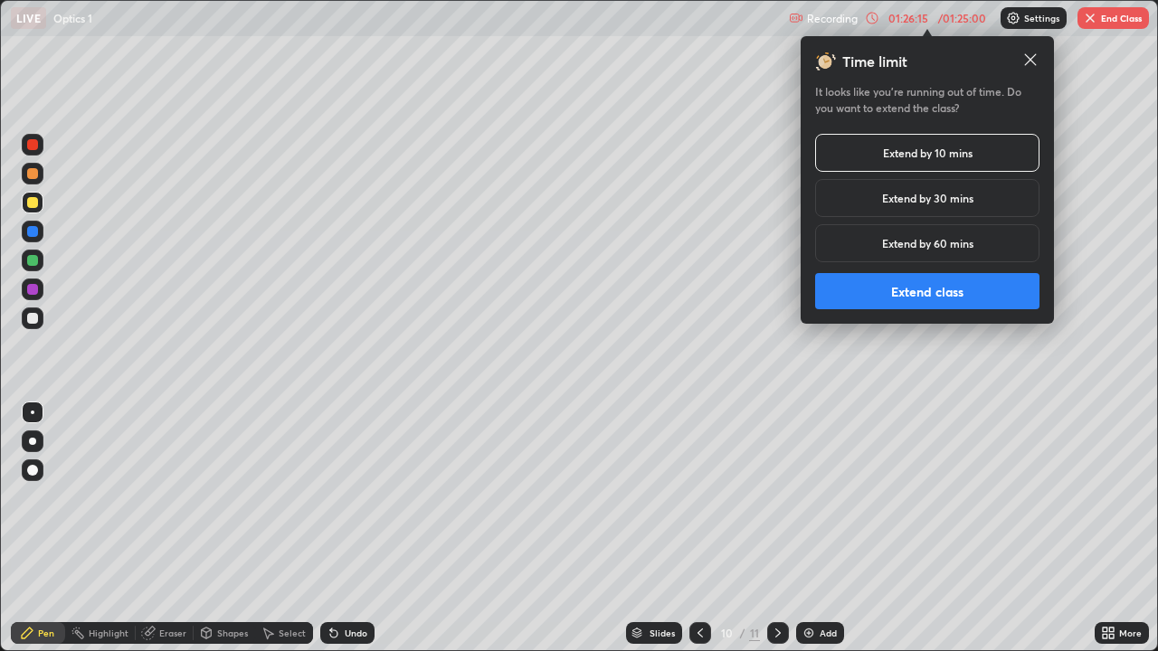
click at [879, 304] on button "Extend class" at bounding box center [927, 291] width 224 height 36
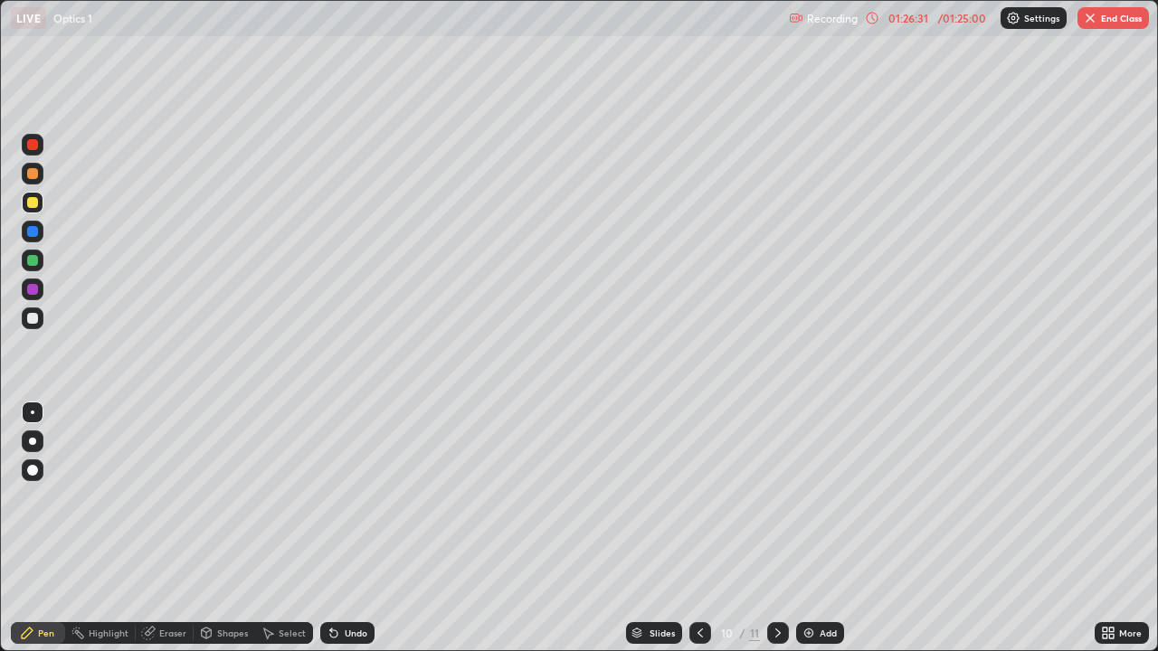
click at [899, 23] on div "01:26:31" at bounding box center [908, 18] width 51 height 11
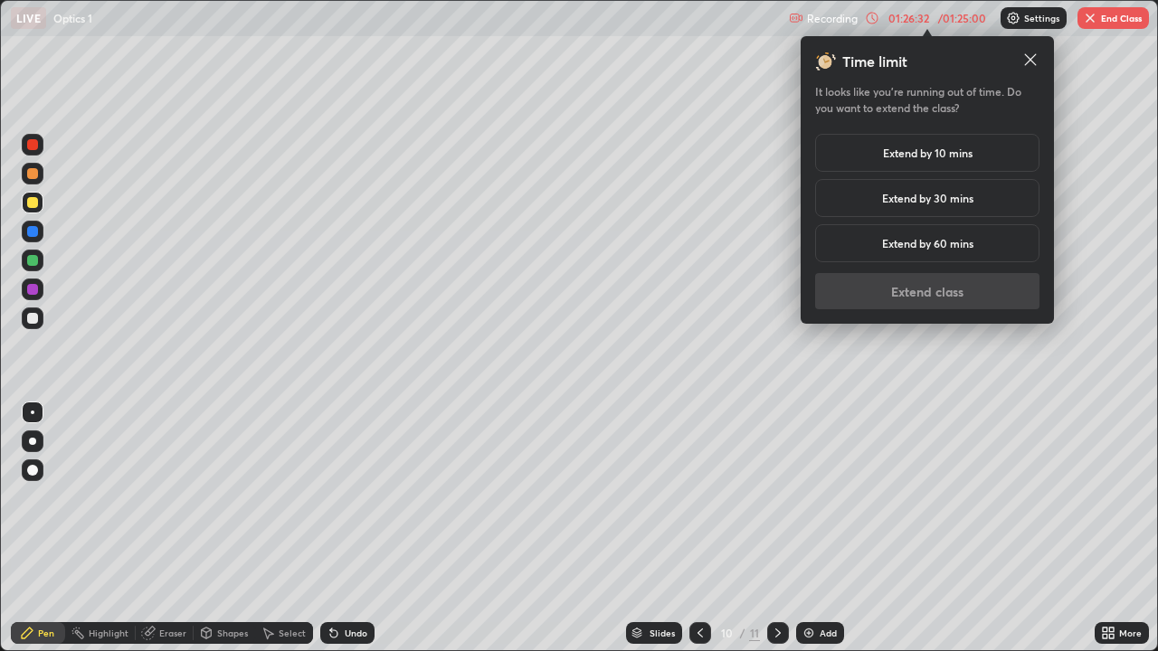
click at [888, 156] on h5 "Extend by 10 mins" at bounding box center [928, 153] width 90 height 16
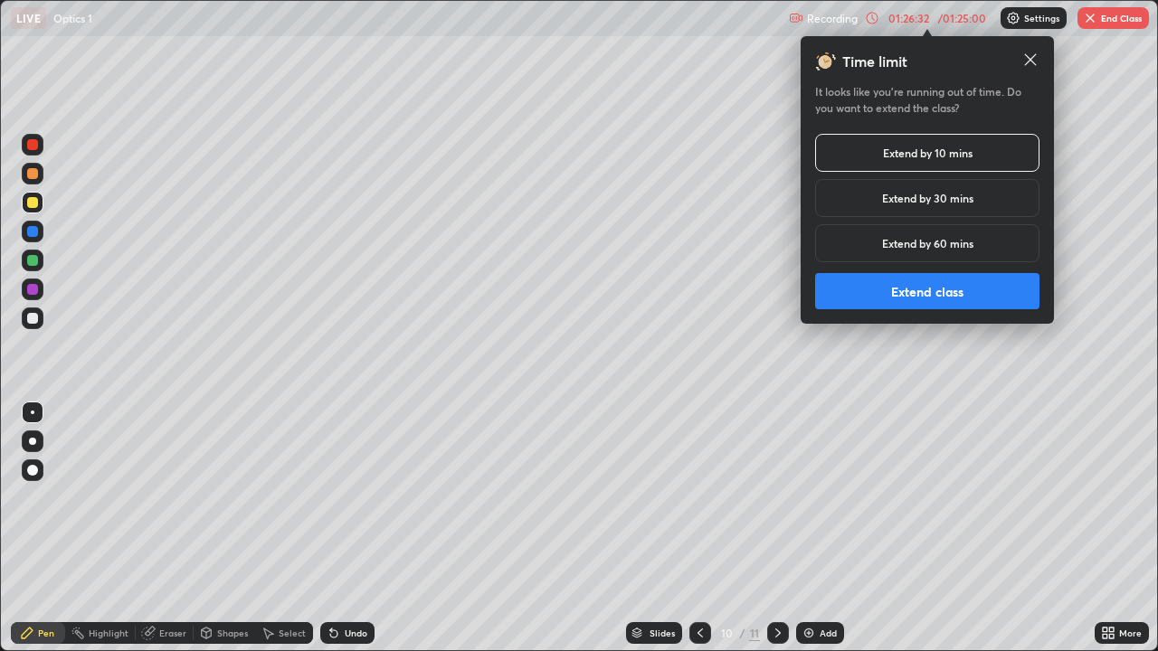
click at [895, 299] on button "Extend class" at bounding box center [927, 291] width 224 height 36
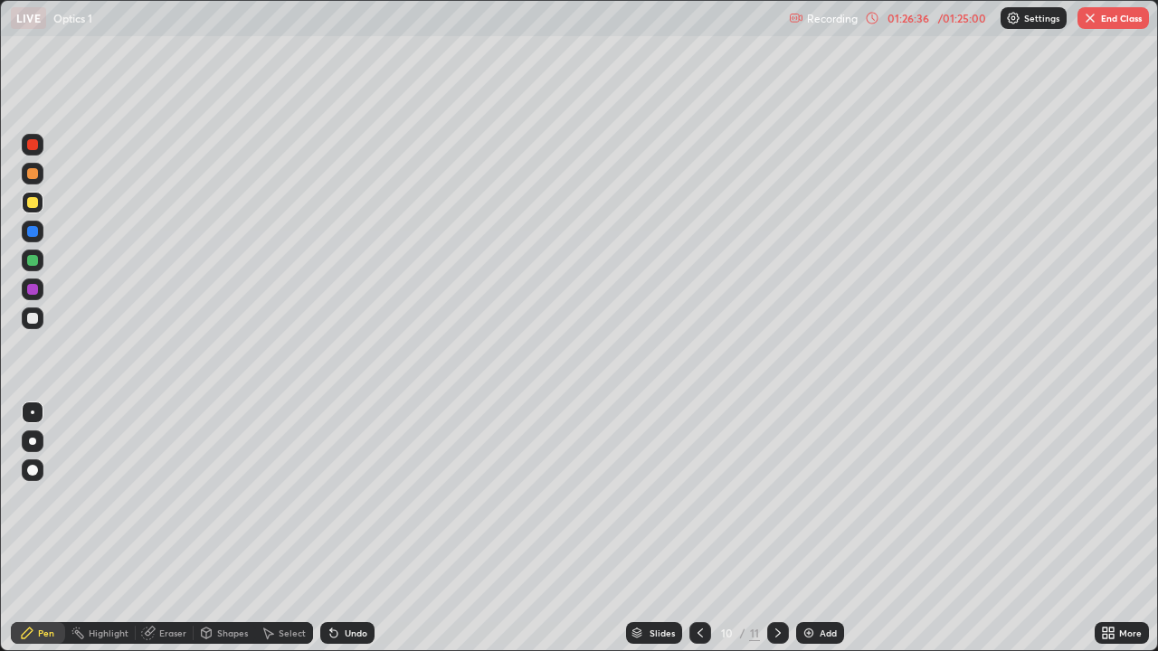
click at [896, 16] on div "01:26:36" at bounding box center [908, 18] width 51 height 11
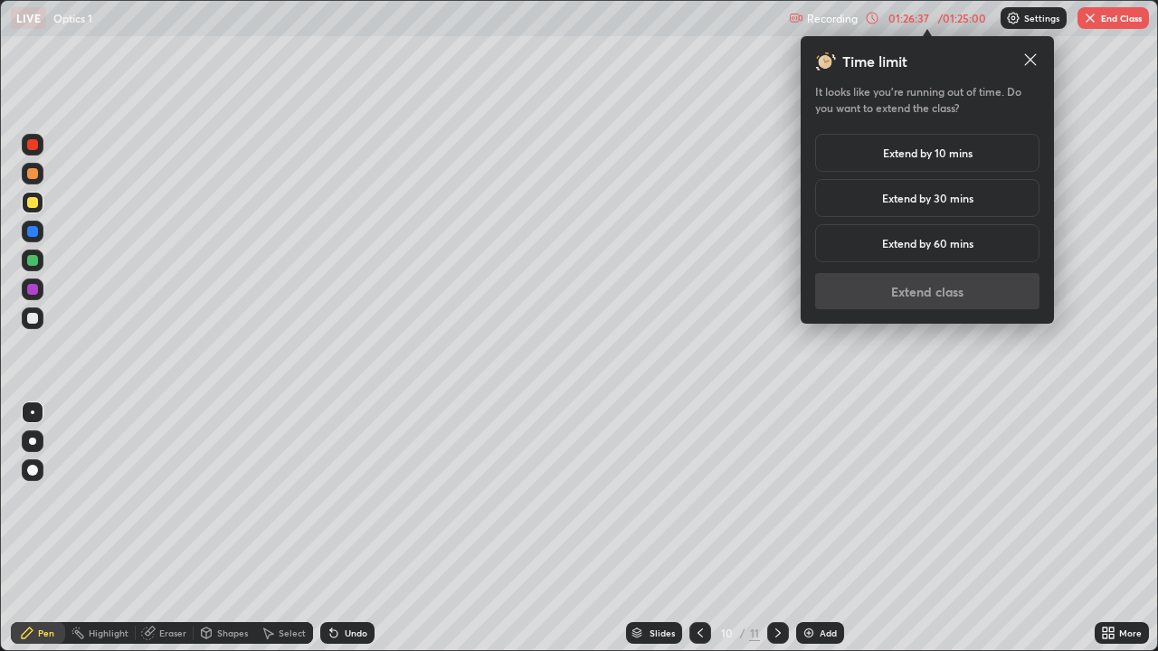
click at [924, 201] on h5 "Extend by 30 mins" at bounding box center [927, 198] width 91 height 16
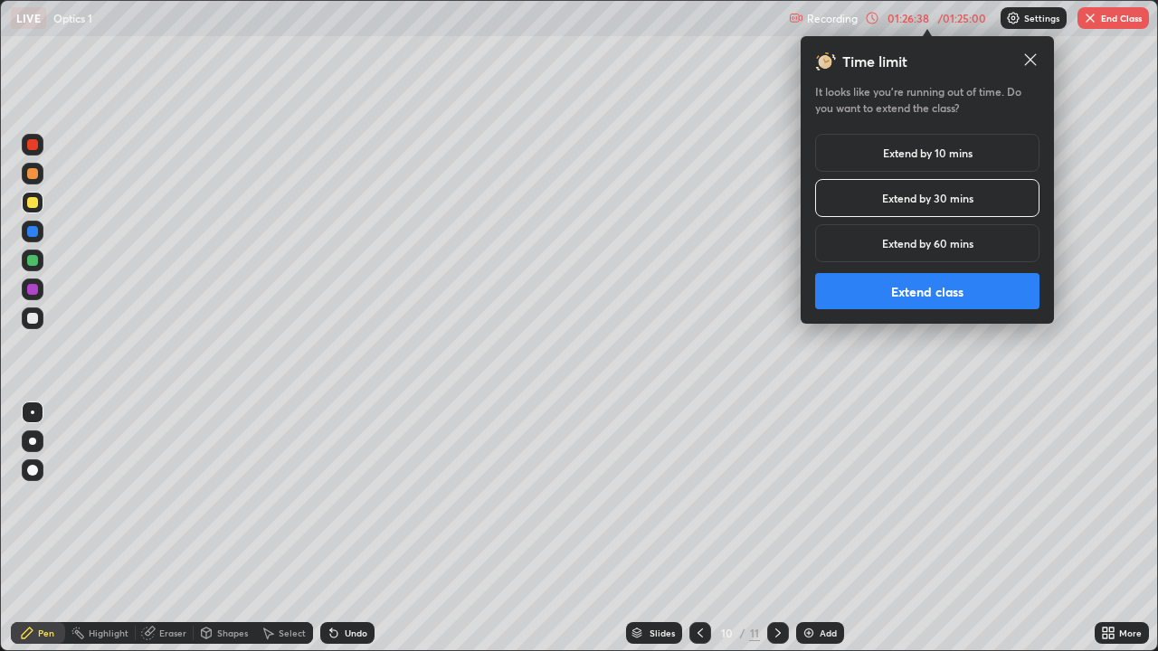
click at [924, 279] on button "Extend class" at bounding box center [927, 291] width 224 height 36
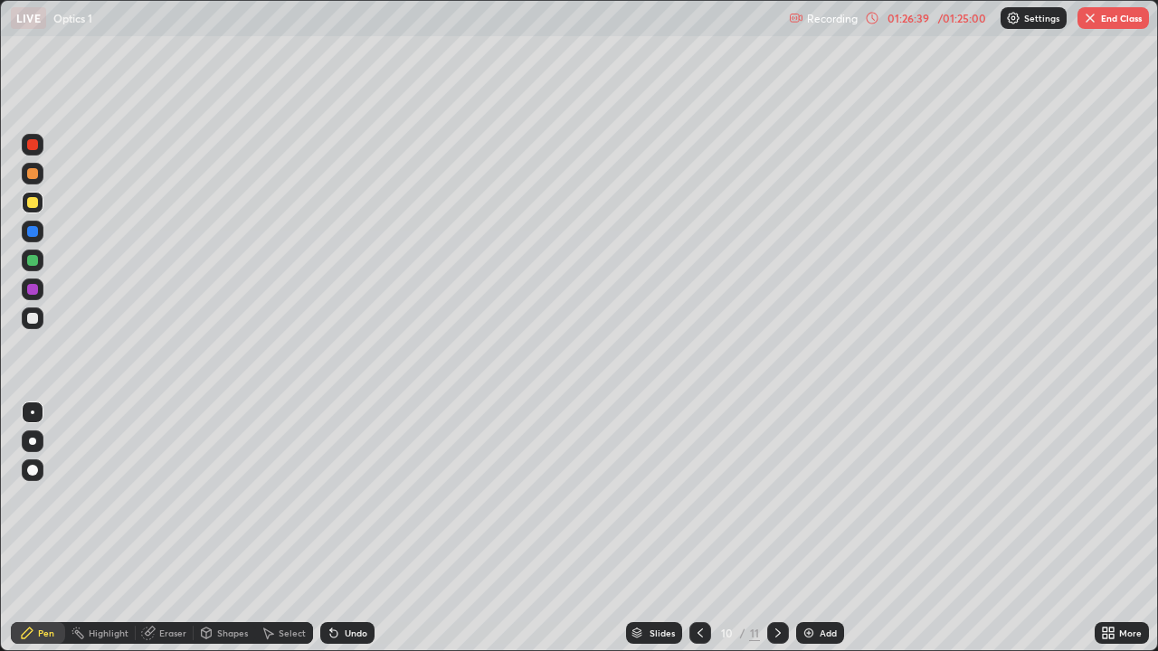
click at [872, 17] on icon at bounding box center [872, 18] width 14 height 14
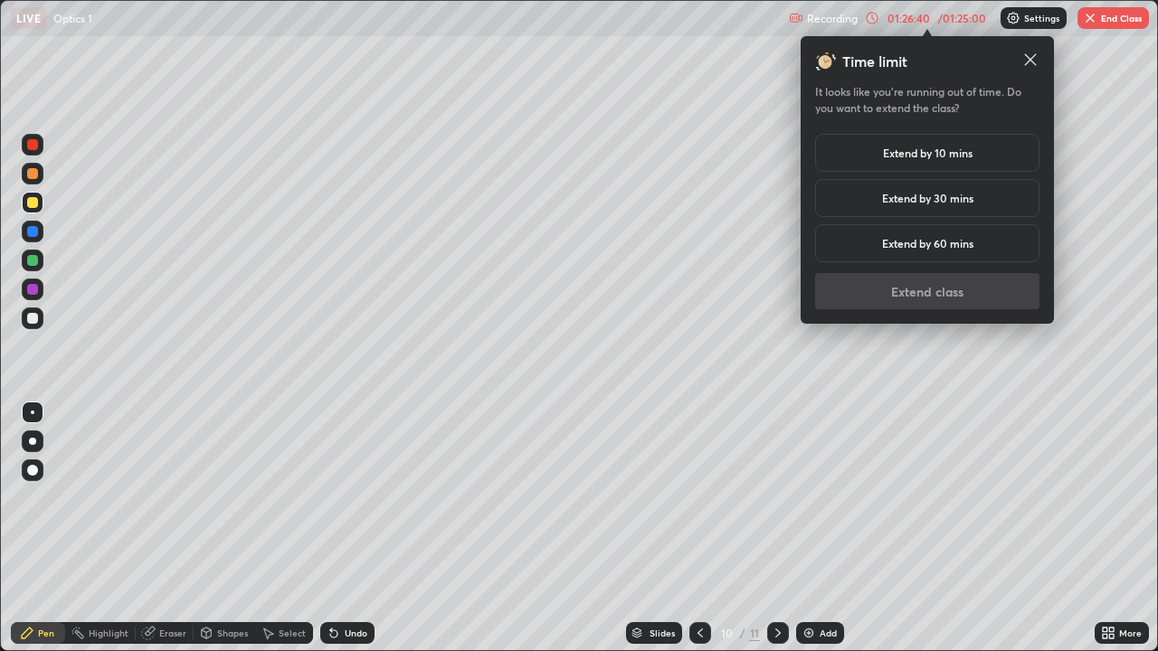
click at [862, 160] on div "Extend by 10 mins" at bounding box center [927, 153] width 224 height 38
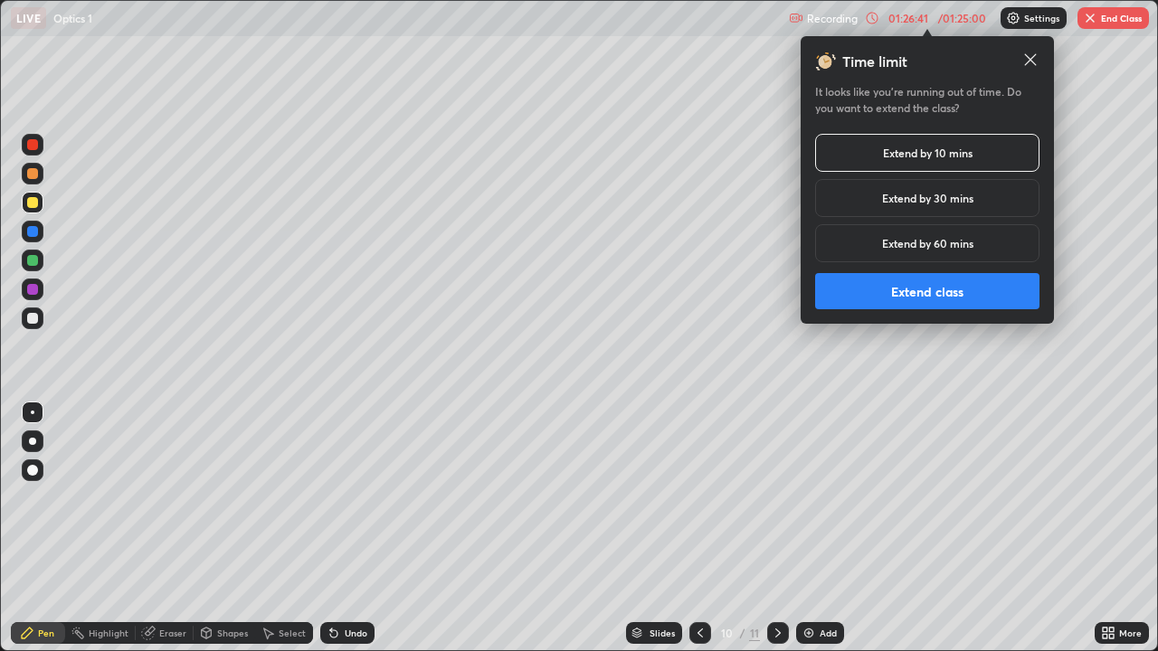
click at [878, 285] on button "Extend class" at bounding box center [927, 291] width 224 height 36
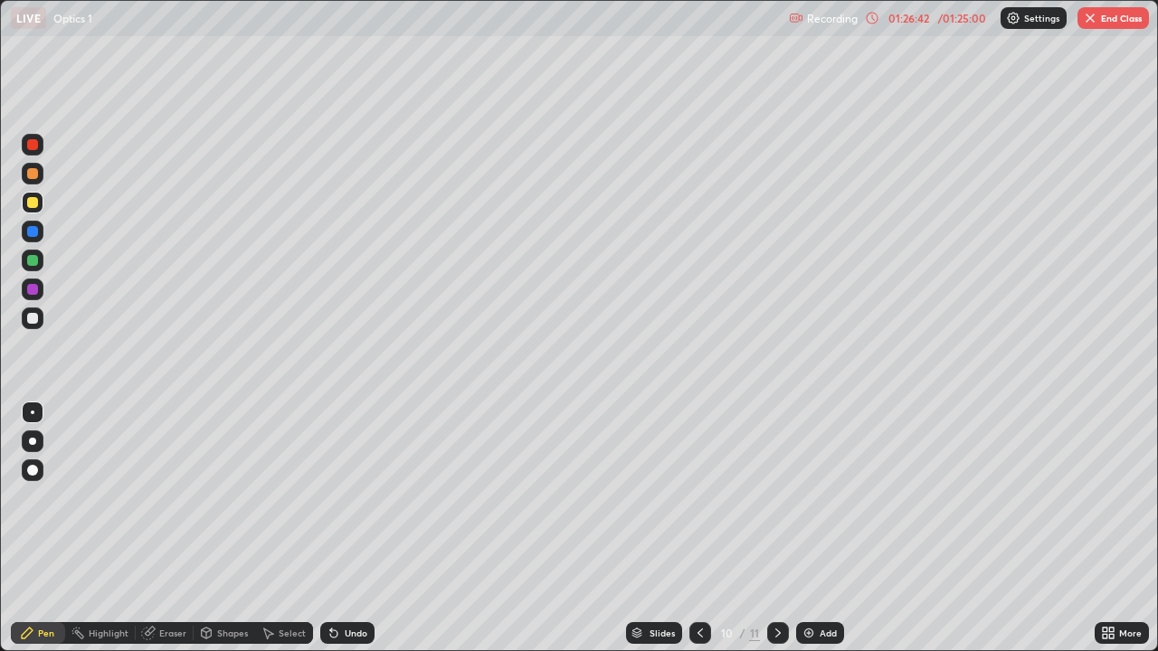
click at [822, 18] on p "Recording" at bounding box center [832, 19] width 51 height 14
click at [896, 19] on div "01:26:43" at bounding box center [908, 18] width 51 height 11
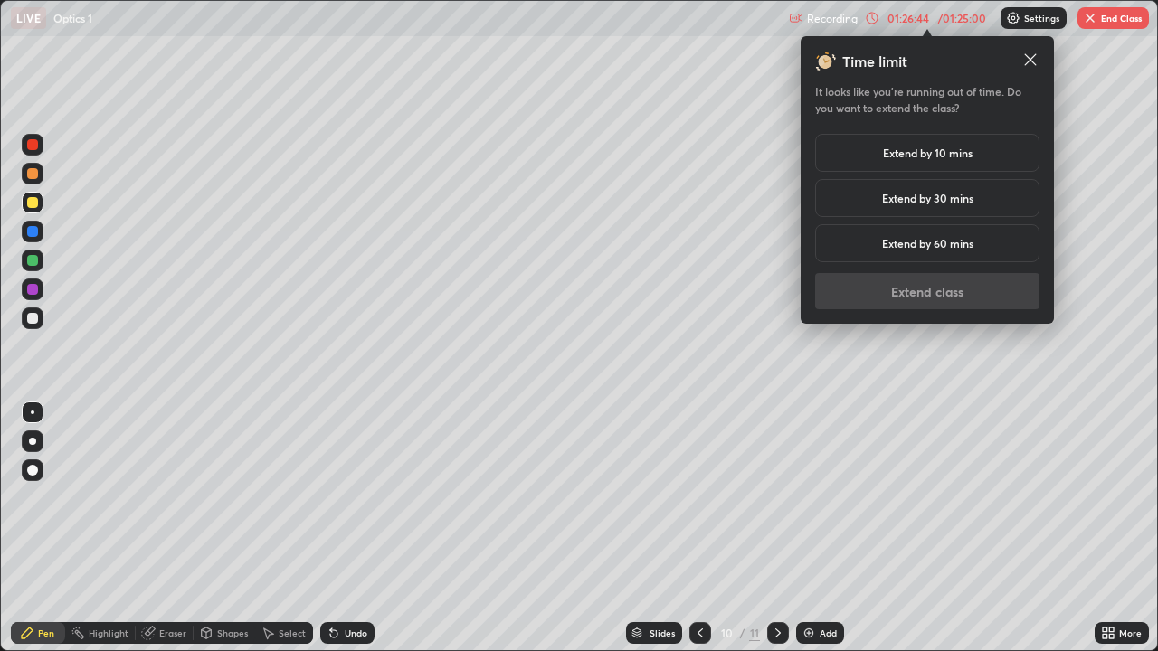
click at [882, 166] on div "Extend by 10 mins" at bounding box center [927, 153] width 224 height 38
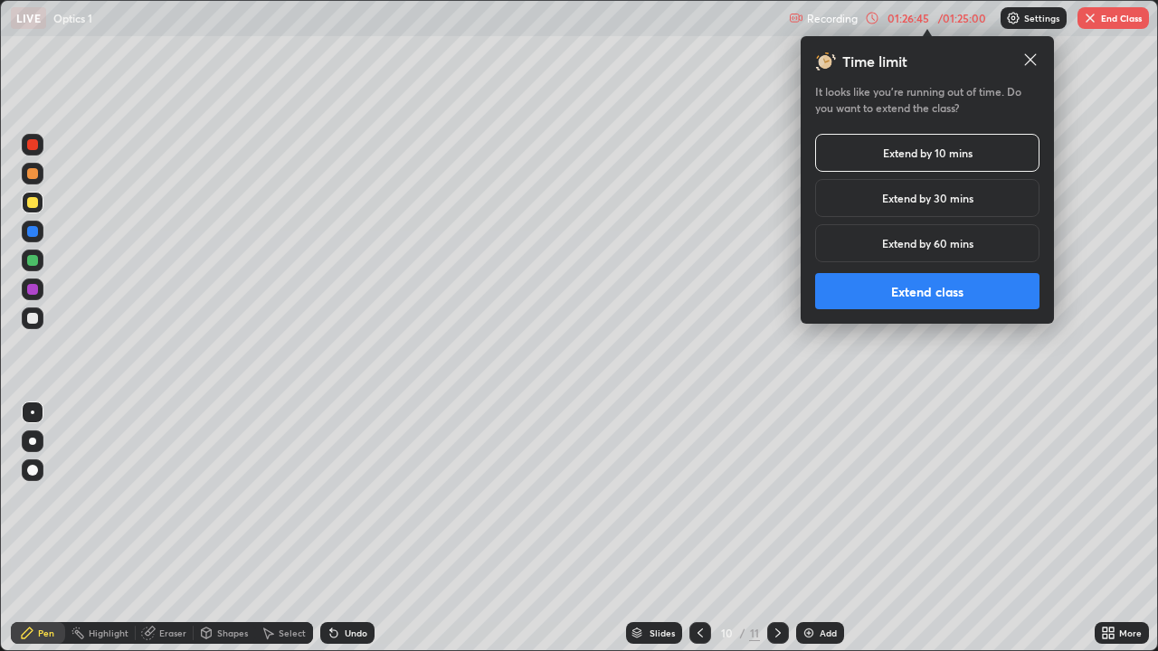
click at [888, 293] on button "Extend class" at bounding box center [927, 291] width 224 height 36
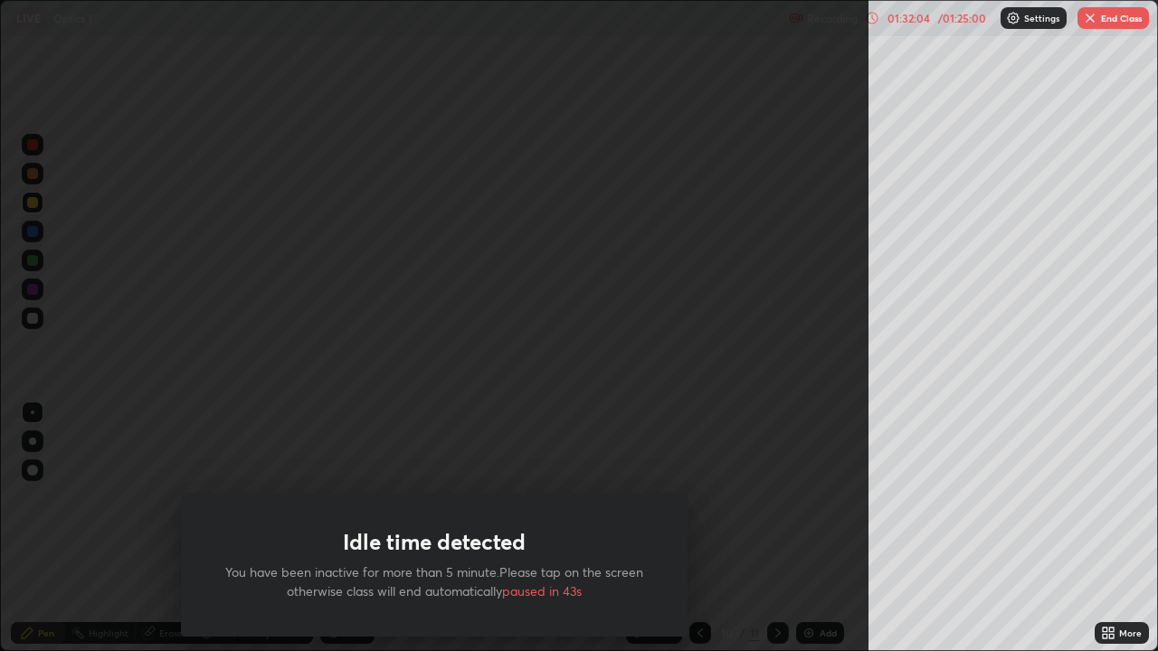
click at [213, 389] on div "Idle time detected You have been inactive for more than 5 minute.Please tap on …" at bounding box center [434, 325] width 868 height 651
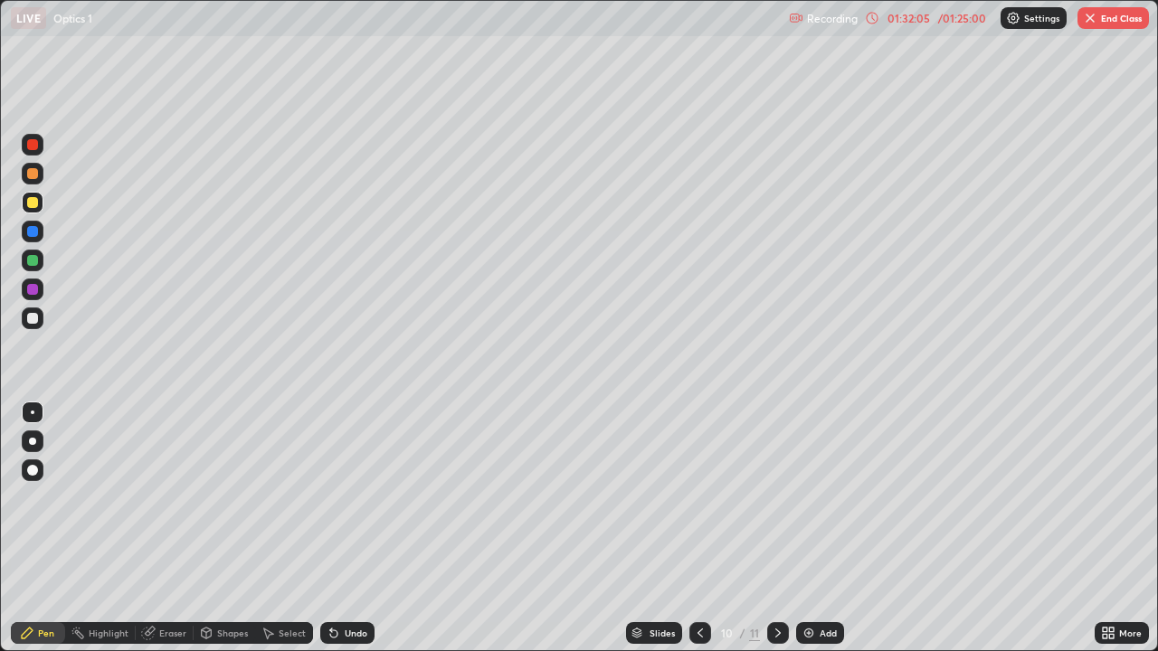
click at [1092, 14] on img "button" at bounding box center [1090, 18] width 14 height 14
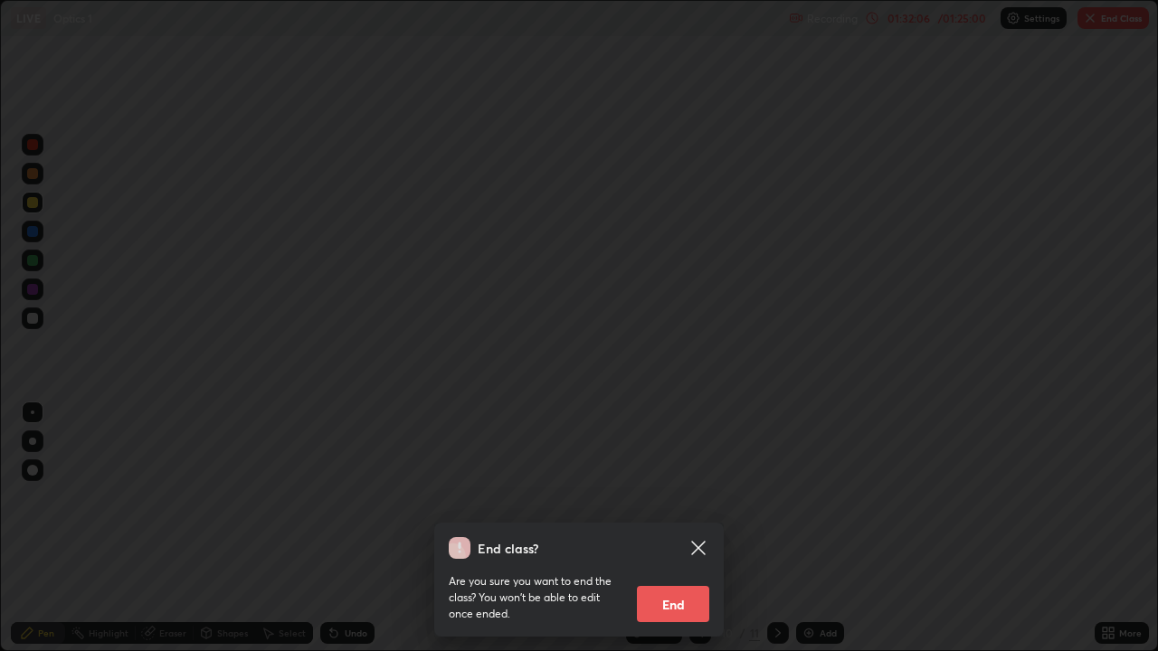
click at [659, 528] on button "End" at bounding box center [673, 604] width 72 height 36
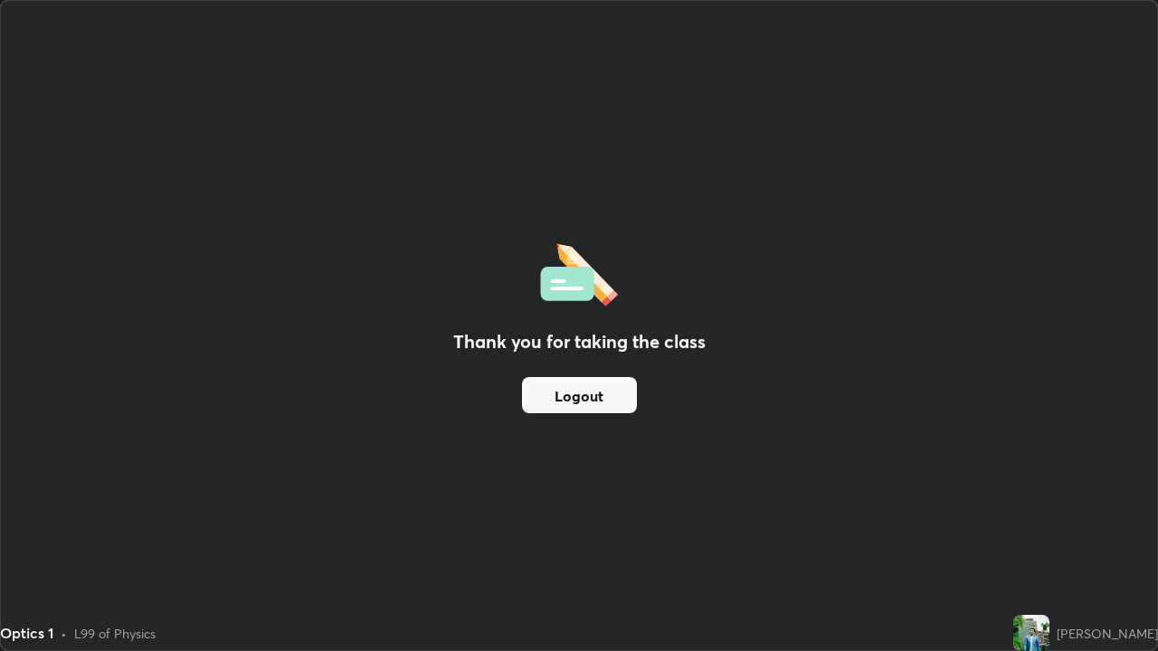
click at [571, 411] on button "Logout" at bounding box center [579, 395] width 115 height 36
click at [548, 398] on button "Logout" at bounding box center [579, 395] width 115 height 36
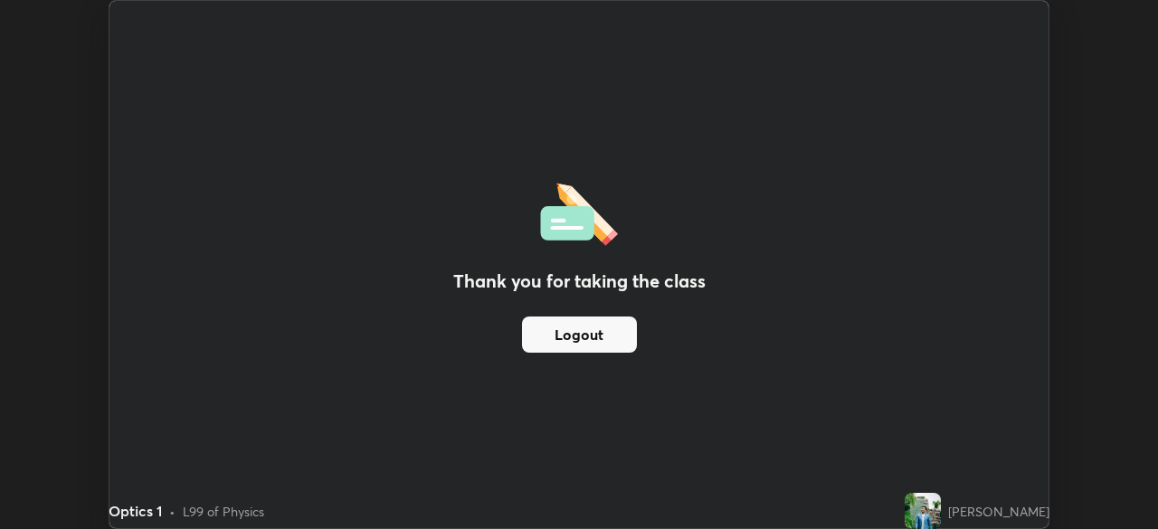
scroll to position [89928, 89299]
